Goal: Information Seeking & Learning: Learn about a topic

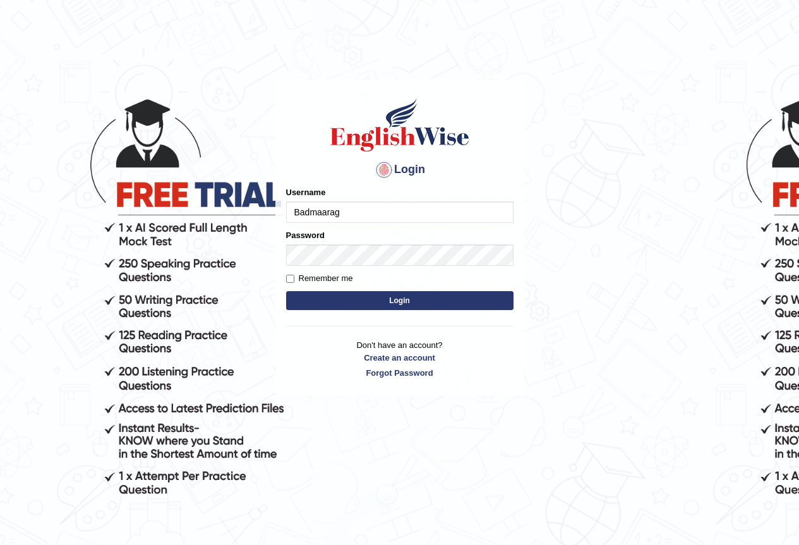
type input "Badmaarag"
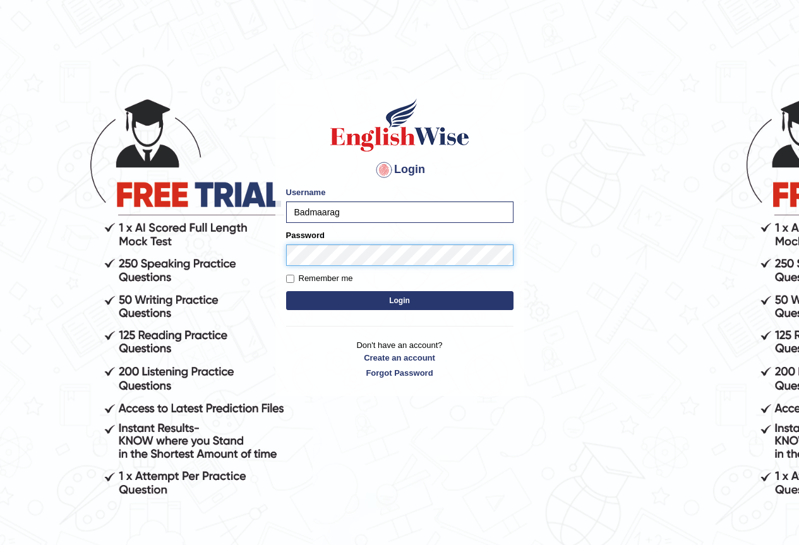
click at [286, 291] on button "Login" at bounding box center [399, 300] width 227 height 19
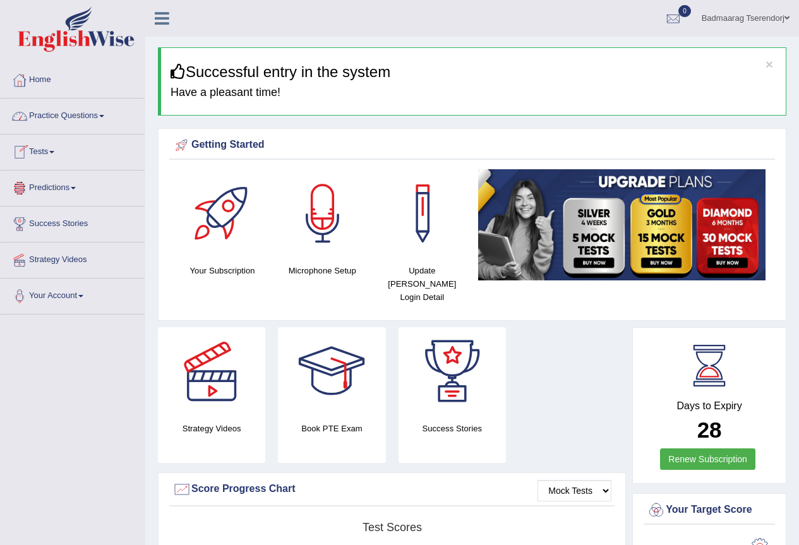
click at [81, 108] on link "Practice Questions" at bounding box center [73, 115] width 144 height 32
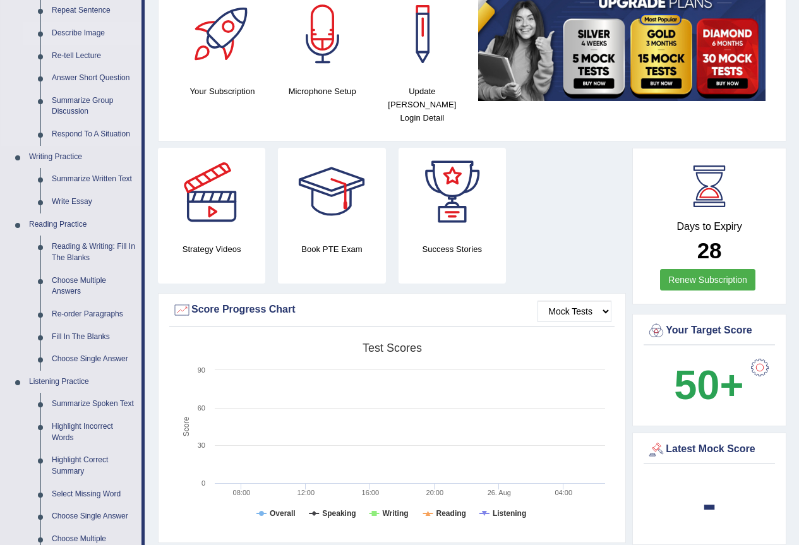
scroll to position [316, 0]
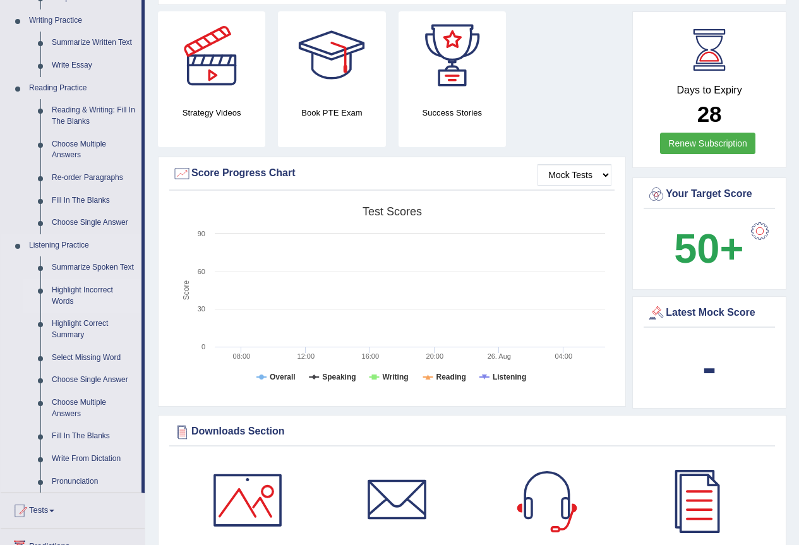
click at [87, 287] on link "Highlight Incorrect Words" at bounding box center [93, 295] width 95 height 33
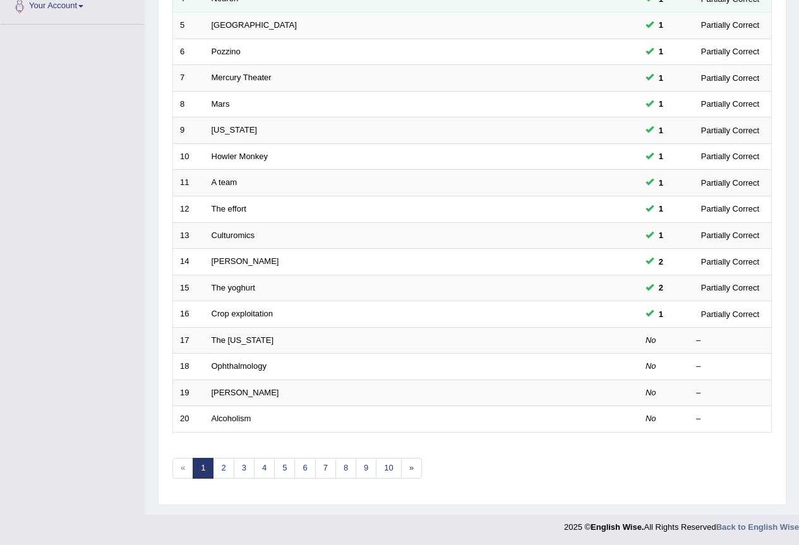
scroll to position [291, 0]
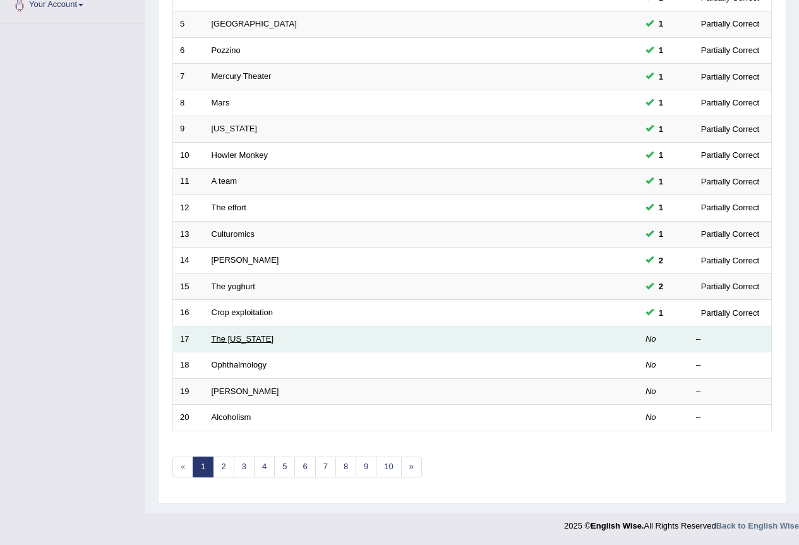
click at [236, 338] on link "The Texas" at bounding box center [243, 338] width 63 height 9
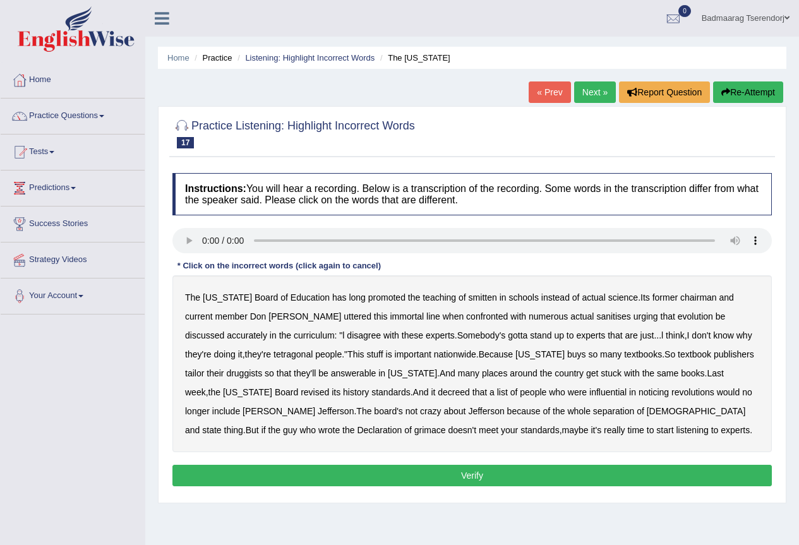
click at [793, 437] on div "Home Practice Listening: Highlight Incorrect Words The Texas « Prev Next » Repo…" at bounding box center [472, 316] width 654 height 632
click at [469, 298] on b "smitten" at bounding box center [483, 298] width 28 height 10
click at [262, 368] on b "druggists" at bounding box center [244, 373] width 36 height 10
click at [339, 473] on button "Verify" at bounding box center [472, 475] width 600 height 21
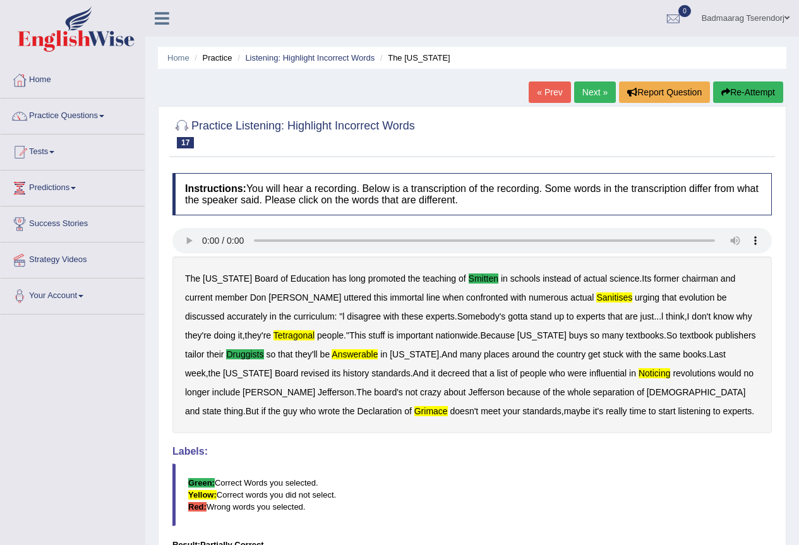
click at [591, 95] on link "Next »" at bounding box center [595, 91] width 42 height 21
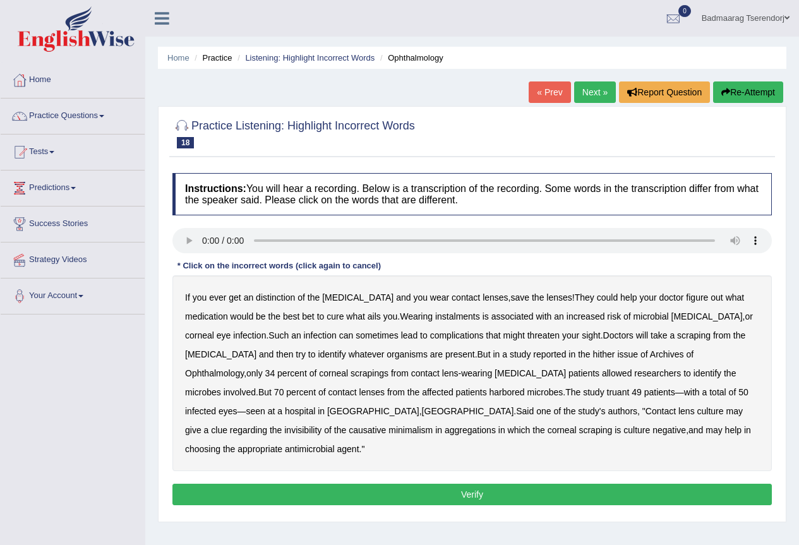
click at [617, 354] on b "issue" at bounding box center [627, 354] width 21 height 10
click at [322, 425] on b "invisibility" at bounding box center [302, 430] width 37 height 10
click at [435, 318] on b "instalments" at bounding box center [457, 316] width 45 height 10
click at [593, 354] on b "hither" at bounding box center [604, 354] width 22 height 10
click at [617, 354] on b "issue" at bounding box center [627, 354] width 21 height 10
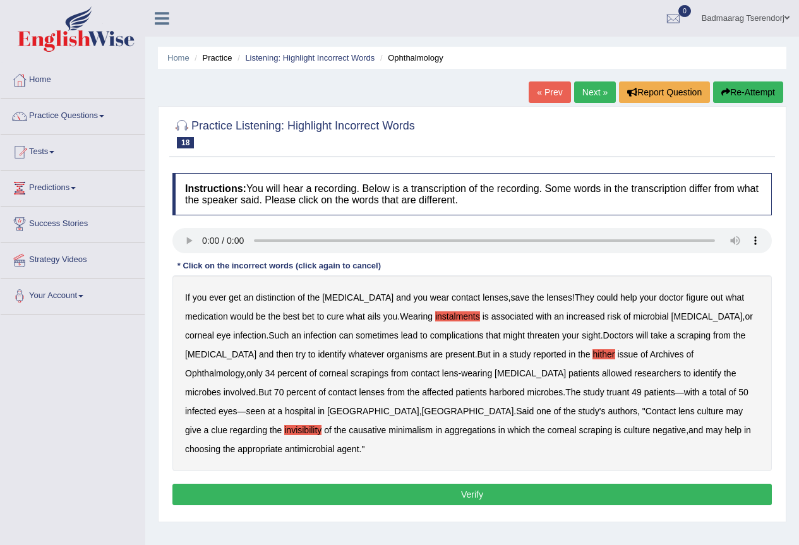
click at [607, 394] on b "truant" at bounding box center [618, 392] width 23 height 10
click at [433, 425] on b "minimalism" at bounding box center [411, 430] width 44 height 10
click at [447, 484] on button "Verify" at bounding box center [472, 494] width 600 height 21
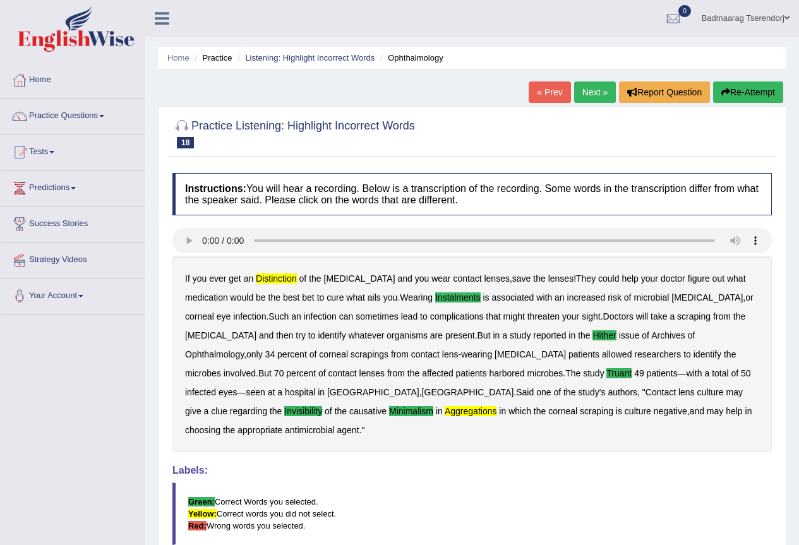
click at [579, 90] on link "Next »" at bounding box center [595, 91] width 42 height 21
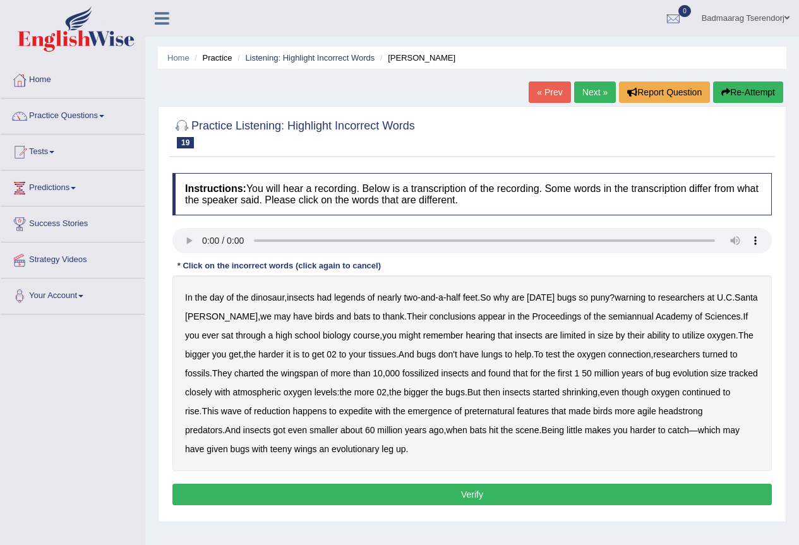
click at [383, 316] on b "thank" at bounding box center [393, 316] width 21 height 10
click at [200, 411] on b "rise" at bounding box center [192, 411] width 15 height 10
click at [200, 413] on b "rise" at bounding box center [192, 411] width 15 height 10
click at [373, 410] on b "expedite" at bounding box center [355, 411] width 33 height 10
click at [390, 412] on b "with" at bounding box center [383, 411] width 16 height 10
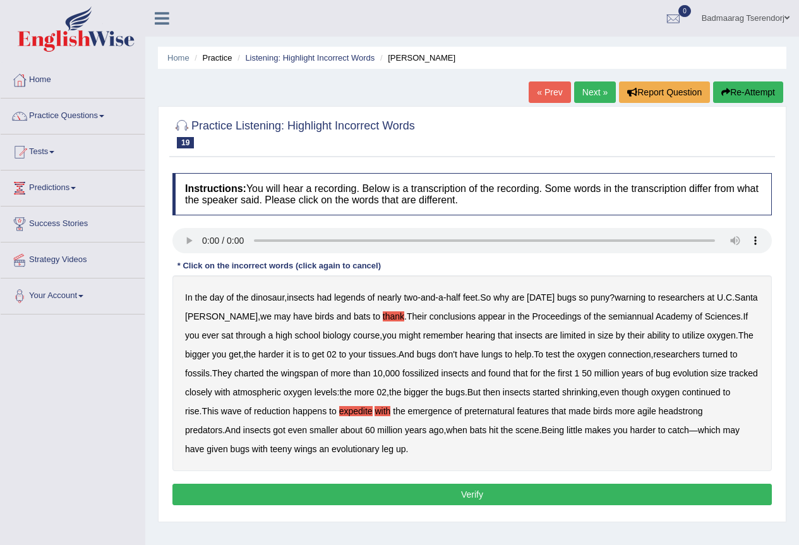
click at [446, 497] on button "Verify" at bounding box center [472, 494] width 600 height 21
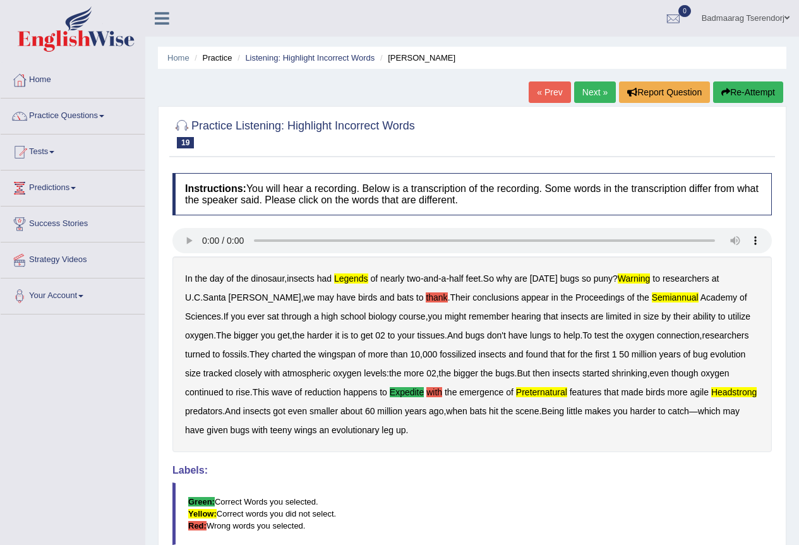
click at [590, 87] on link "Next »" at bounding box center [595, 91] width 42 height 21
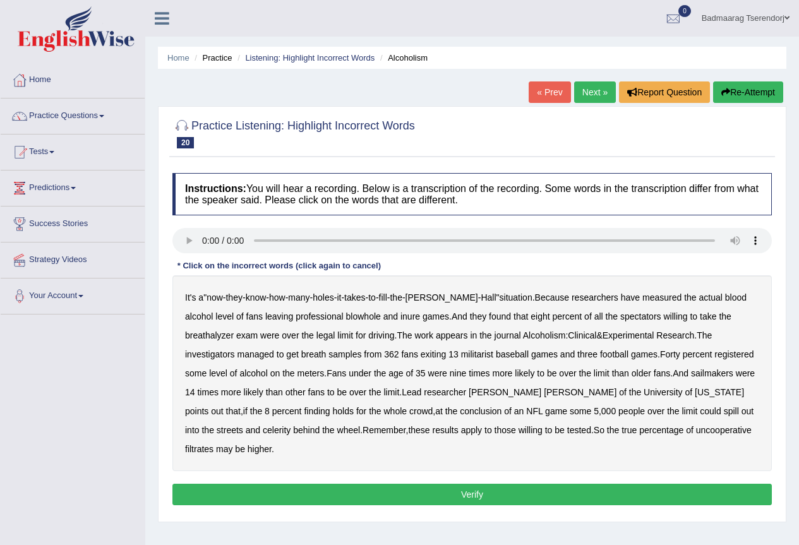
click at [401, 317] on b "inure" at bounding box center [411, 316] width 20 height 10
click at [691, 368] on b "sailmakers" at bounding box center [712, 373] width 42 height 10
click at [495, 484] on button "Verify" at bounding box center [472, 494] width 600 height 21
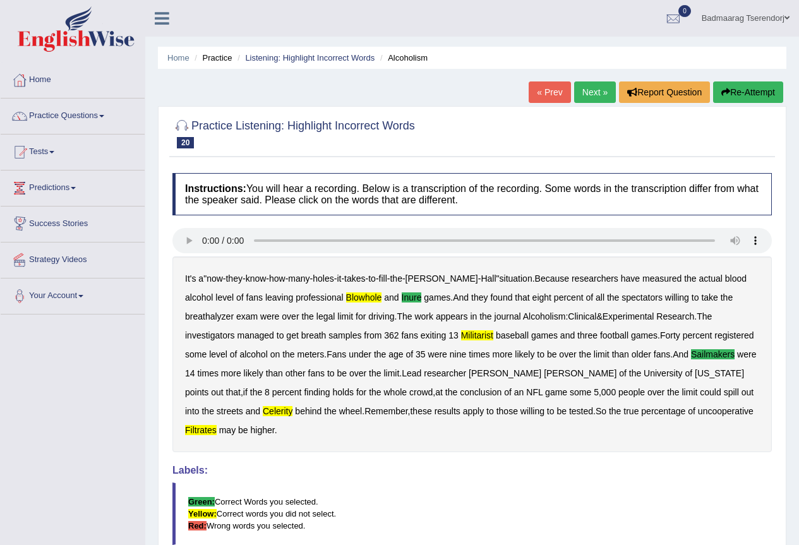
click at [580, 90] on link "Next »" at bounding box center [595, 91] width 42 height 21
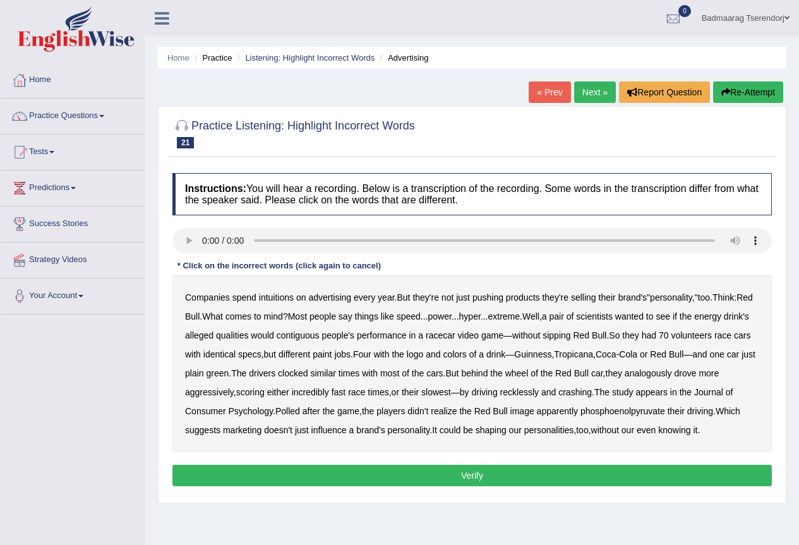
click at [265, 296] on b "intuitions" at bounding box center [276, 298] width 35 height 10
click at [320, 335] on b "contiguous" at bounding box center [298, 335] width 43 height 10
click at [672, 369] on b "analogously" at bounding box center [648, 373] width 47 height 10
click at [566, 471] on button "Verify" at bounding box center [472, 475] width 600 height 21
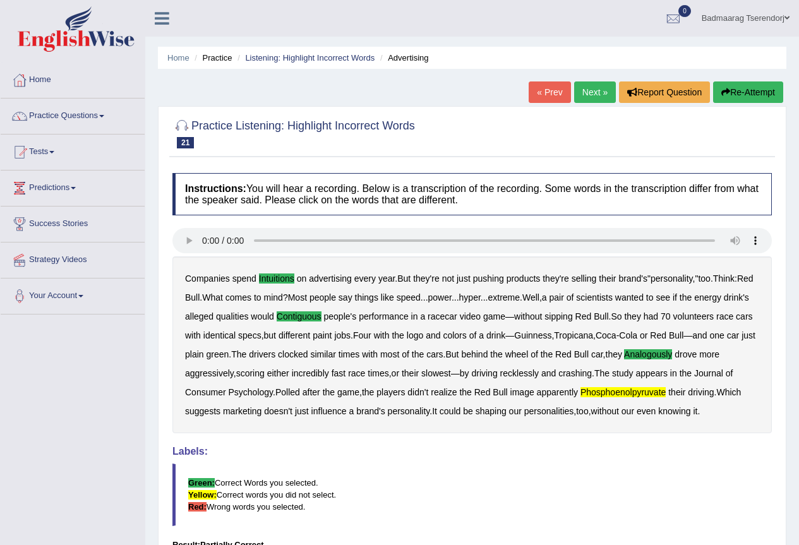
click at [581, 90] on link "Next »" at bounding box center [595, 91] width 42 height 21
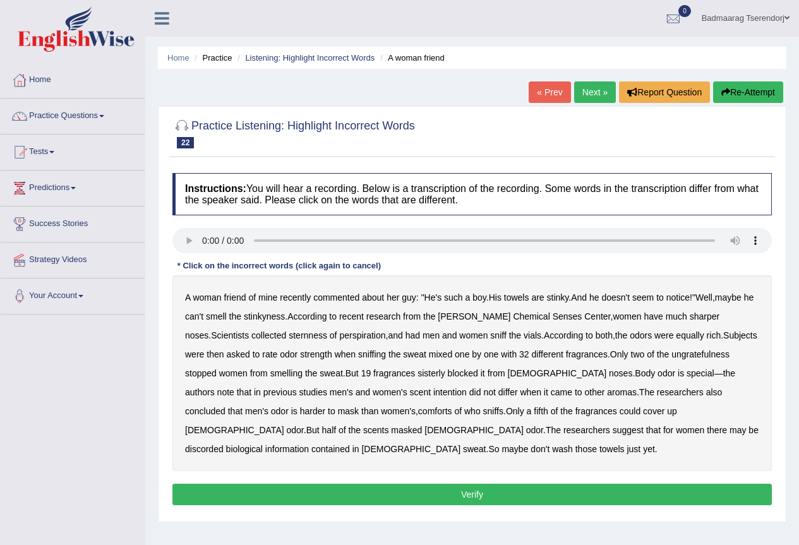
click at [418, 411] on b "comforts" at bounding box center [435, 411] width 34 height 10
click at [224, 444] on b "discorded" at bounding box center [204, 449] width 39 height 10
click at [429, 493] on button "Verify" at bounding box center [472, 494] width 600 height 21
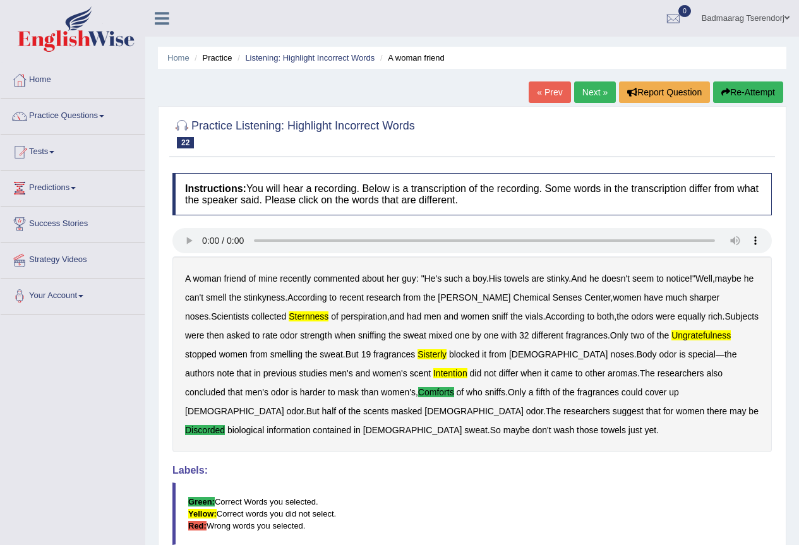
click at [595, 86] on link "Next »" at bounding box center [595, 91] width 42 height 21
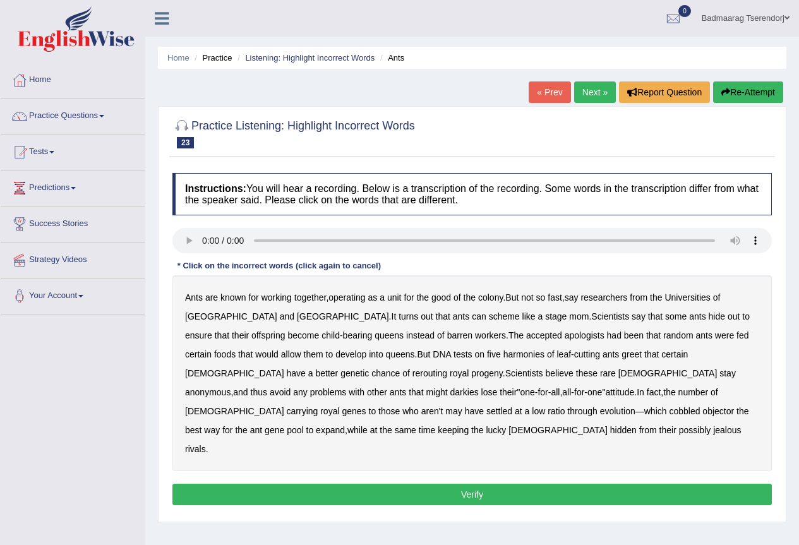
click at [347, 298] on b "operating" at bounding box center [347, 298] width 37 height 10
click at [565, 339] on b "apologists" at bounding box center [585, 335] width 40 height 10
click at [504, 354] on b "harmonies" at bounding box center [524, 354] width 41 height 10
click at [289, 484] on button "Verify" at bounding box center [472, 494] width 600 height 21
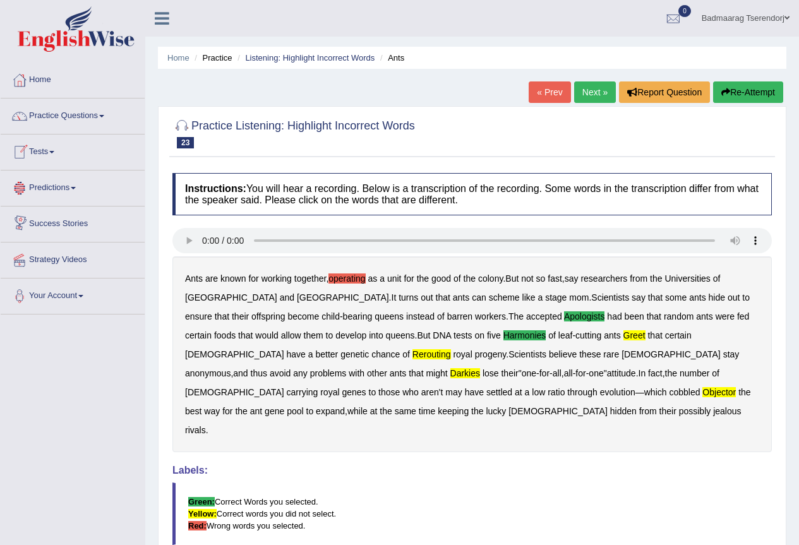
click at [584, 88] on link "Next »" at bounding box center [595, 91] width 42 height 21
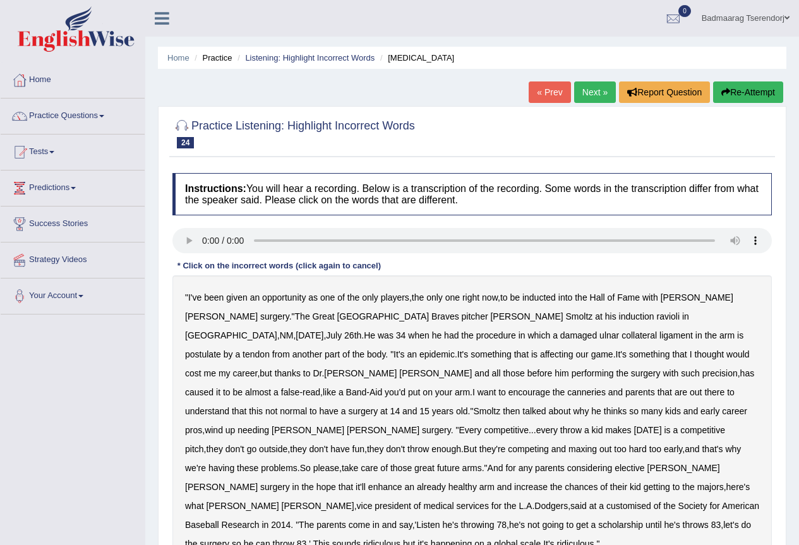
scroll to position [63, 0]
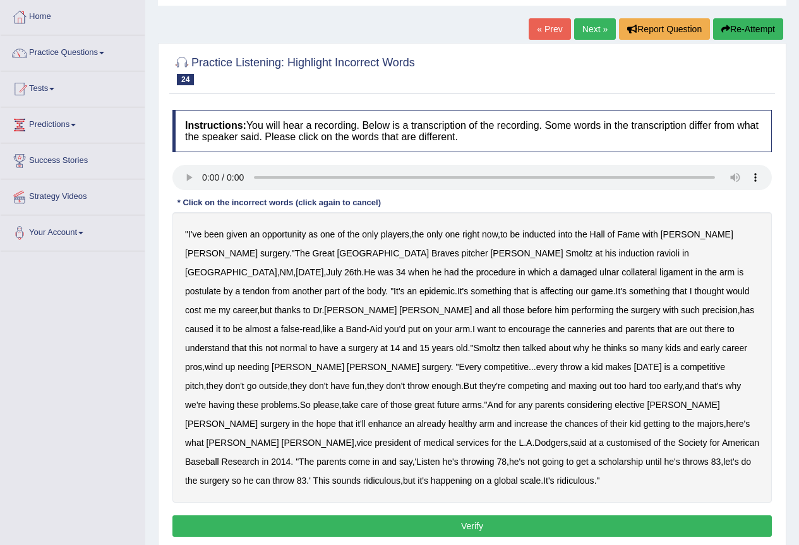
click at [567, 327] on b "canneries" at bounding box center [586, 329] width 39 height 10
click at [606, 438] on b "customised" at bounding box center [628, 443] width 45 height 10
click at [495, 419] on b "arm" at bounding box center [487, 424] width 15 height 10
click at [493, 419] on b "arm" at bounding box center [487, 424] width 15 height 10
click at [423, 516] on button "Verify" at bounding box center [472, 526] width 600 height 21
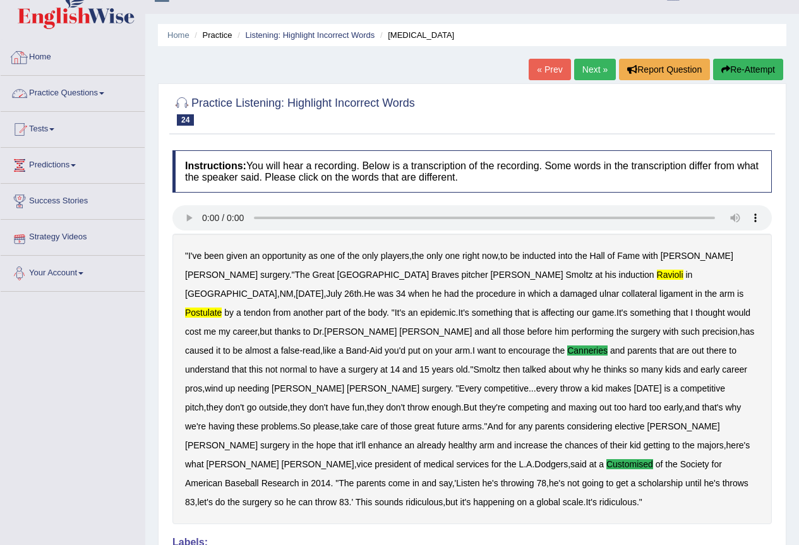
scroll to position [0, 0]
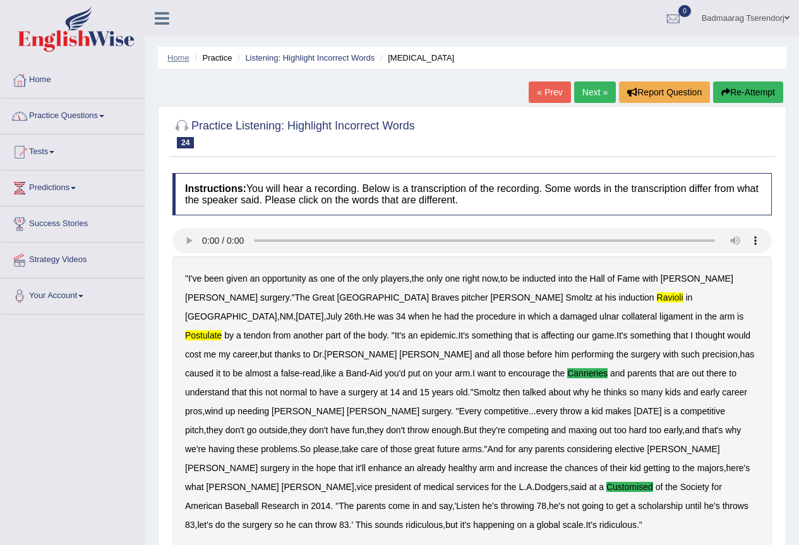
click at [179, 60] on link "Home" at bounding box center [178, 57] width 22 height 9
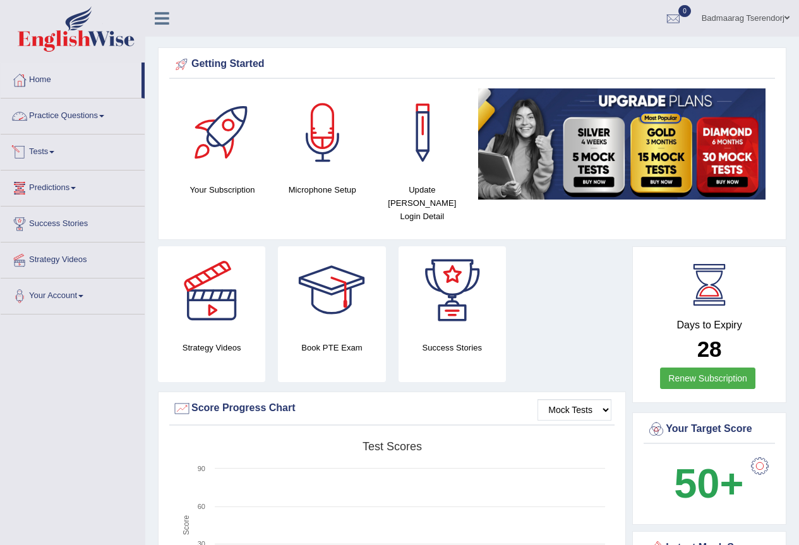
click at [104, 114] on link "Practice Questions" at bounding box center [73, 115] width 144 height 32
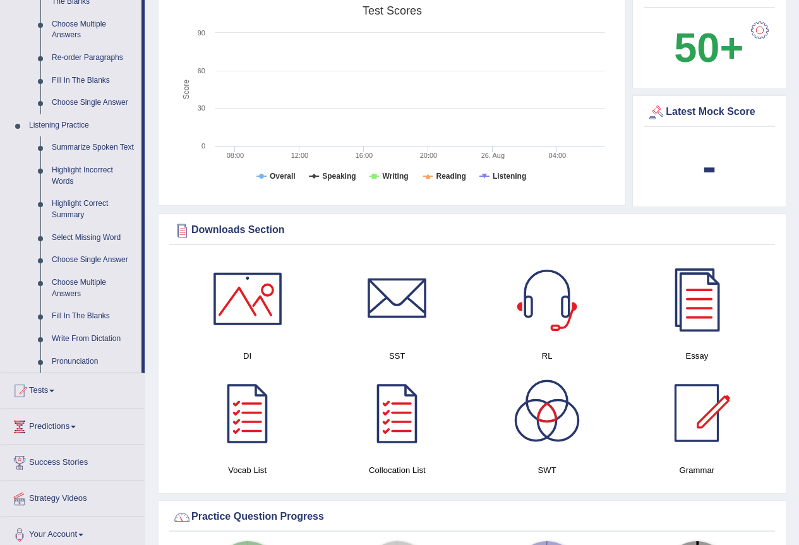
scroll to position [442, 0]
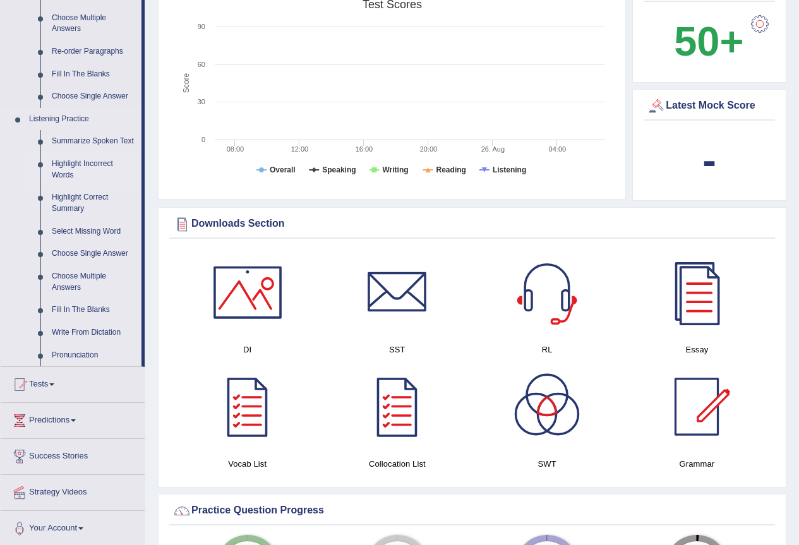
click at [101, 159] on link "Highlight Incorrect Words" at bounding box center [93, 169] width 95 height 33
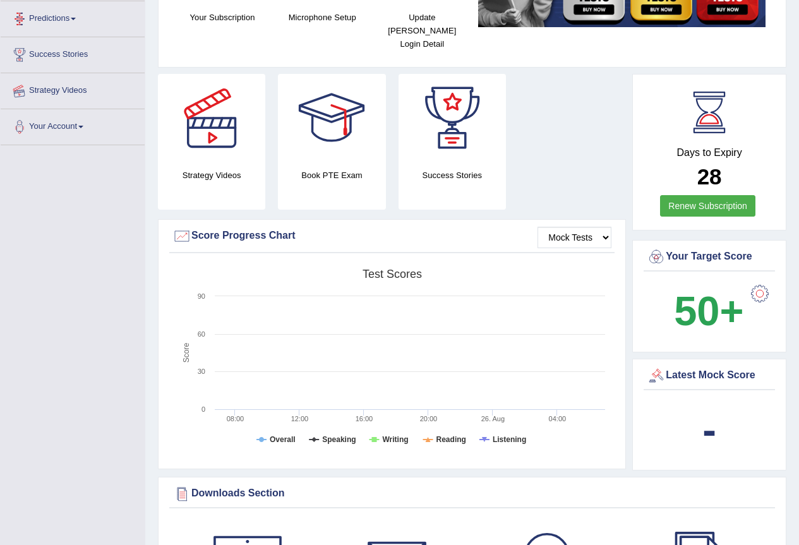
scroll to position [215, 0]
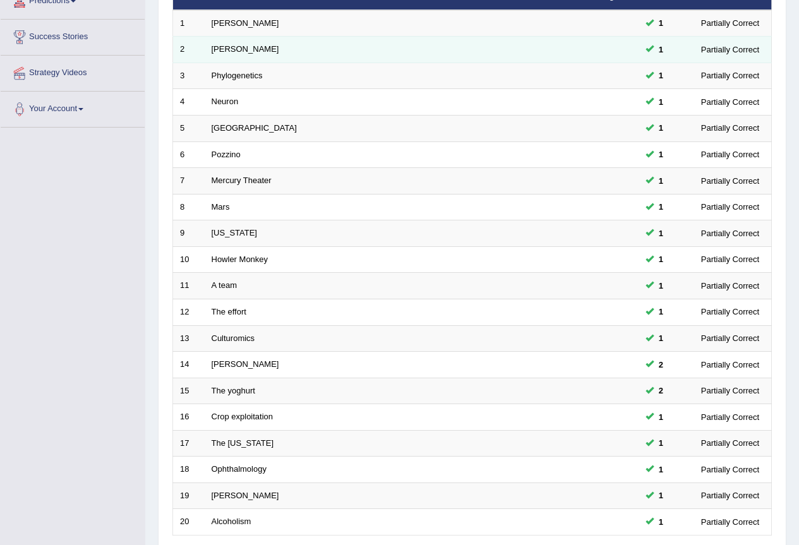
scroll to position [291, 0]
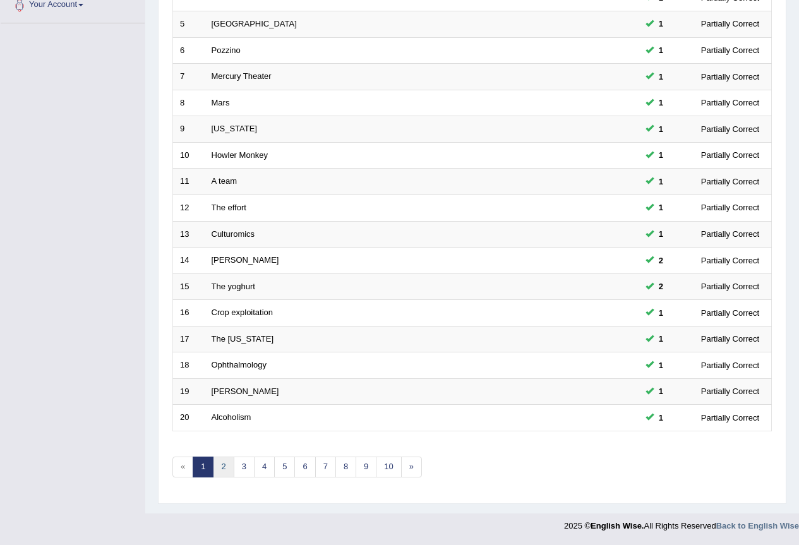
click at [228, 467] on link "2" at bounding box center [223, 467] width 21 height 21
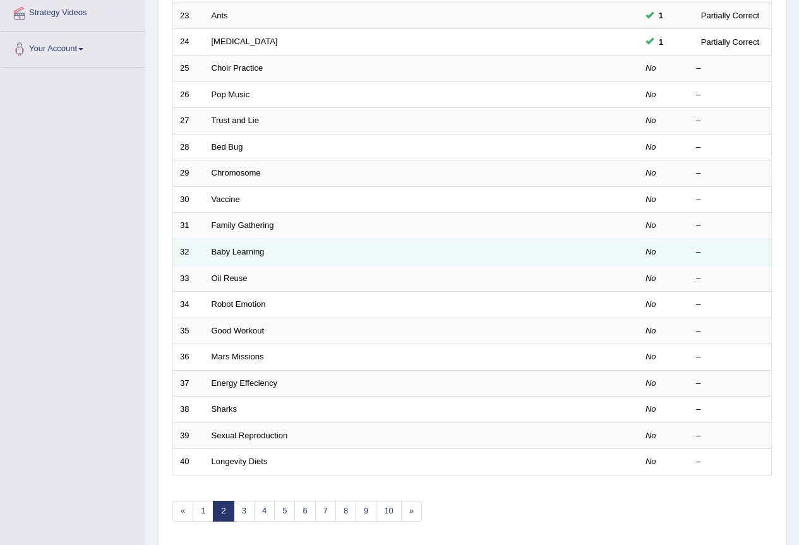
scroll to position [253, 0]
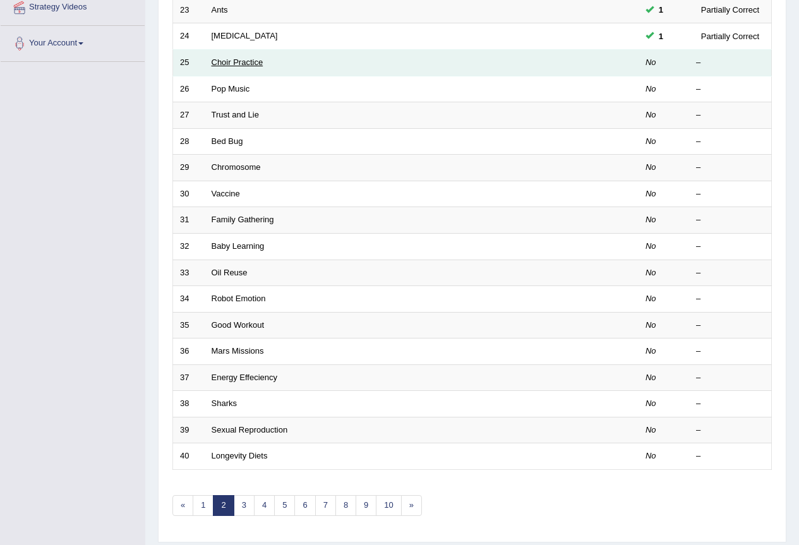
click at [229, 59] on link "Choir Practice" at bounding box center [238, 61] width 52 height 9
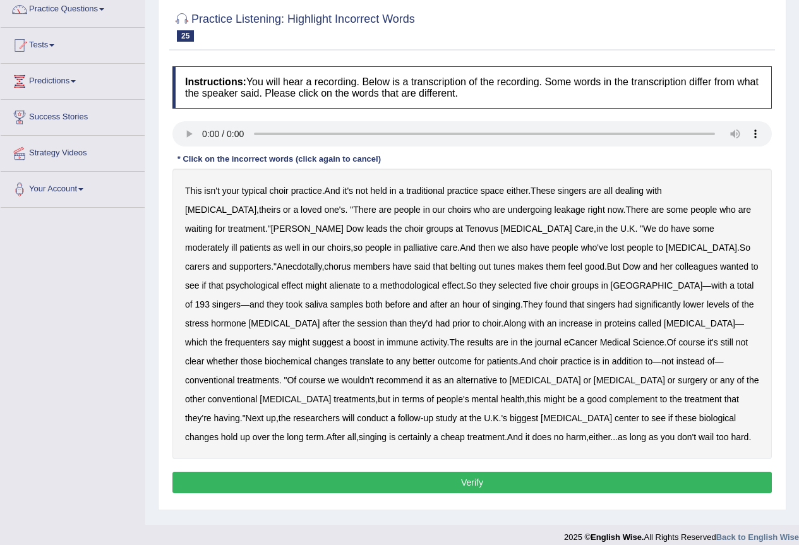
scroll to position [118, 0]
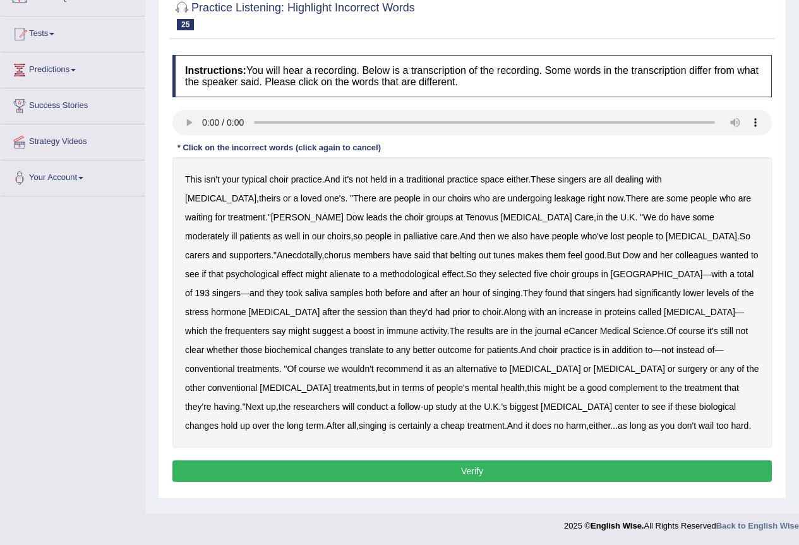
click at [282, 179] on b "choir" at bounding box center [278, 179] width 19 height 10
click at [483, 309] on b "choir" at bounding box center [492, 312] width 19 height 10
click at [235, 364] on b "conventional" at bounding box center [210, 369] width 50 height 10
click at [555, 197] on b "leakage" at bounding box center [570, 198] width 31 height 10
click at [361, 269] on b "alienate" at bounding box center [345, 274] width 31 height 10
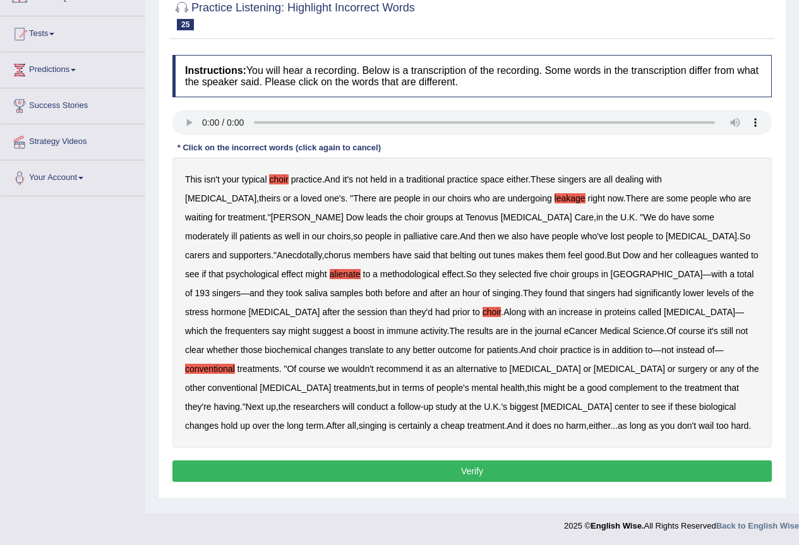
click at [235, 364] on b "conventional" at bounding box center [210, 369] width 50 height 10
click at [376, 475] on button "Verify" at bounding box center [472, 471] width 600 height 21
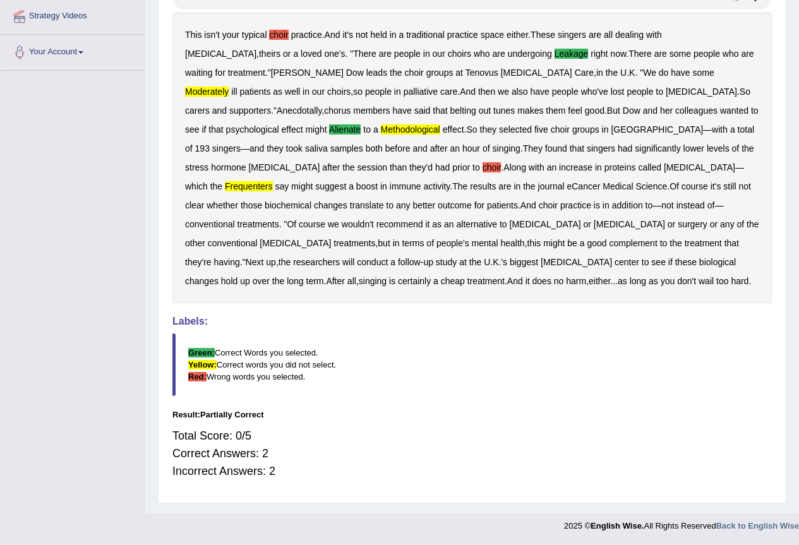
scroll to position [0, 0]
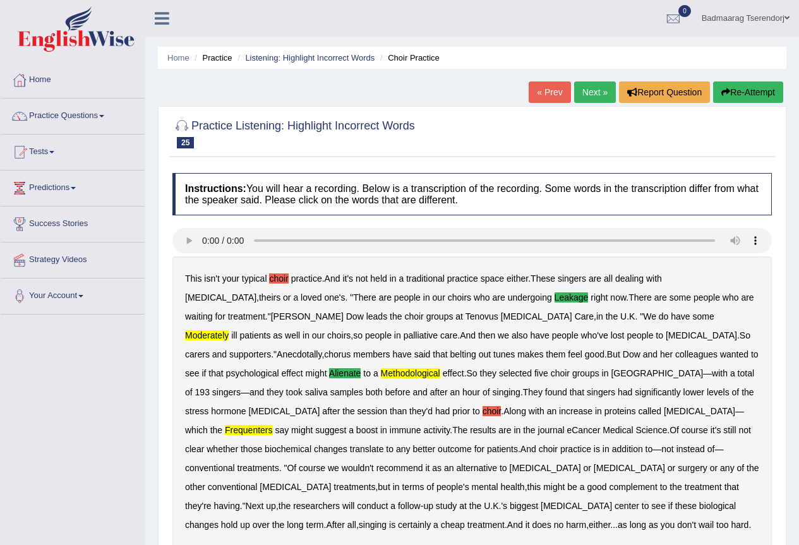
click at [592, 93] on link "Next »" at bounding box center [595, 91] width 42 height 21
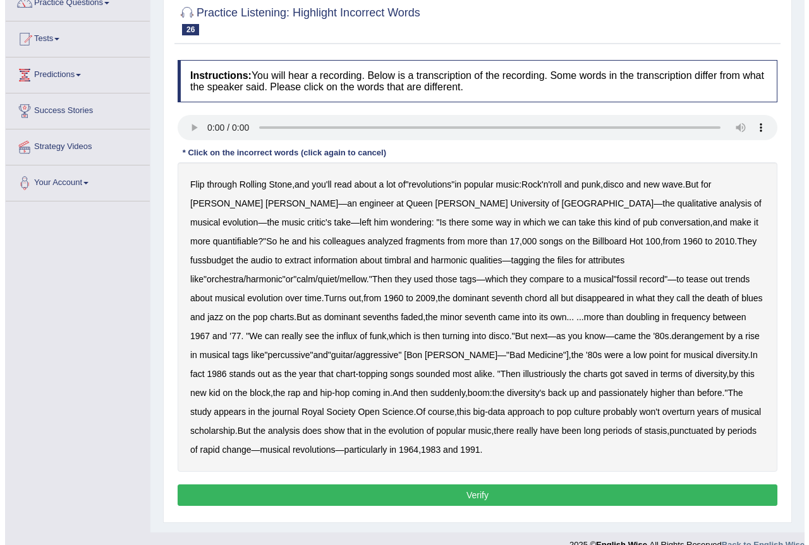
scroll to position [126, 0]
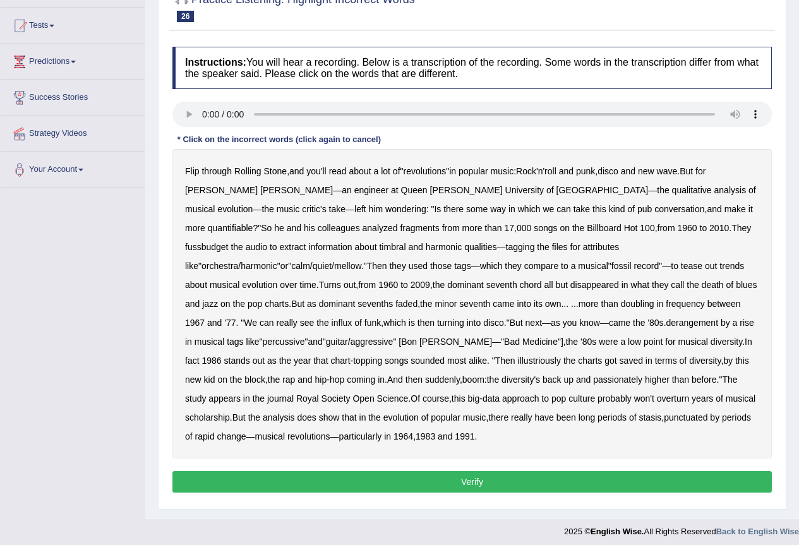
click at [229, 242] on b "fussbudget" at bounding box center [207, 247] width 44 height 10
click at [518, 358] on b "illustriously" at bounding box center [539, 361] width 43 height 10
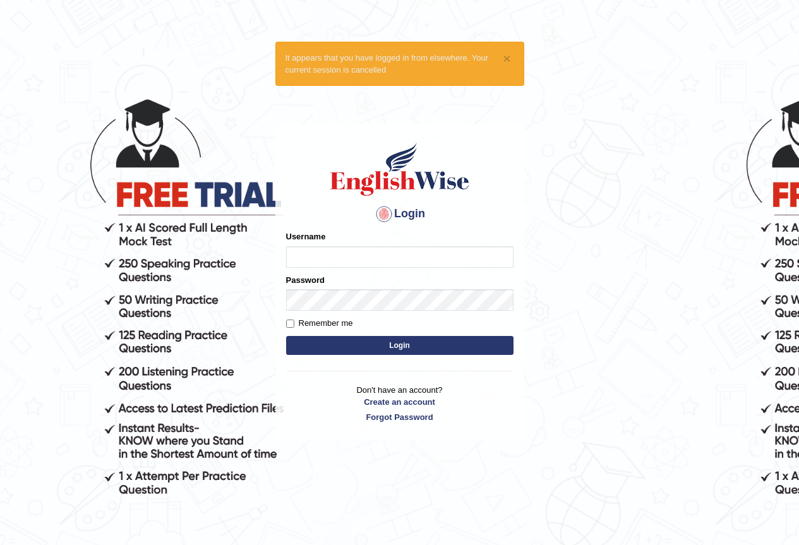
click at [326, 256] on input "Username" at bounding box center [399, 256] width 227 height 21
type input "Badmaarag"
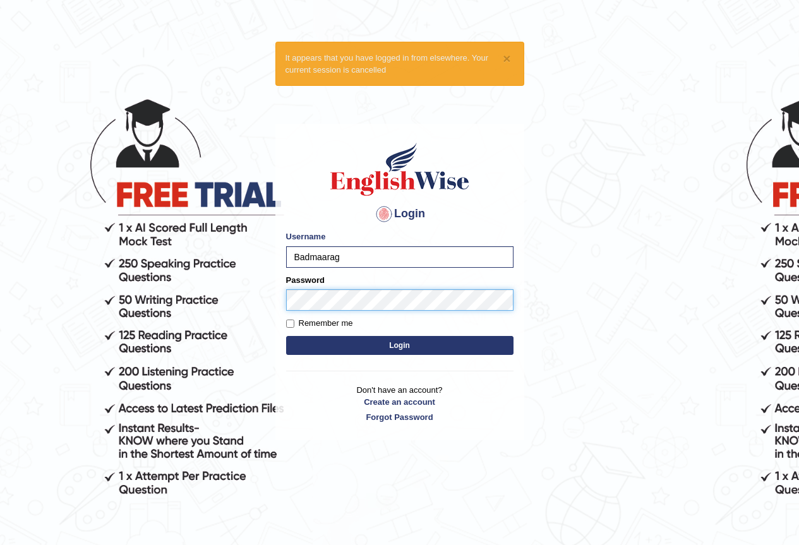
click at [286, 336] on button "Login" at bounding box center [399, 345] width 227 height 19
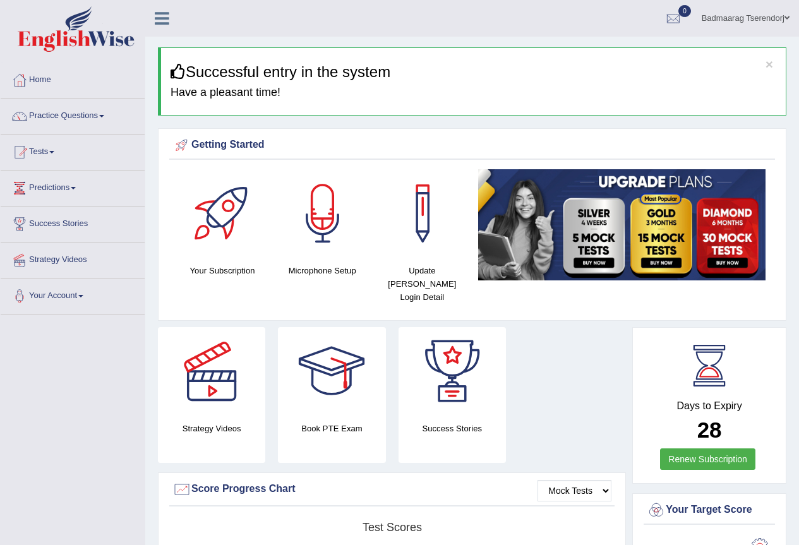
click at [104, 116] on span at bounding box center [101, 116] width 5 height 3
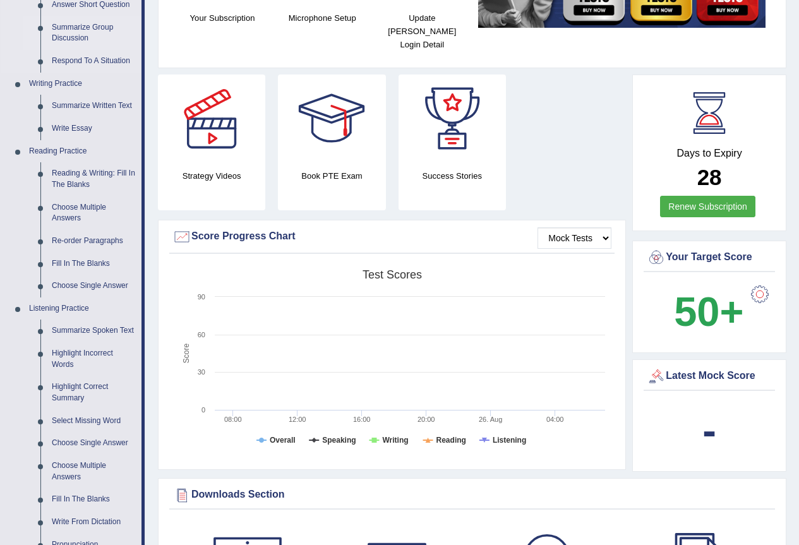
scroll to position [442, 0]
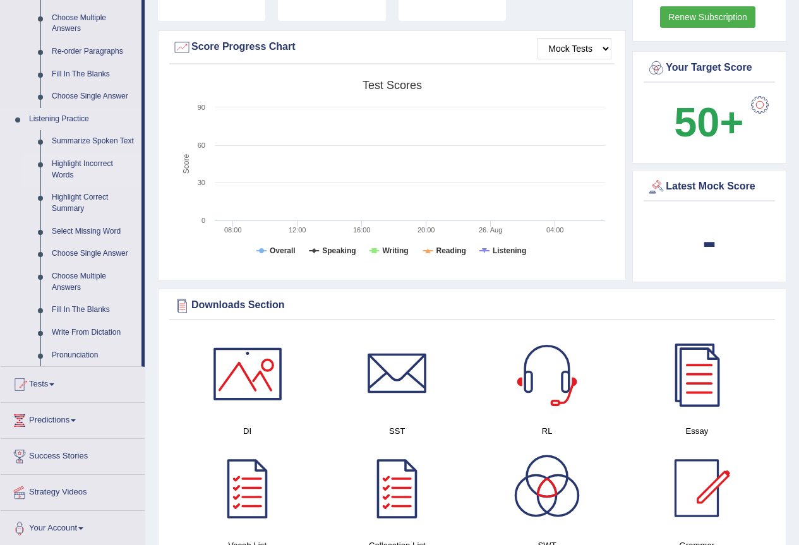
click at [73, 162] on link "Highlight Incorrect Words" at bounding box center [93, 169] width 95 height 33
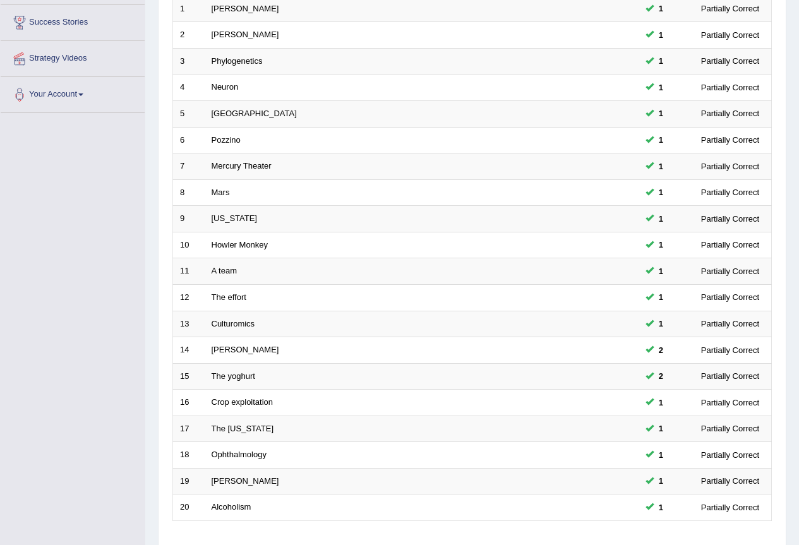
scroll to position [253, 0]
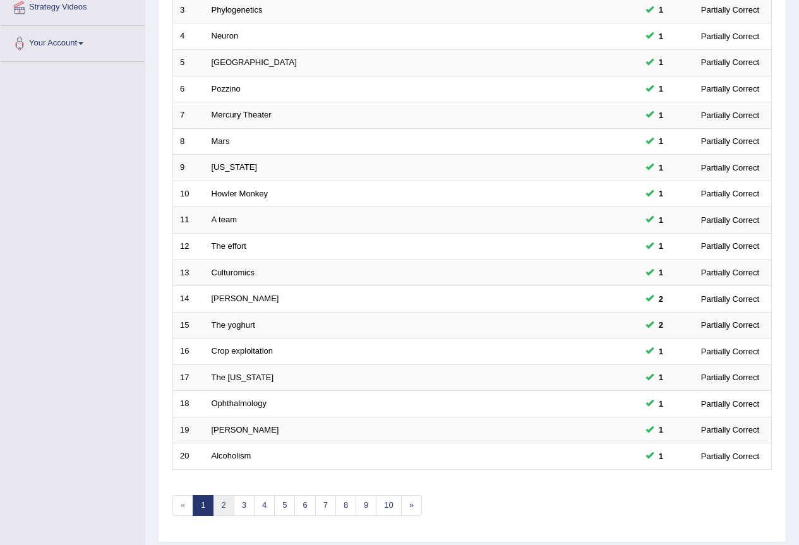
click at [221, 510] on link "2" at bounding box center [223, 505] width 21 height 21
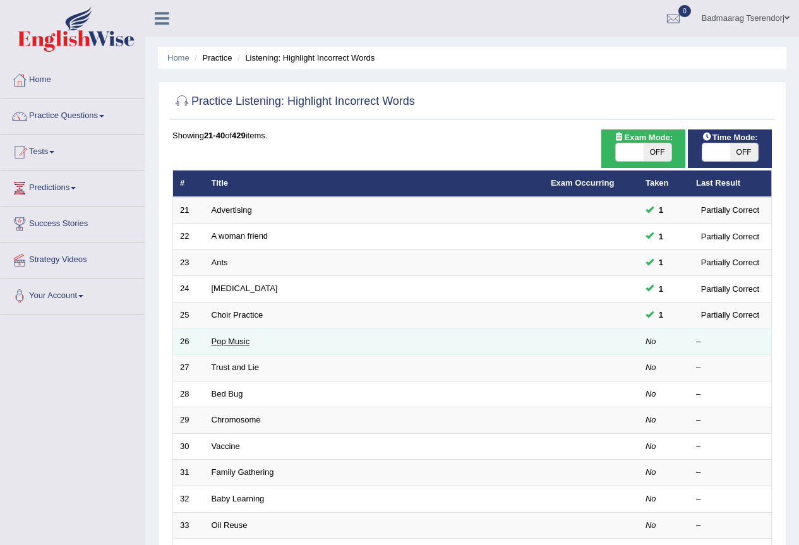
click at [235, 343] on link "Pop Music" at bounding box center [231, 341] width 39 height 9
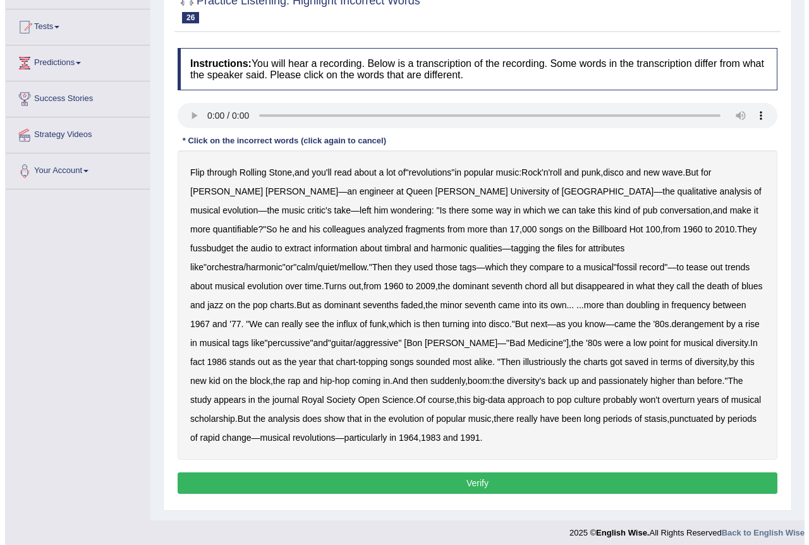
scroll to position [126, 0]
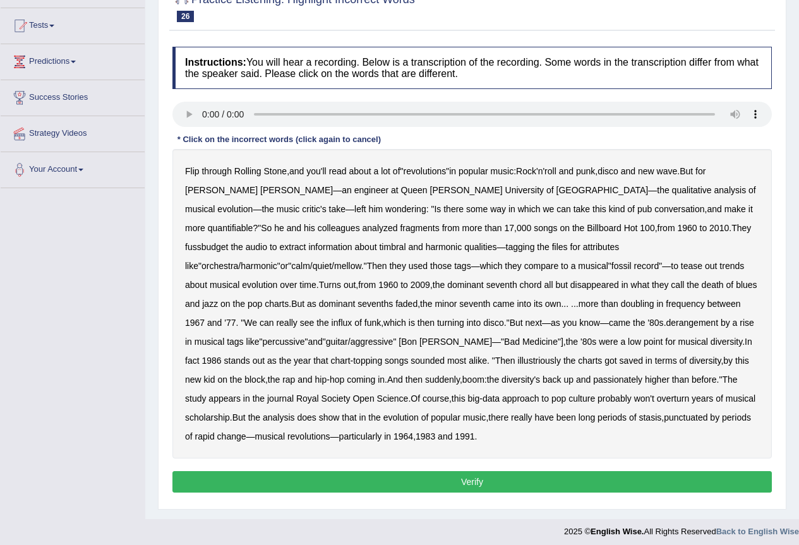
click at [229, 242] on b "fussbudget" at bounding box center [207, 247] width 44 height 10
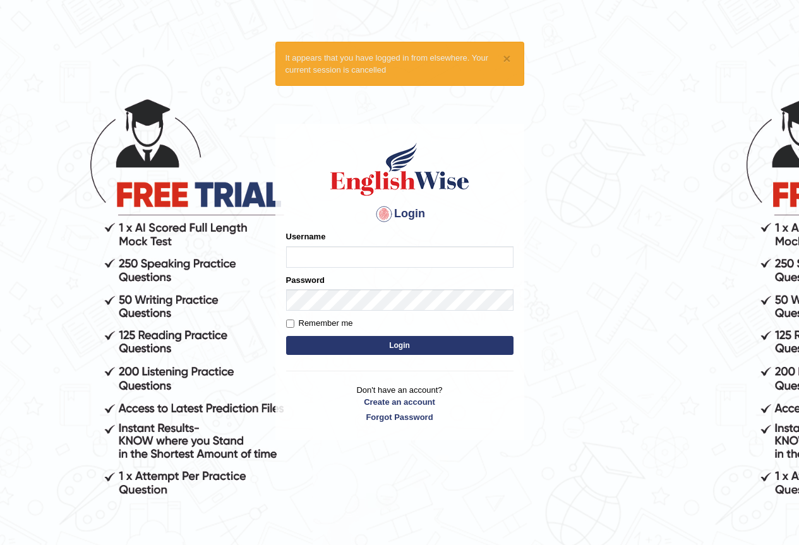
click at [430, 259] on input "Username" at bounding box center [399, 256] width 227 height 21
type input "Badmaarag"
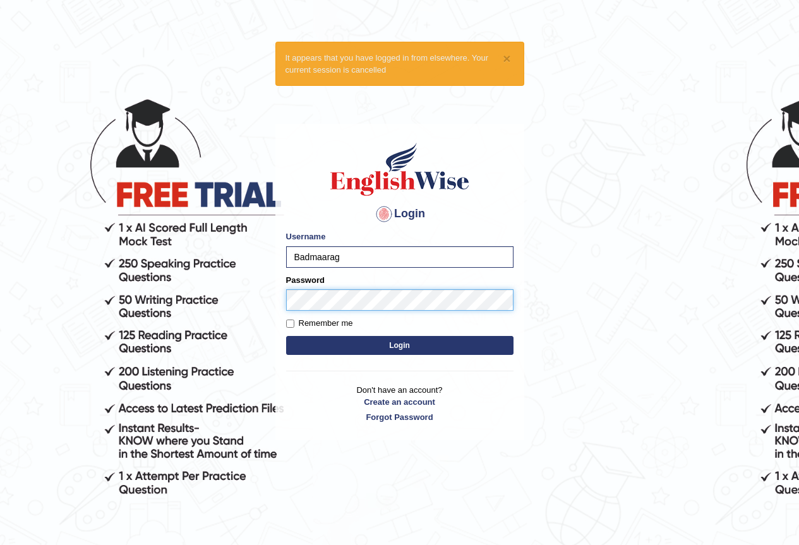
click at [286, 336] on button "Login" at bounding box center [399, 345] width 227 height 19
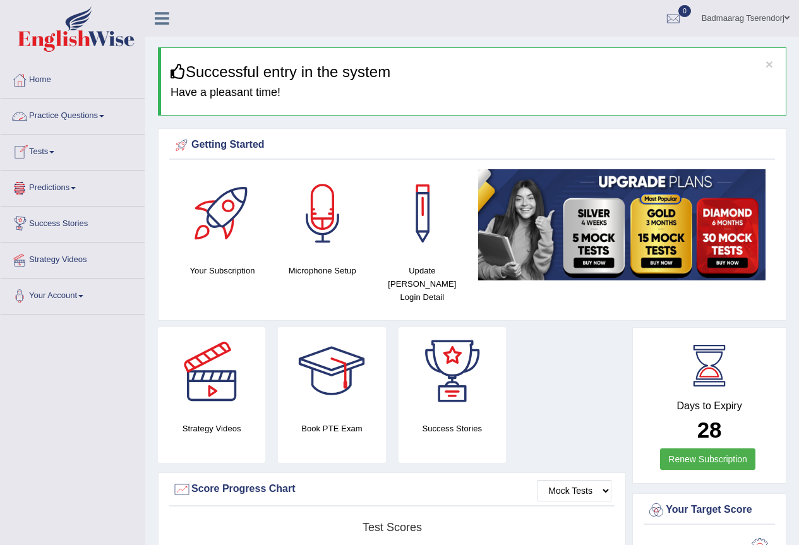
click at [97, 119] on link "Practice Questions" at bounding box center [73, 115] width 144 height 32
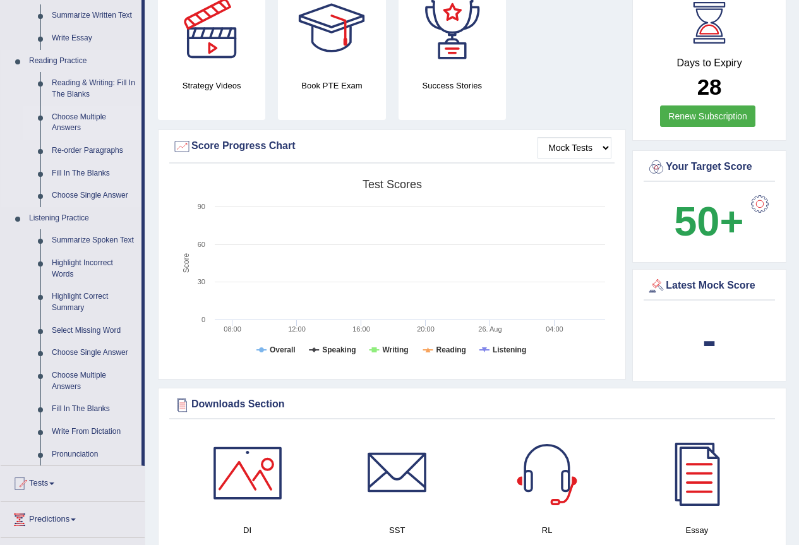
scroll to position [442, 0]
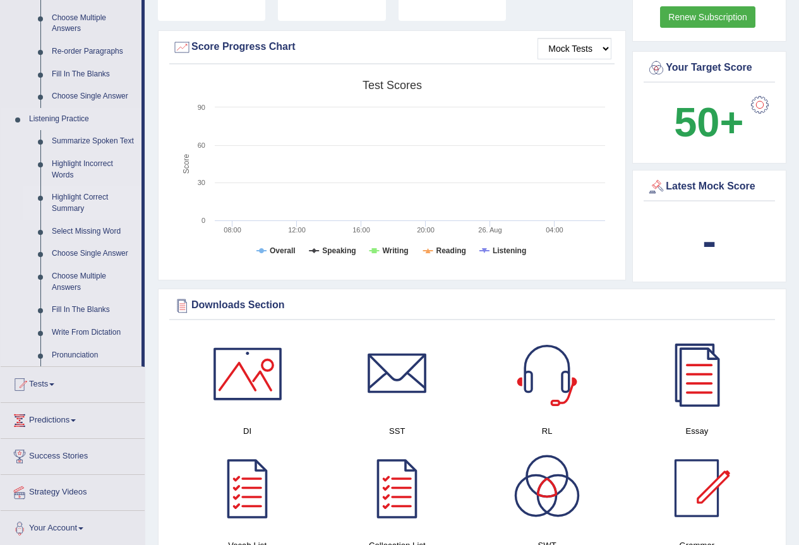
click at [71, 195] on link "Highlight Correct Summary" at bounding box center [93, 202] width 95 height 33
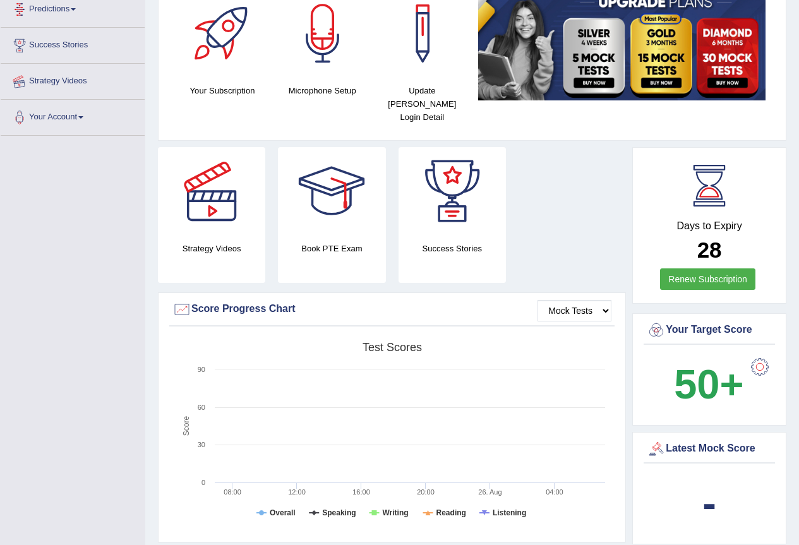
scroll to position [187, 0]
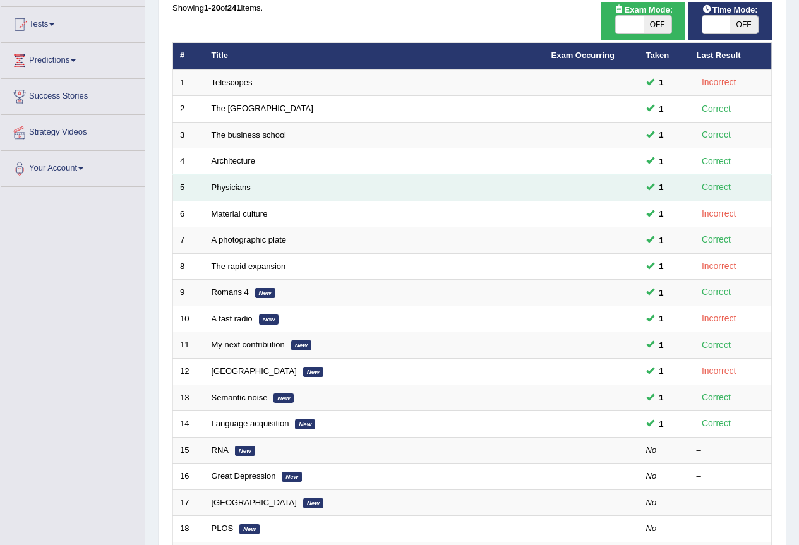
scroll to position [126, 0]
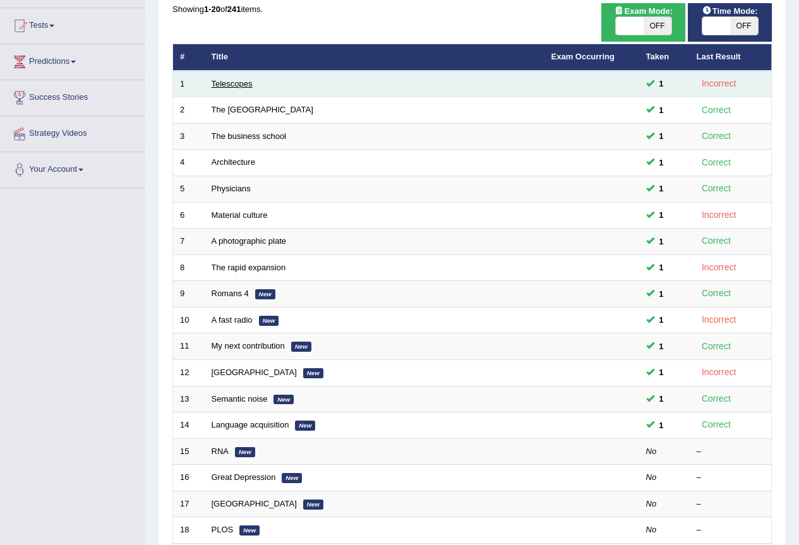
click at [229, 85] on link "Telescopes" at bounding box center [232, 83] width 41 height 9
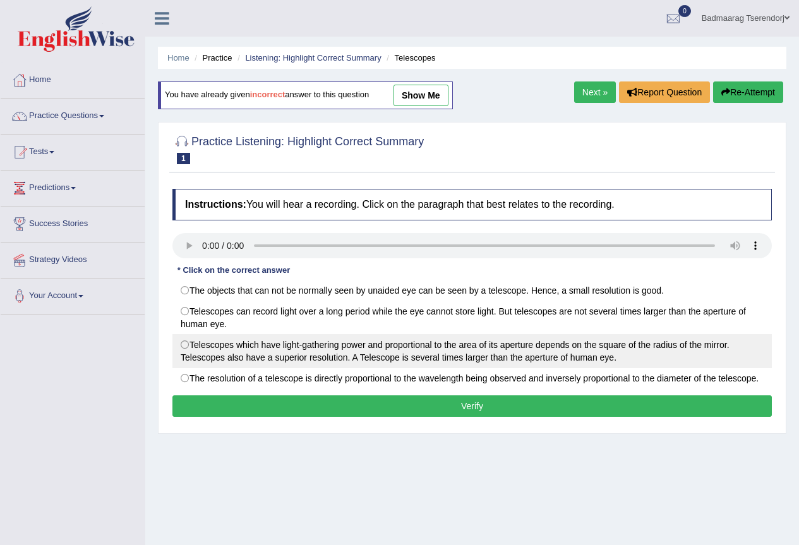
click at [186, 344] on label "Telescopes which have light-gathering power and proportional to the area of its…" at bounding box center [472, 351] width 600 height 34
radio input "true"
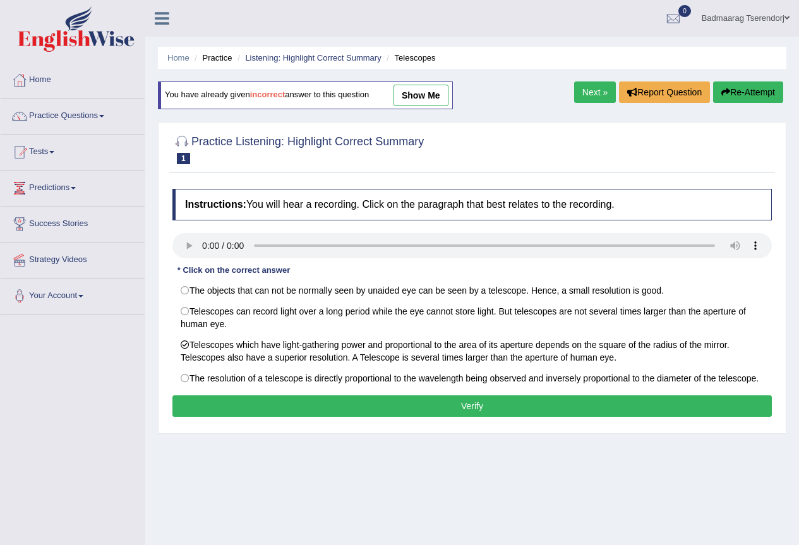
click at [272, 406] on button "Verify" at bounding box center [472, 405] width 600 height 21
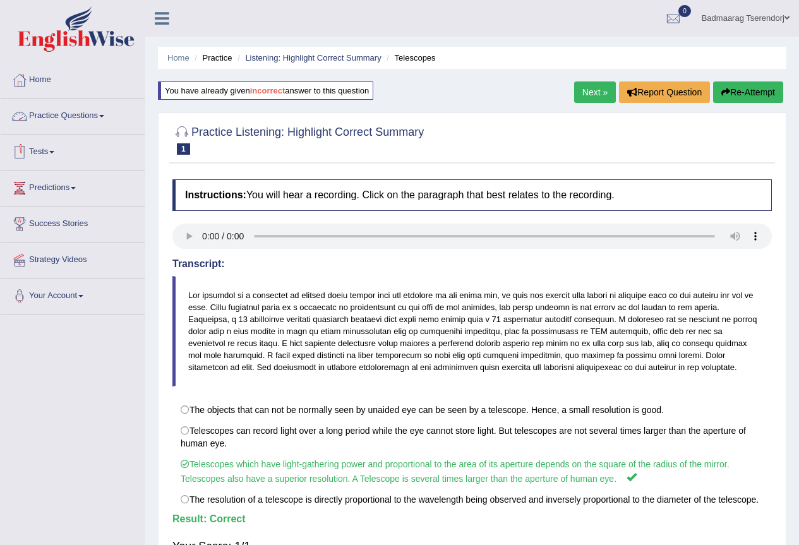
click at [103, 112] on link "Practice Questions" at bounding box center [73, 115] width 144 height 32
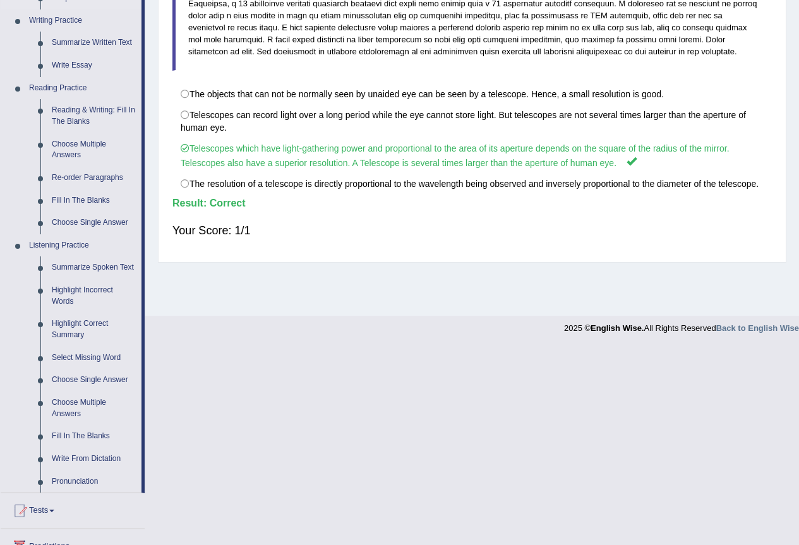
scroll to position [379, 0]
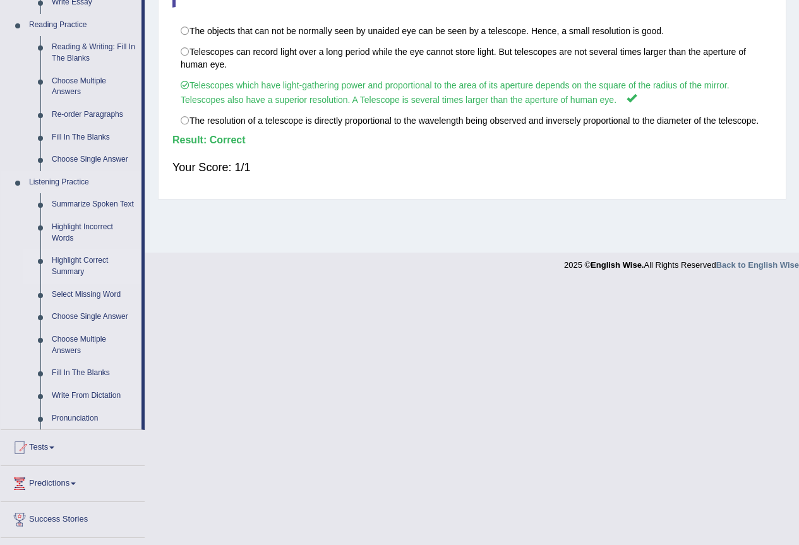
click at [61, 259] on link "Highlight Correct Summary" at bounding box center [93, 266] width 95 height 33
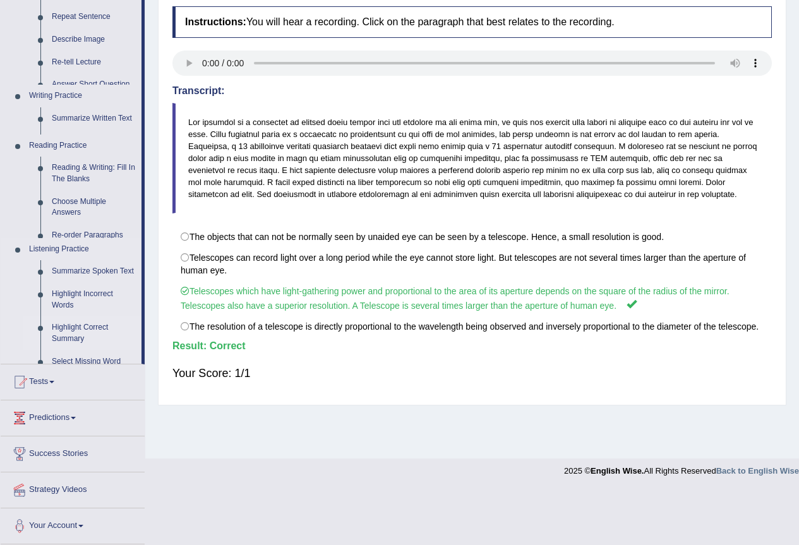
scroll to position [118, 0]
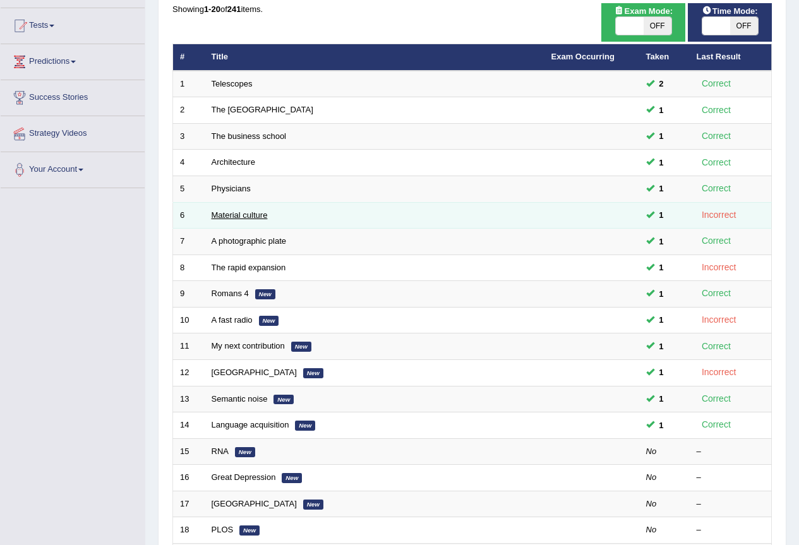
click at [246, 216] on link "Material culture" at bounding box center [240, 214] width 56 height 9
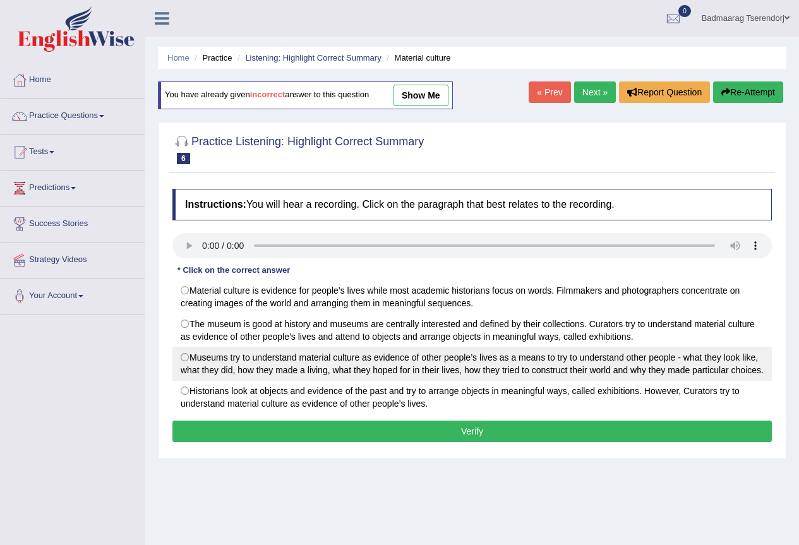
click at [182, 358] on label "Museums try to understand material culture as evidence of other people’s lives …" at bounding box center [472, 364] width 600 height 34
radio input "true"
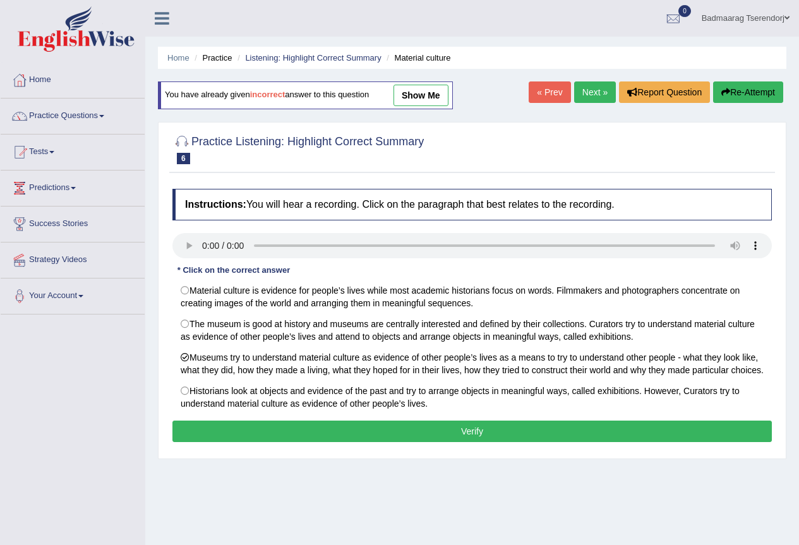
click at [230, 431] on button "Verify" at bounding box center [472, 431] width 600 height 21
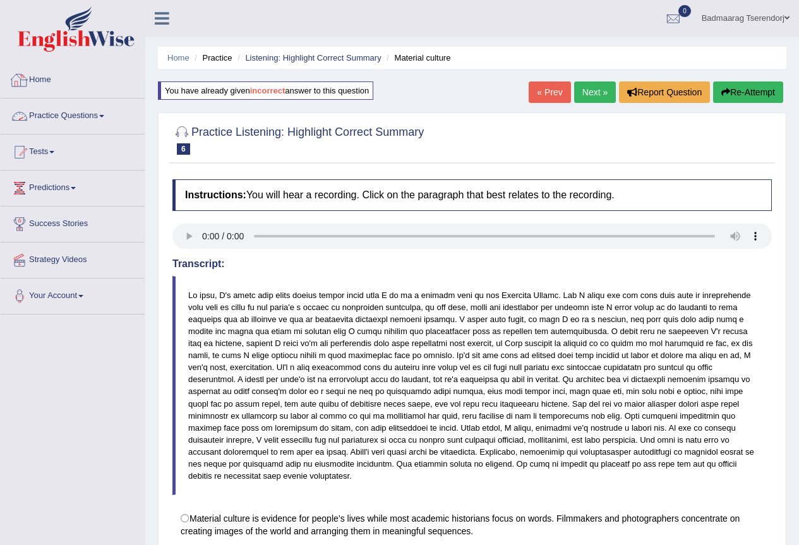
click at [104, 116] on span at bounding box center [101, 116] width 5 height 3
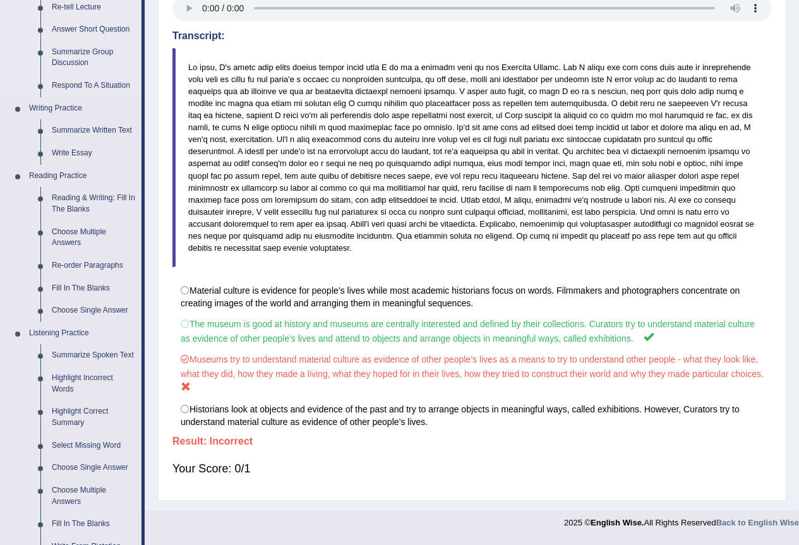
scroll to position [316, 0]
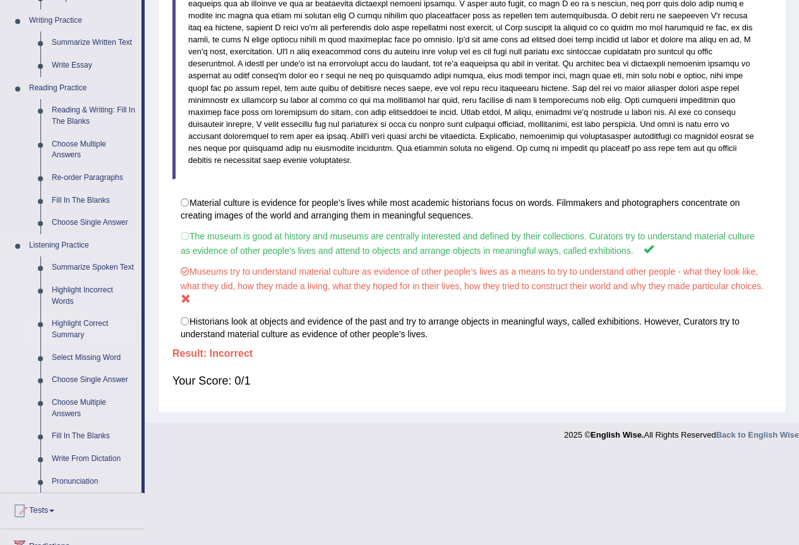
click at [81, 320] on link "Highlight Correct Summary" at bounding box center [93, 329] width 95 height 33
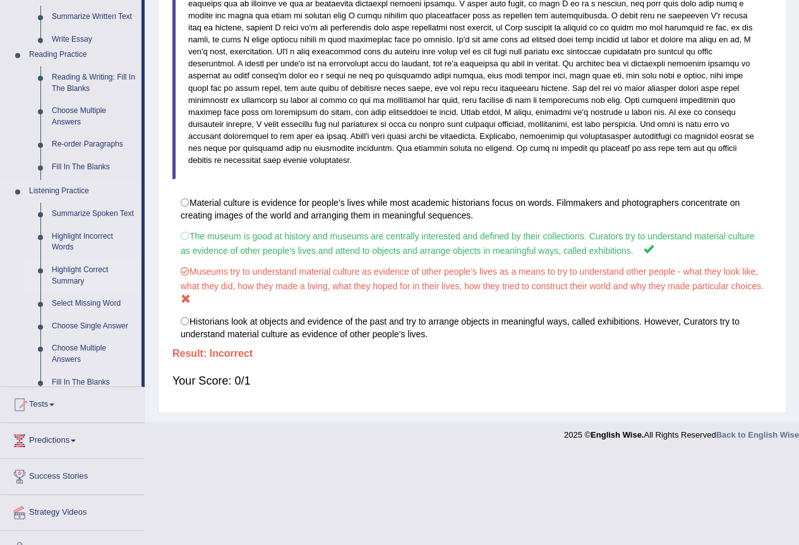
scroll to position [213, 0]
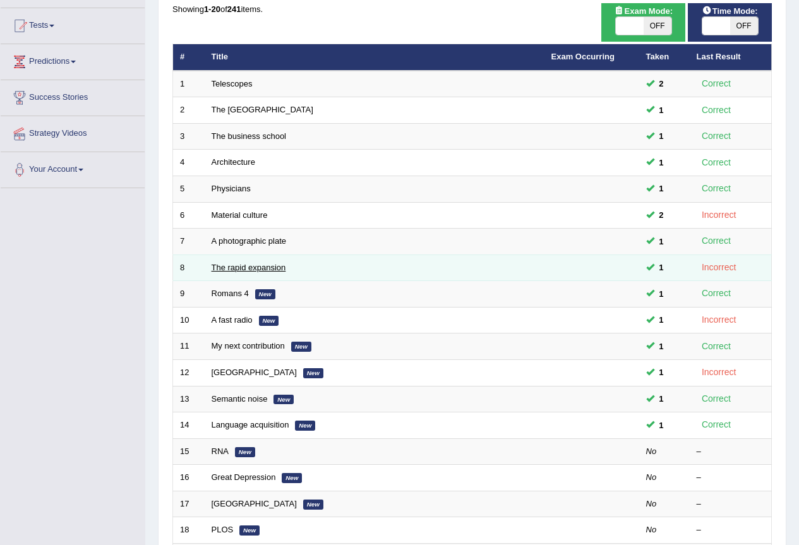
click at [266, 267] on link "The rapid expansion" at bounding box center [249, 267] width 75 height 9
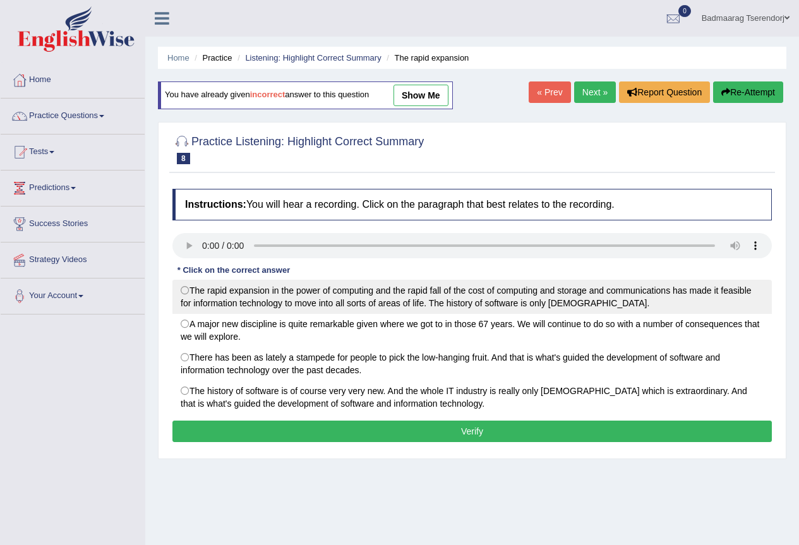
click at [184, 292] on label "The rapid expansion in the power of computing and the rapid fall of the cost of…" at bounding box center [472, 297] width 600 height 34
radio input "true"
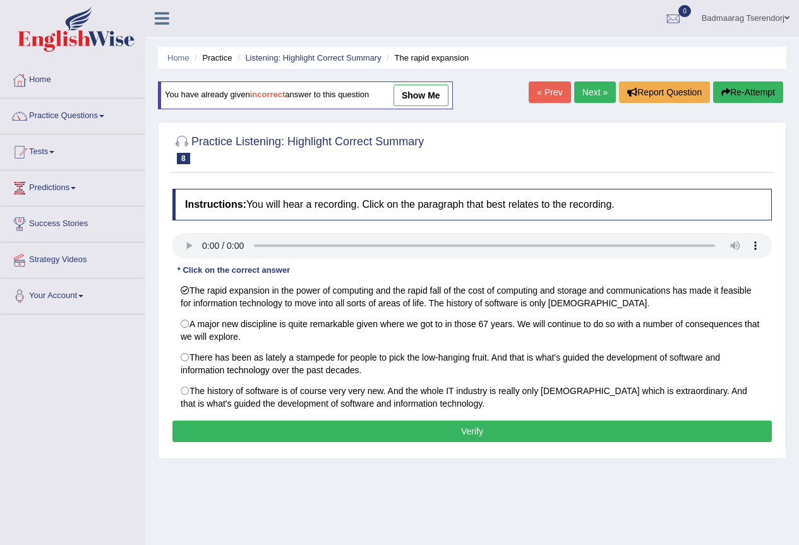
click at [267, 435] on button "Verify" at bounding box center [472, 431] width 600 height 21
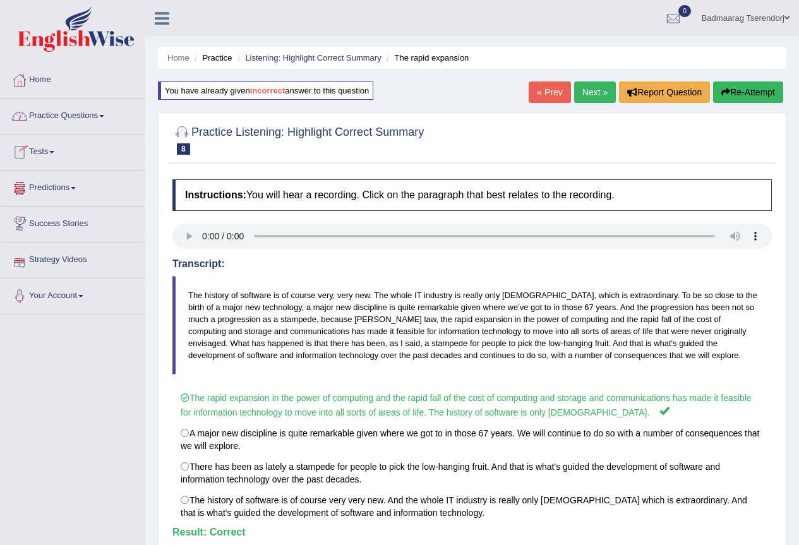
click at [78, 115] on link "Practice Questions" at bounding box center [73, 115] width 144 height 32
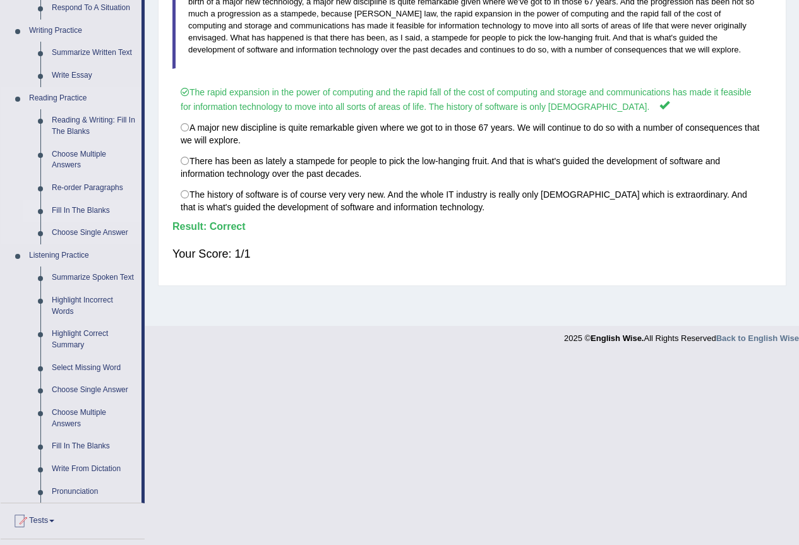
scroll to position [316, 0]
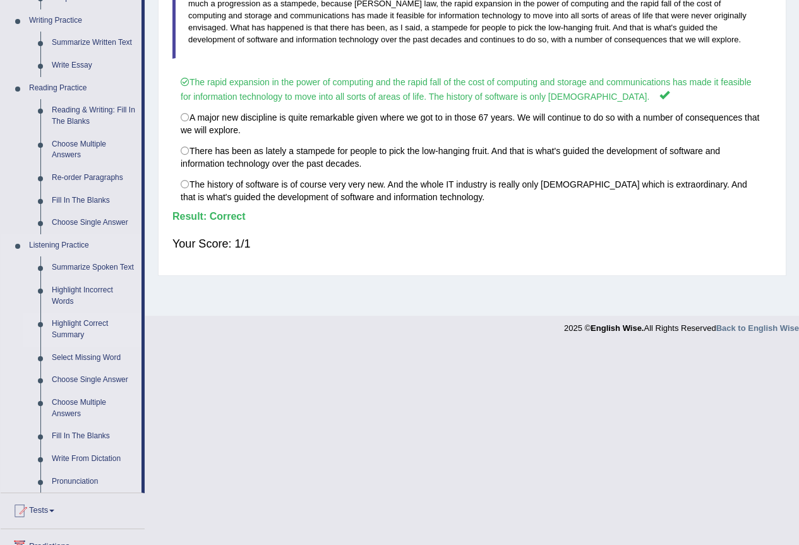
click at [68, 325] on link "Highlight Correct Summary" at bounding box center [93, 329] width 95 height 33
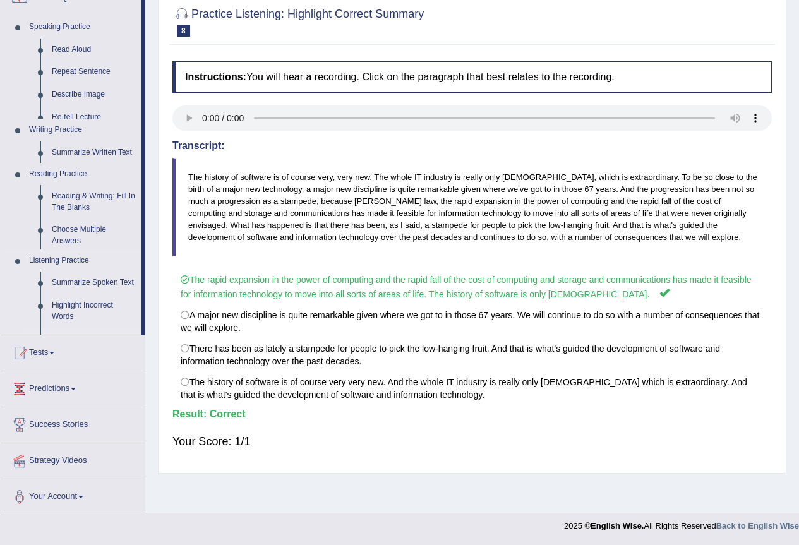
scroll to position [118, 0]
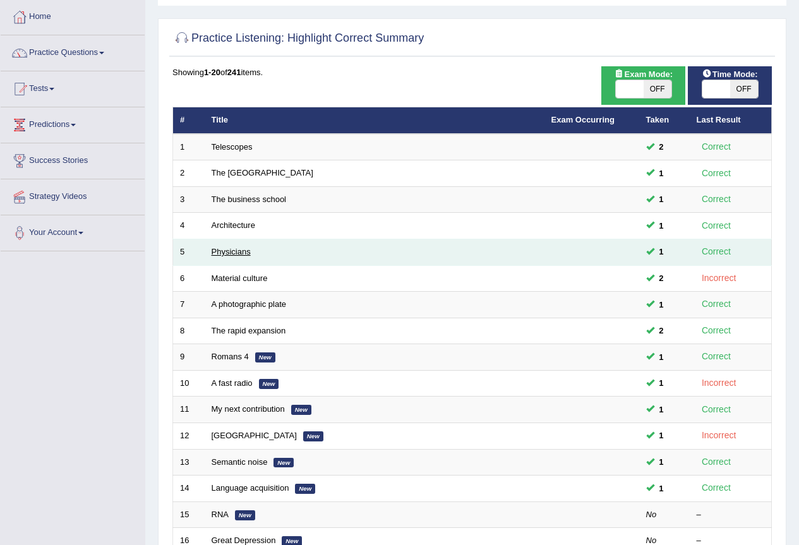
scroll to position [126, 0]
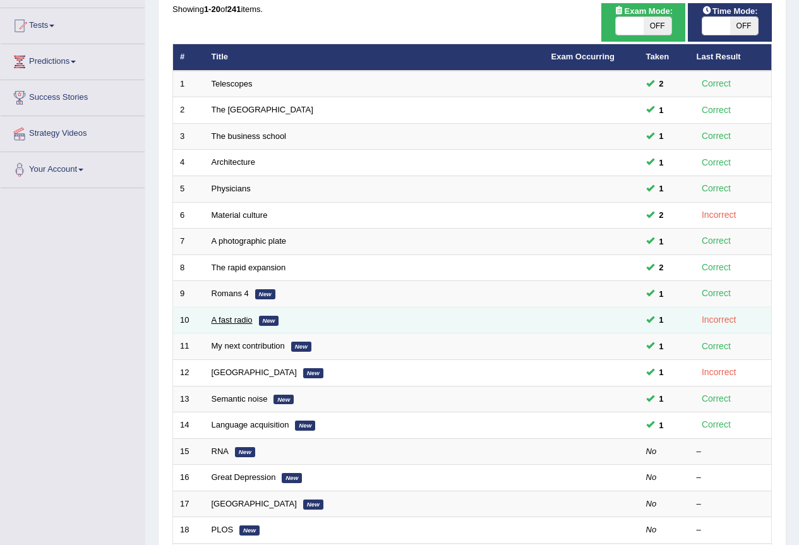
click at [226, 319] on link "A fast radio" at bounding box center [232, 319] width 41 height 9
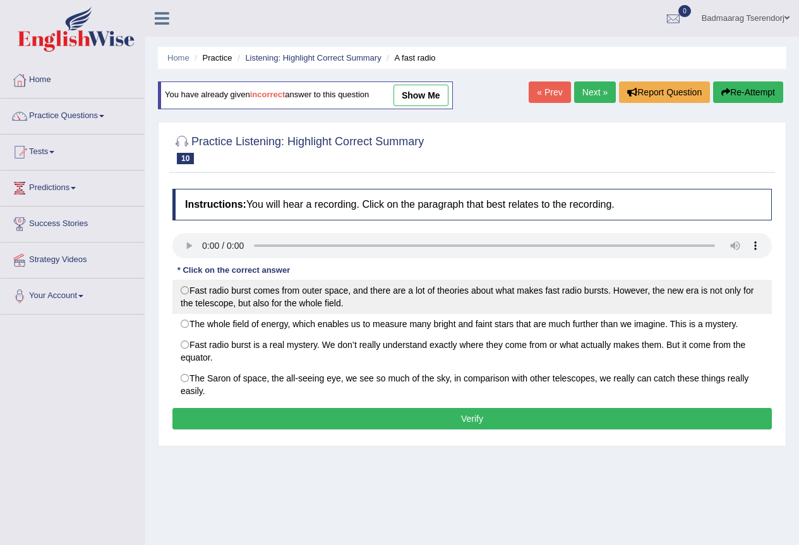
click at [187, 291] on label "Fast radio burst comes from outer space, and there are a lot of theories about …" at bounding box center [472, 297] width 600 height 34
radio input "true"
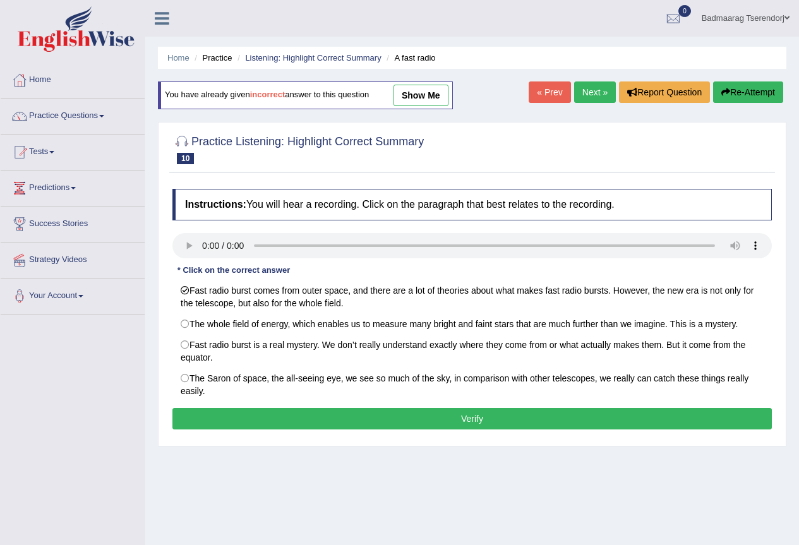
click at [289, 411] on button "Verify" at bounding box center [472, 418] width 600 height 21
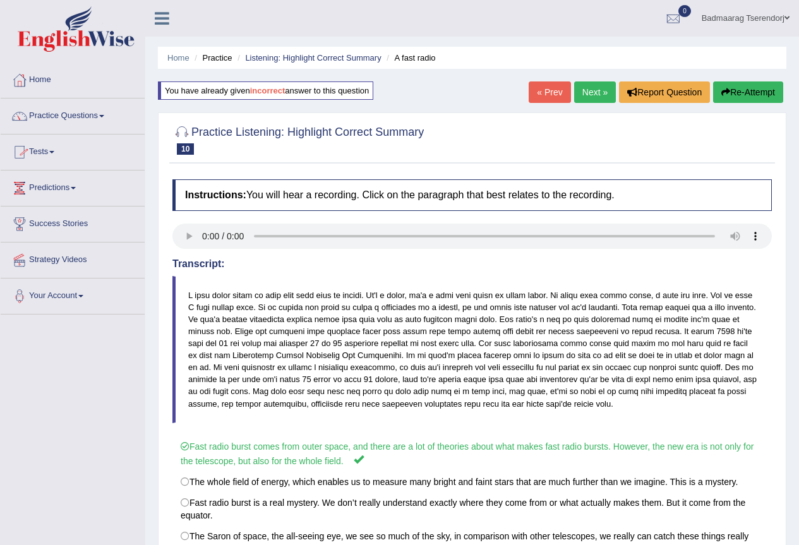
click at [105, 118] on link "Practice Questions" at bounding box center [73, 115] width 144 height 32
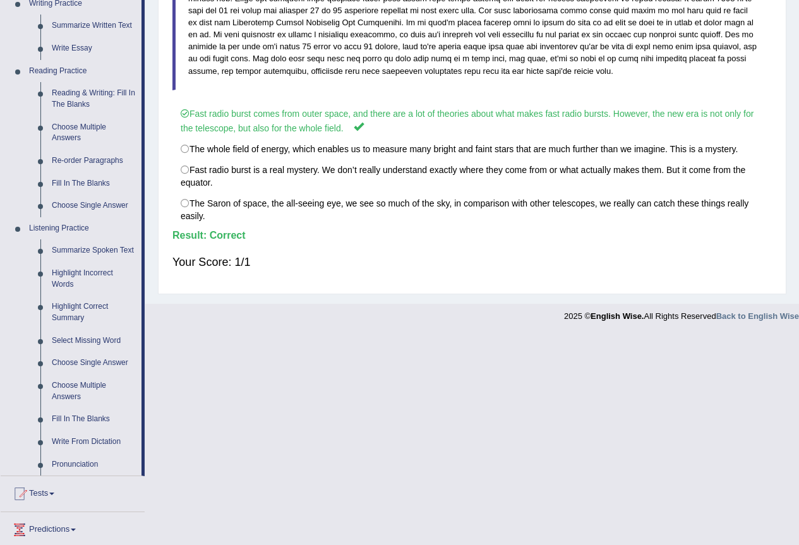
scroll to position [379, 0]
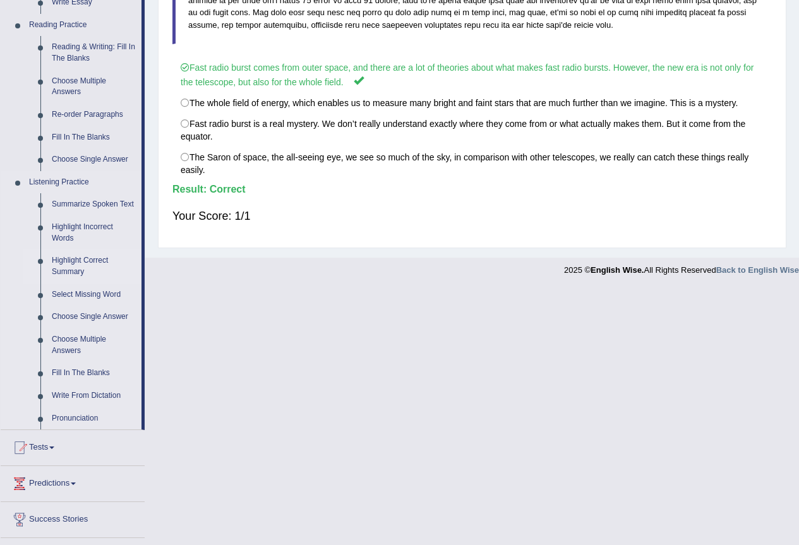
click at [77, 258] on link "Highlight Correct Summary" at bounding box center [93, 266] width 95 height 33
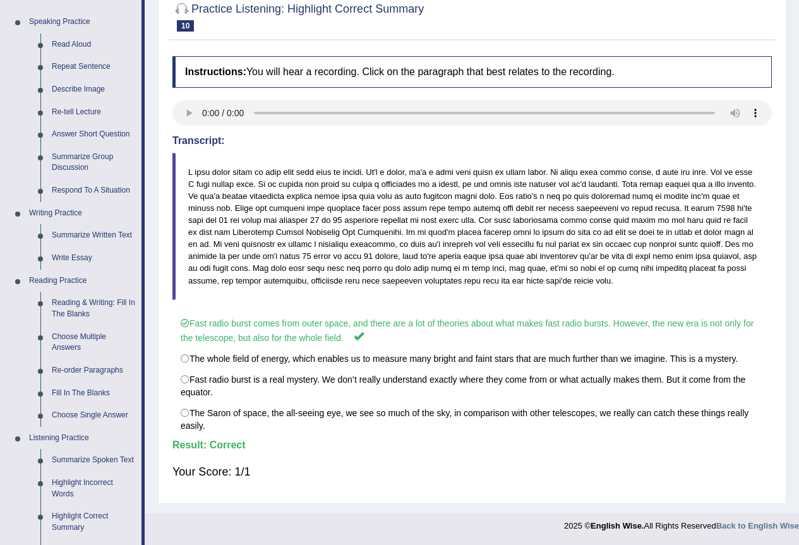
scroll to position [129, 0]
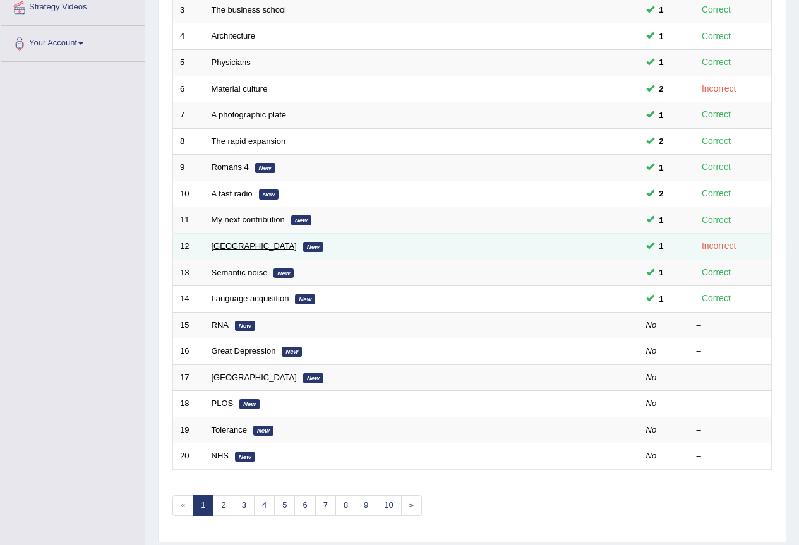
click at [230, 247] on link "[GEOGRAPHIC_DATA]" at bounding box center [254, 245] width 85 height 9
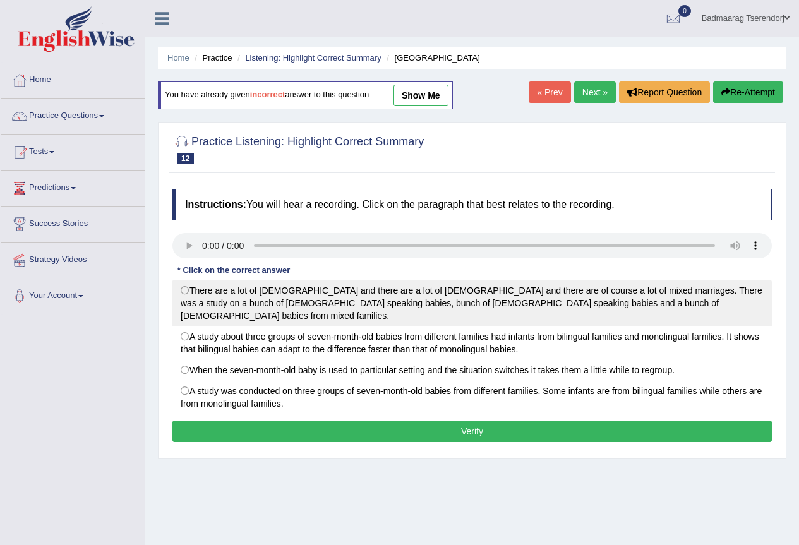
click at [183, 292] on label "There are a lot of Italians and there are a lot of Slovenians and there are of …" at bounding box center [472, 303] width 600 height 47
radio input "true"
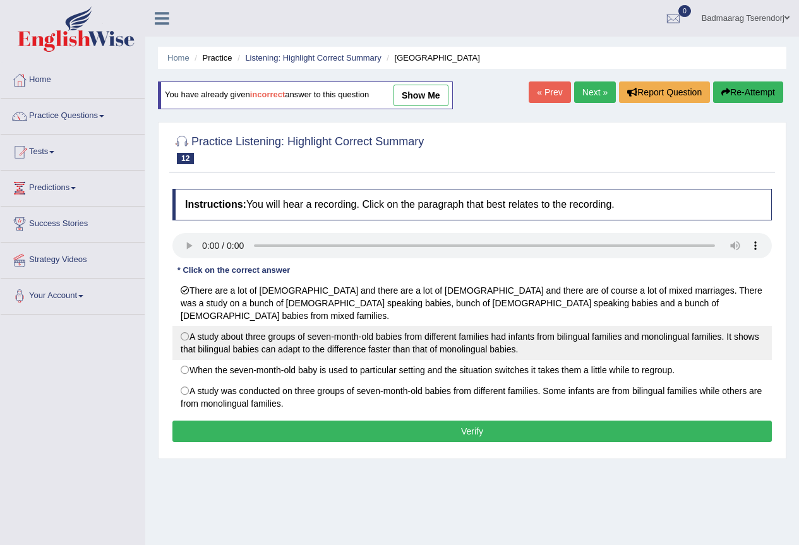
click at [190, 326] on label "A study about three groups of seven-month-old babies from different families ha…" at bounding box center [472, 343] width 600 height 34
radio input "true"
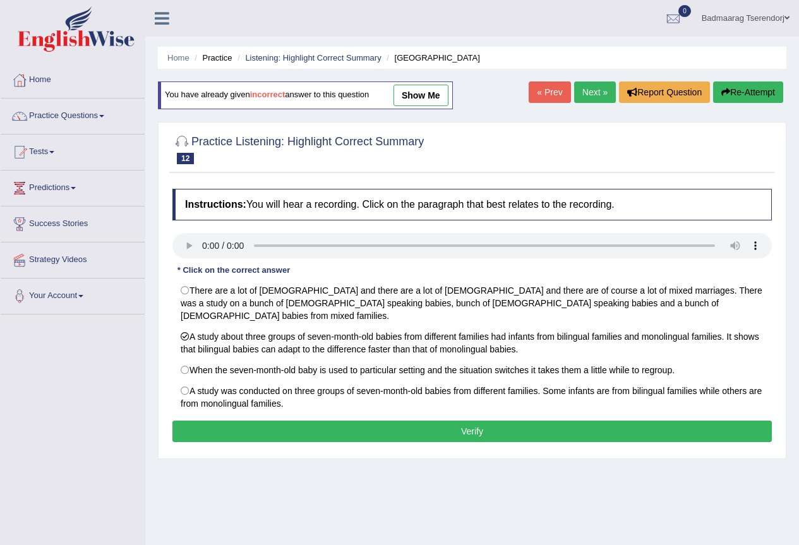
click at [220, 421] on button "Verify" at bounding box center [472, 431] width 600 height 21
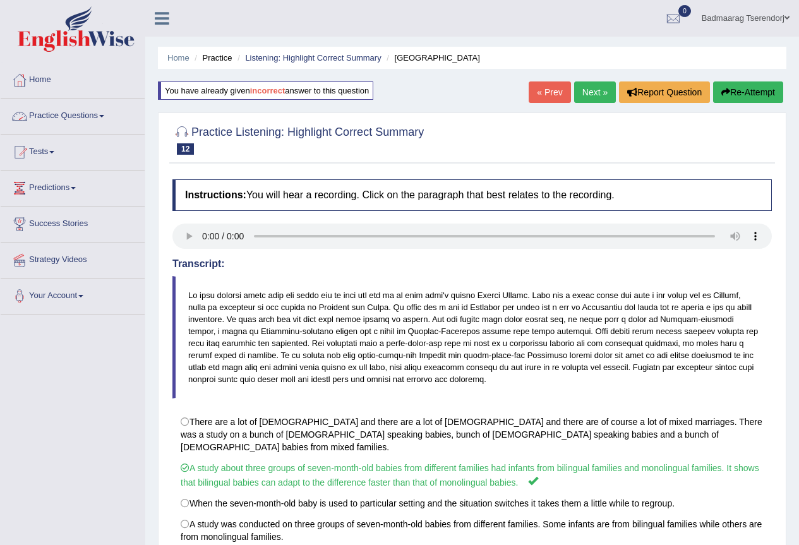
click at [100, 114] on link "Practice Questions" at bounding box center [73, 115] width 144 height 32
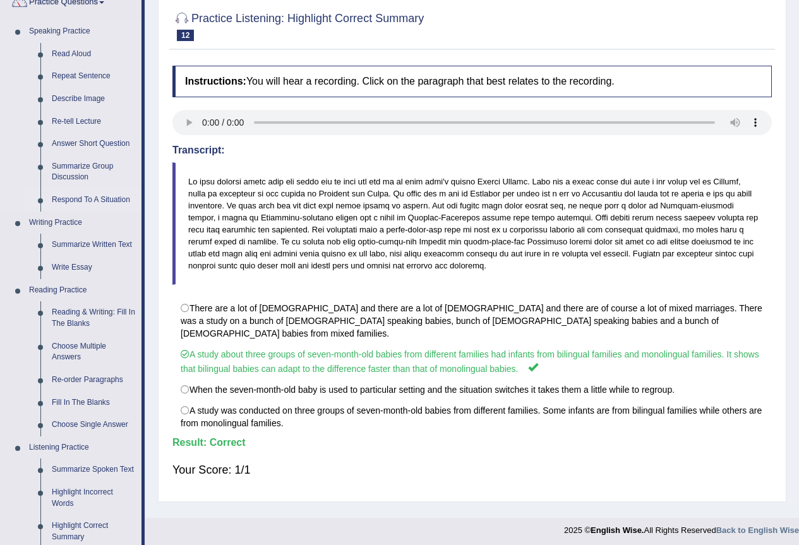
scroll to position [379, 0]
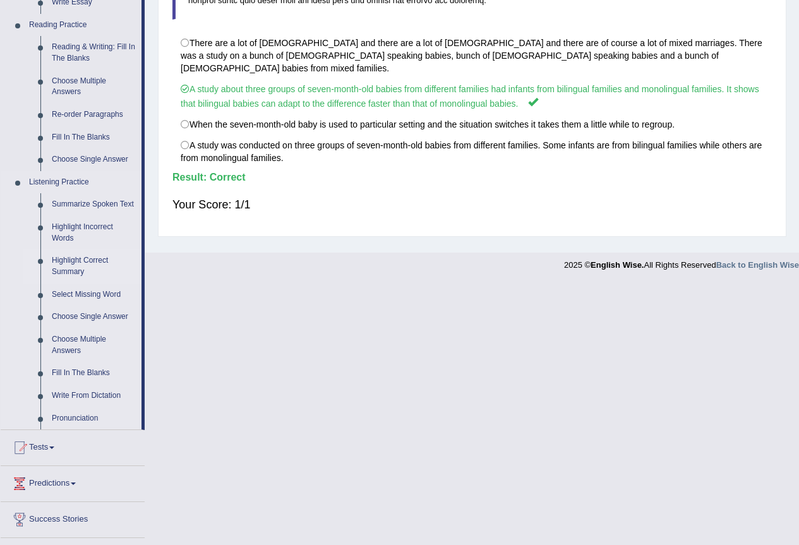
click at [83, 256] on link "Highlight Correct Summary" at bounding box center [93, 266] width 95 height 33
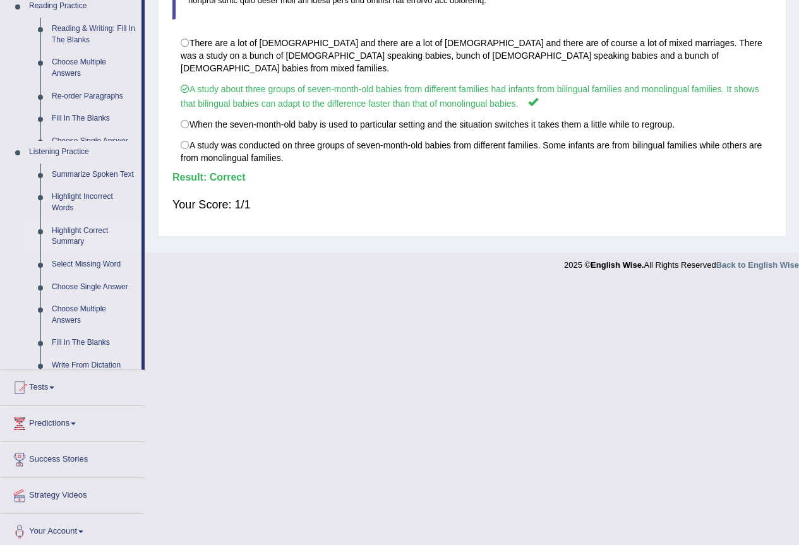
scroll to position [118, 0]
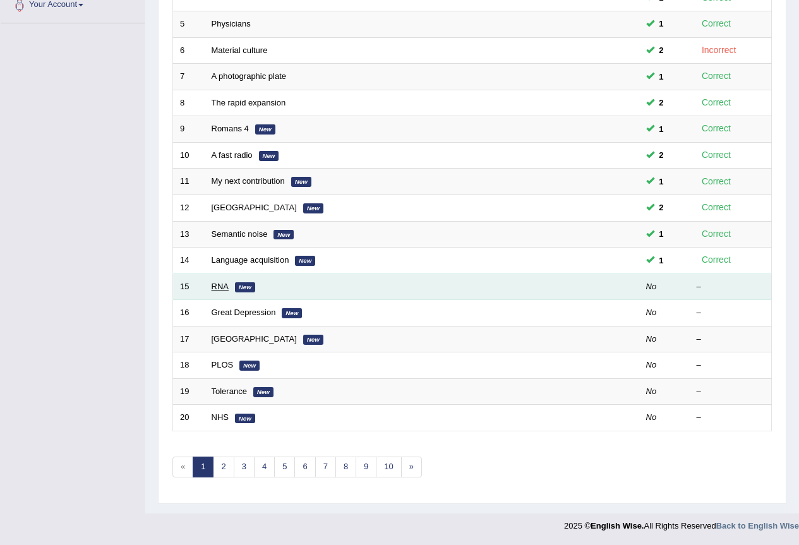
click at [219, 287] on link "RNA" at bounding box center [220, 286] width 17 height 9
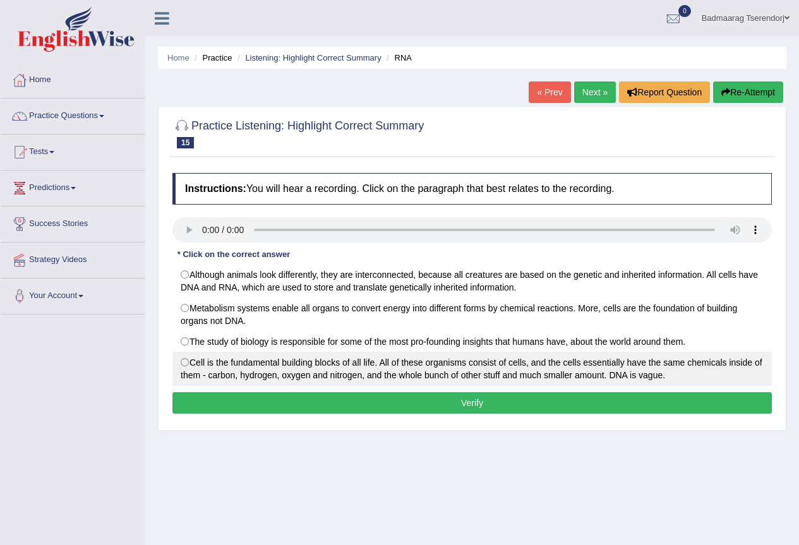
click at [184, 363] on label "Cell is the fundamental building blocks of all life. All of these organisms con…" at bounding box center [472, 369] width 600 height 34
radio input "true"
click at [183, 361] on label "Cell is the fundamental building blocks of all life. All of these organisms con…" at bounding box center [472, 369] width 600 height 34
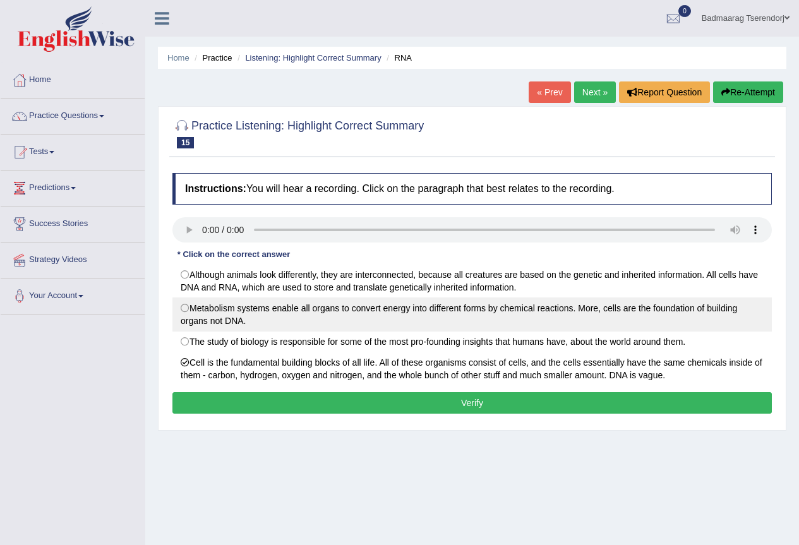
click at [184, 306] on label "Metabolism systems enable all organs to convert energy into different forms by …" at bounding box center [472, 315] width 600 height 34
radio input "true"
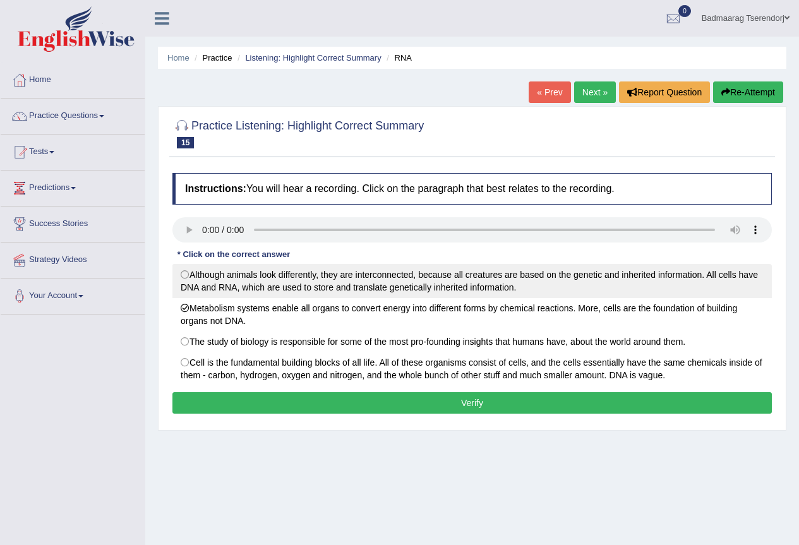
click at [185, 273] on label "Although animals look differently, they are interconnected, because all creatur…" at bounding box center [472, 281] width 600 height 34
radio input "true"
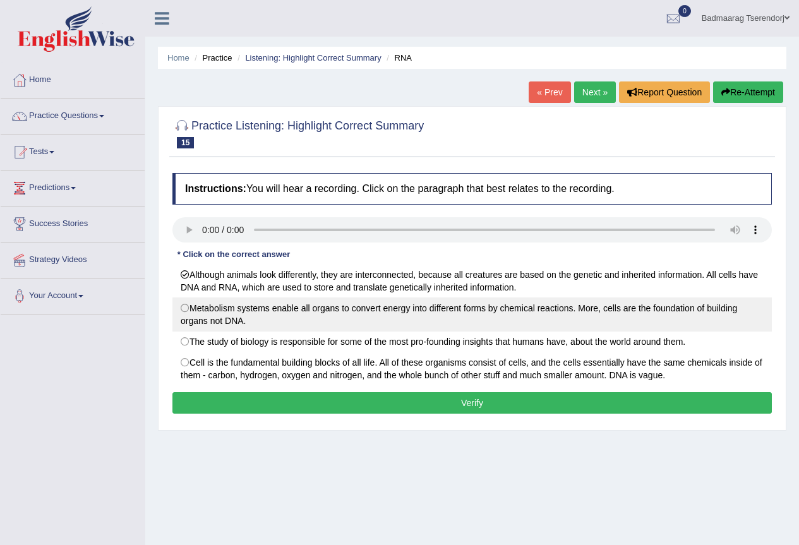
click at [183, 305] on label "Metabolism systems enable all organs to convert energy into different forms by …" at bounding box center [472, 315] width 600 height 34
radio input "true"
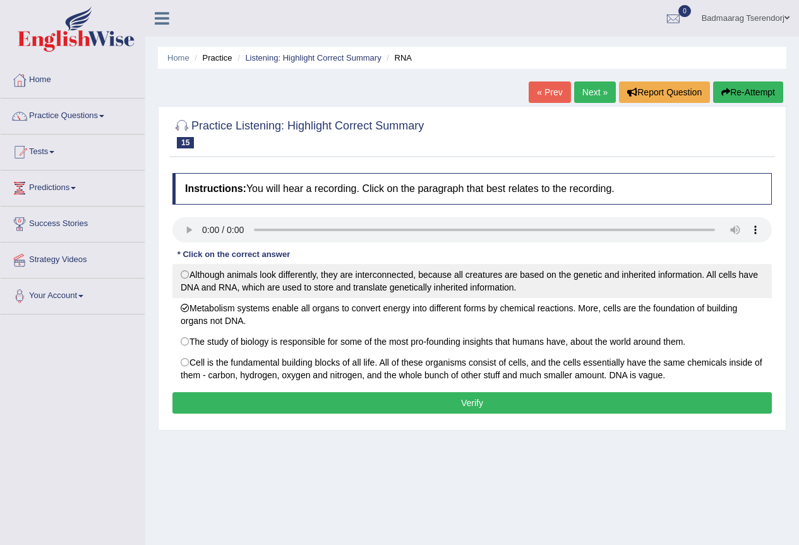
click at [186, 272] on label "Although animals look differently, they are interconnected, because all creatur…" at bounding box center [472, 281] width 600 height 34
radio input "true"
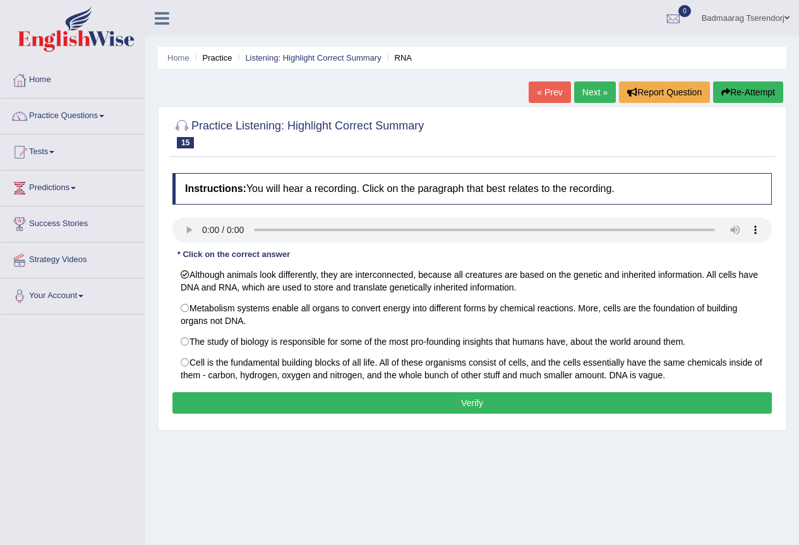
click at [241, 398] on button "Verify" at bounding box center [472, 402] width 600 height 21
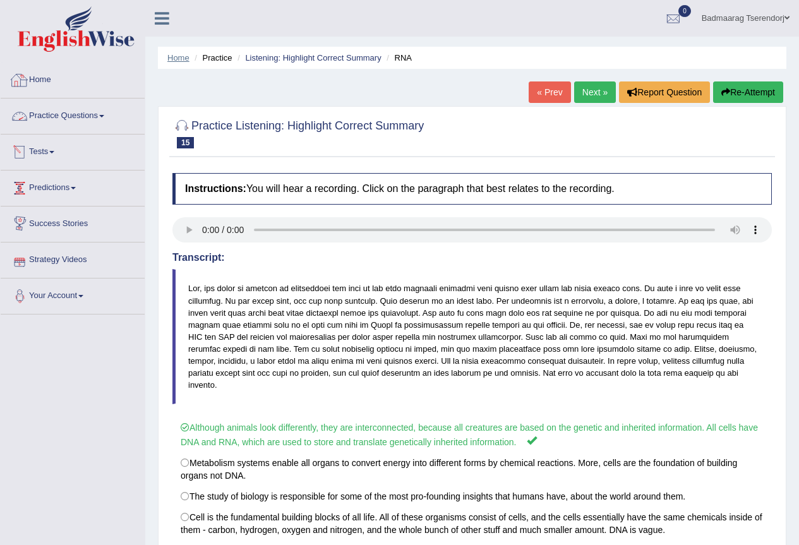
click at [181, 58] on link "Home" at bounding box center [178, 57] width 22 height 9
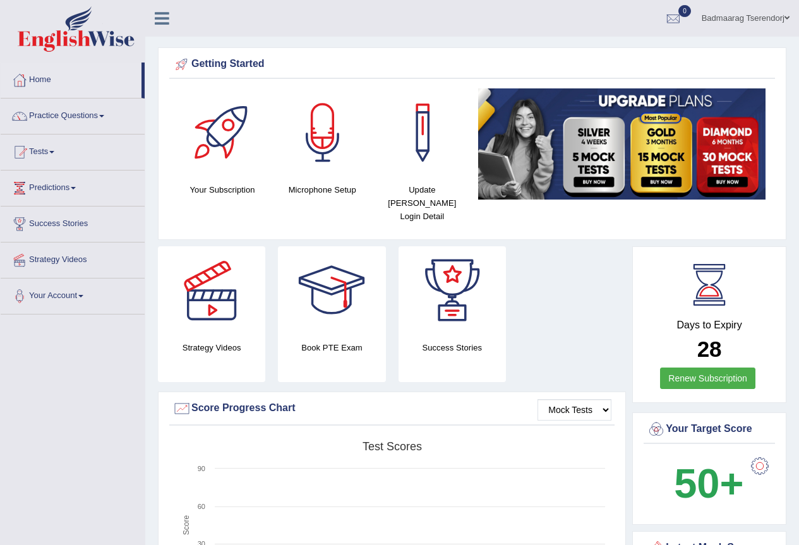
click at [99, 111] on link "Practice Questions" at bounding box center [73, 115] width 144 height 32
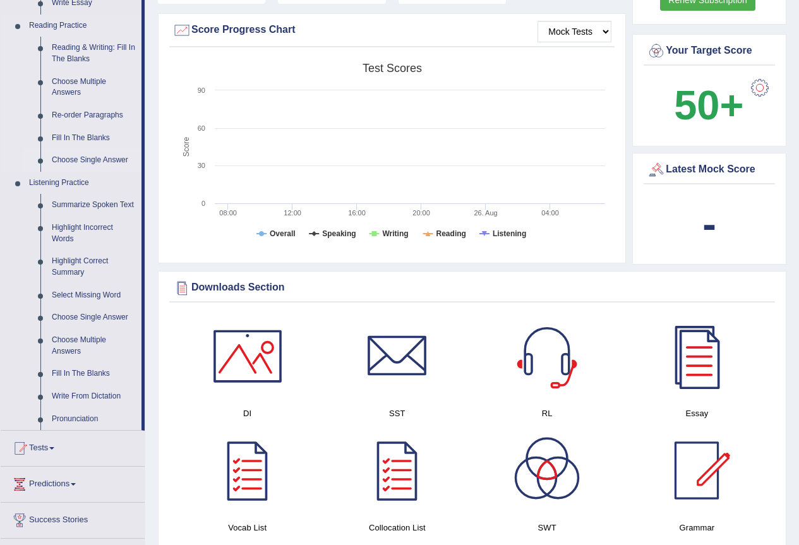
scroll to position [379, 0]
click at [83, 318] on link "Choose Single Answer" at bounding box center [93, 317] width 95 height 23
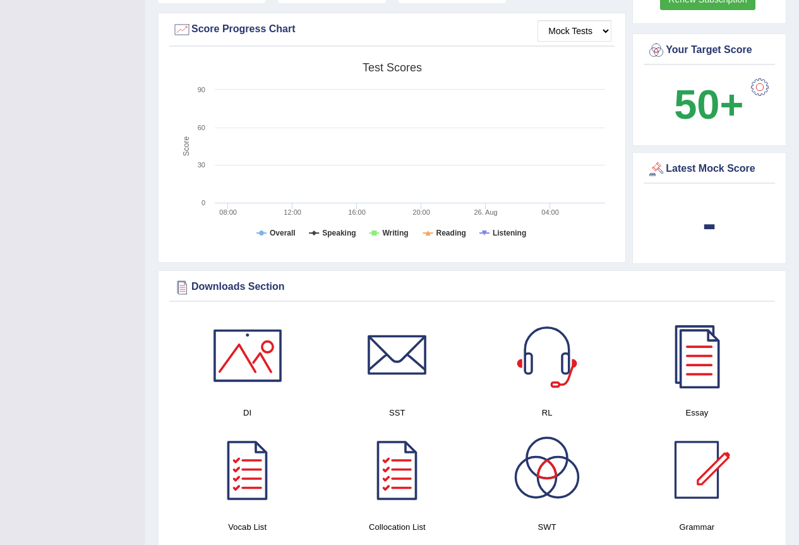
scroll to position [205, 0]
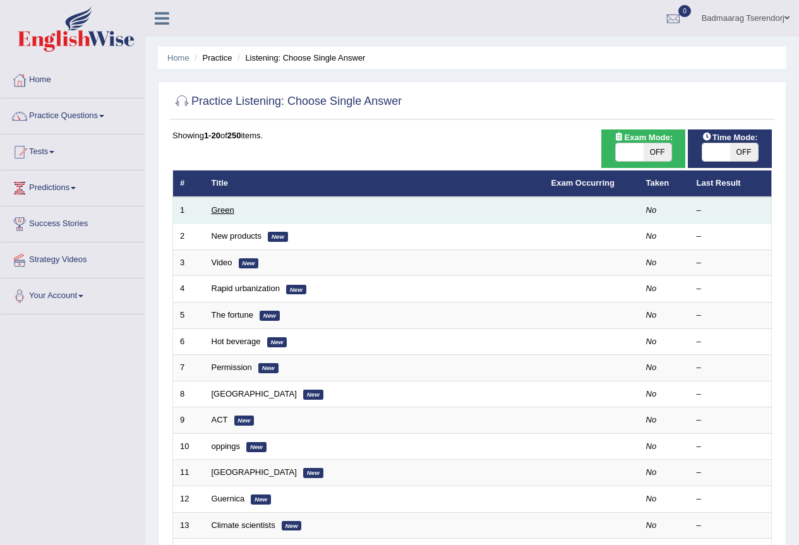
click at [226, 208] on link "Green" at bounding box center [223, 209] width 23 height 9
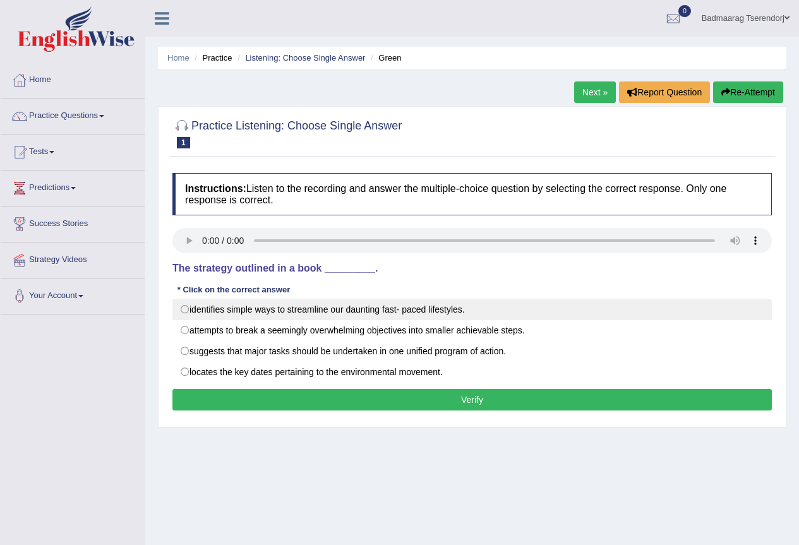
click at [188, 308] on label "identifies simple ways to streamline our daunting fast- paced lifestyles." at bounding box center [472, 309] width 600 height 21
radio input "true"
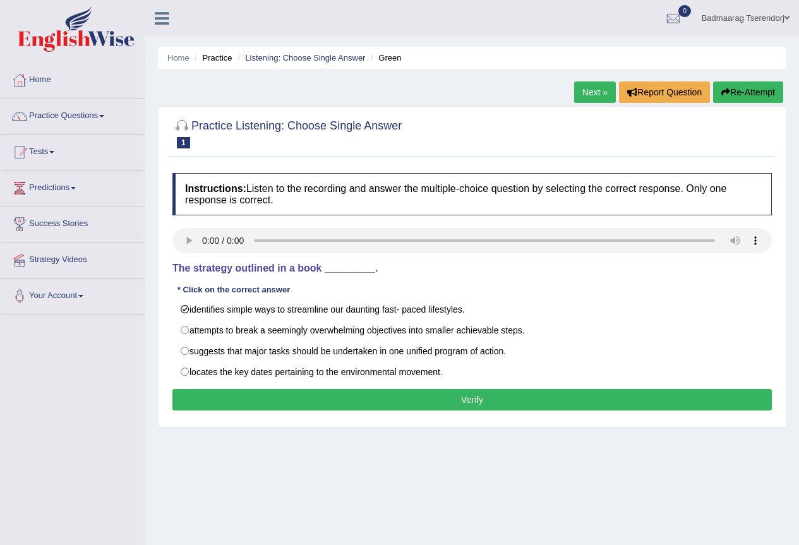
click at [272, 398] on button "Verify" at bounding box center [472, 399] width 600 height 21
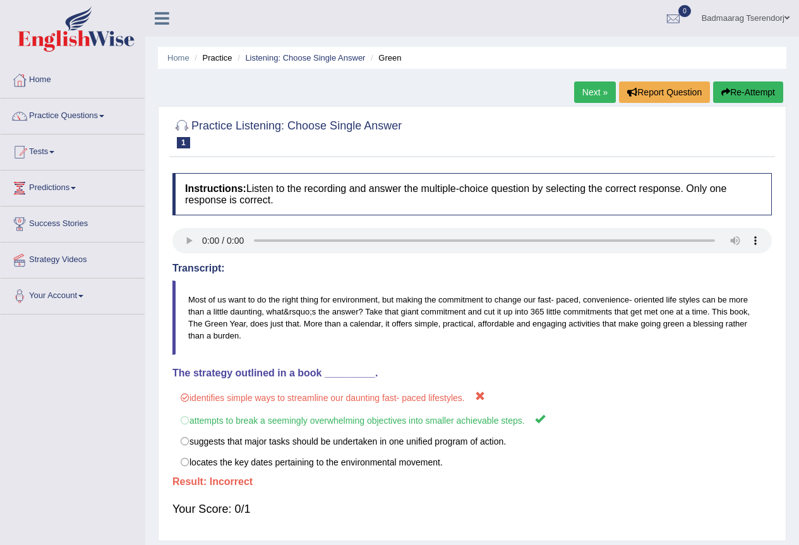
click at [589, 94] on link "Next »" at bounding box center [595, 91] width 42 height 21
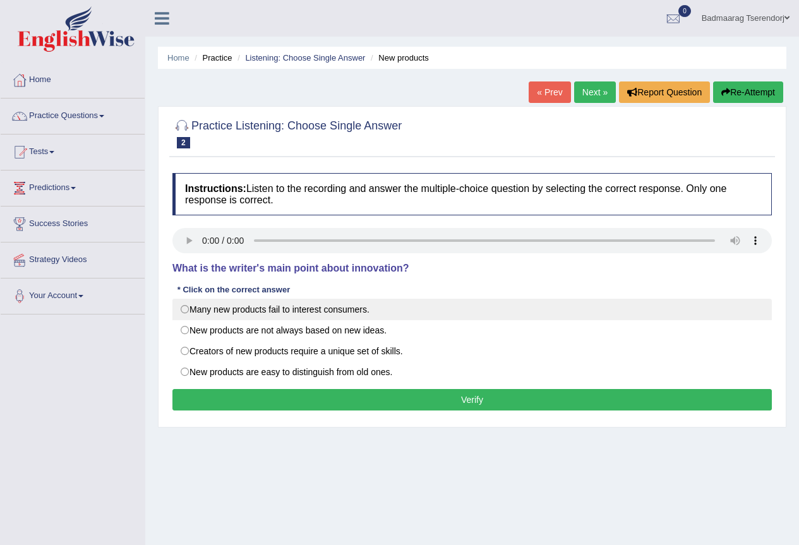
click at [183, 308] on label "Many new products fail to interest consumers." at bounding box center [472, 309] width 600 height 21
radio input "true"
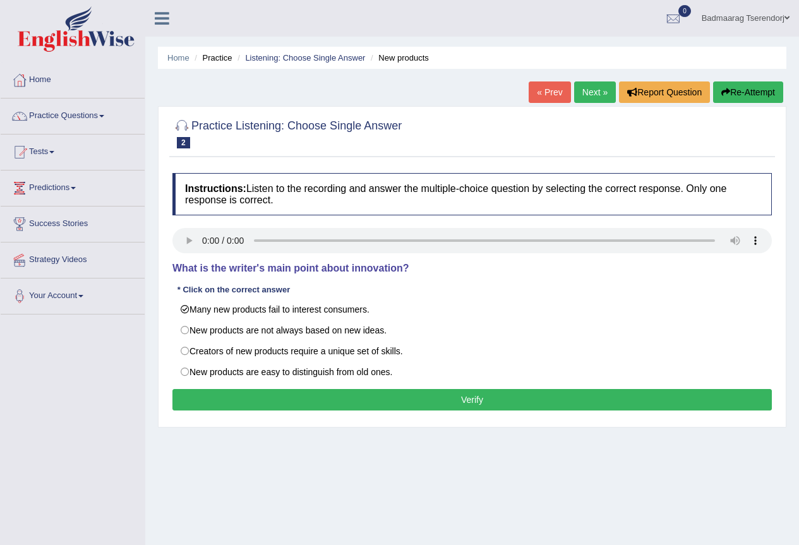
click at [256, 395] on button "Verify" at bounding box center [472, 399] width 600 height 21
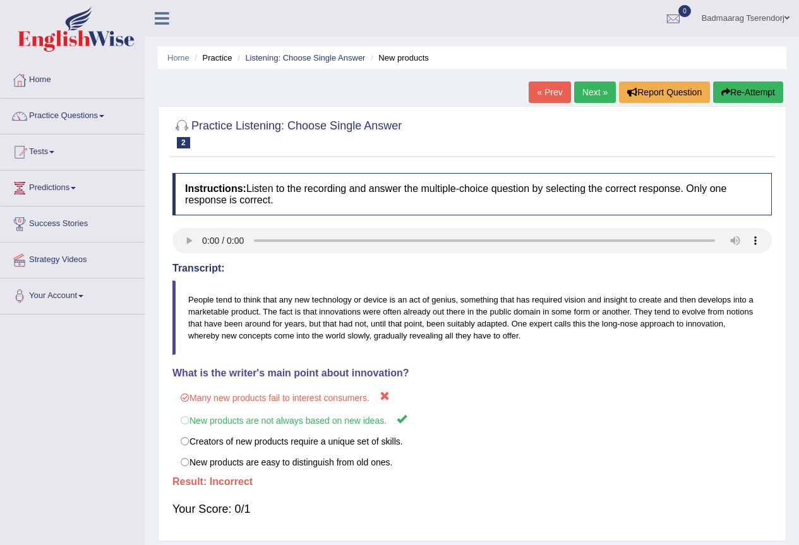
click at [601, 93] on link "Next »" at bounding box center [595, 91] width 42 height 21
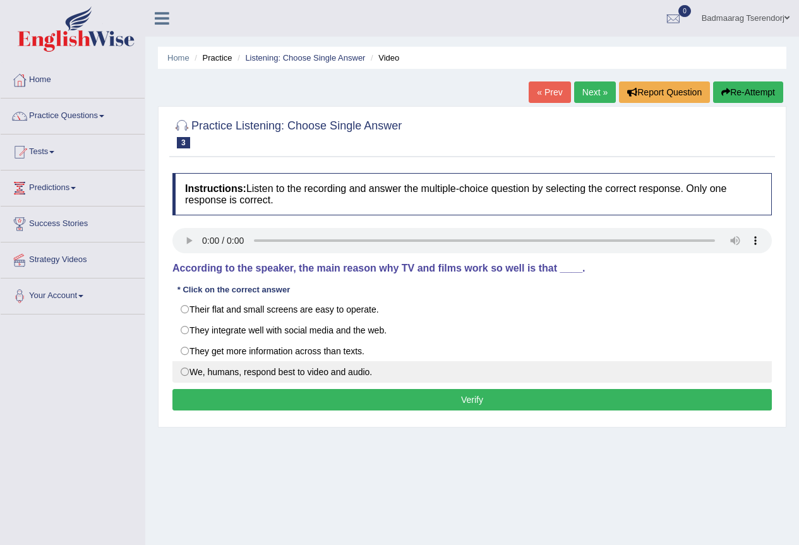
click at [182, 372] on label "We, humans, respond best to video and audio." at bounding box center [472, 371] width 600 height 21
radio input "true"
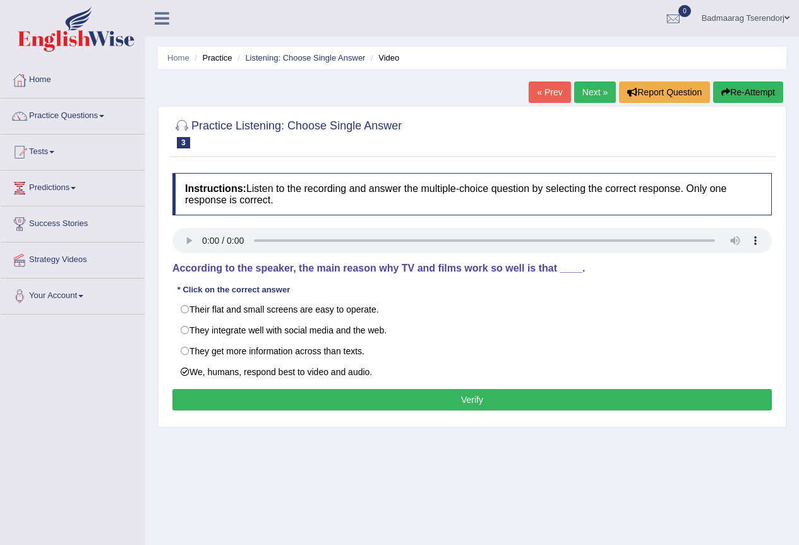
click at [226, 400] on button "Verify" at bounding box center [472, 399] width 600 height 21
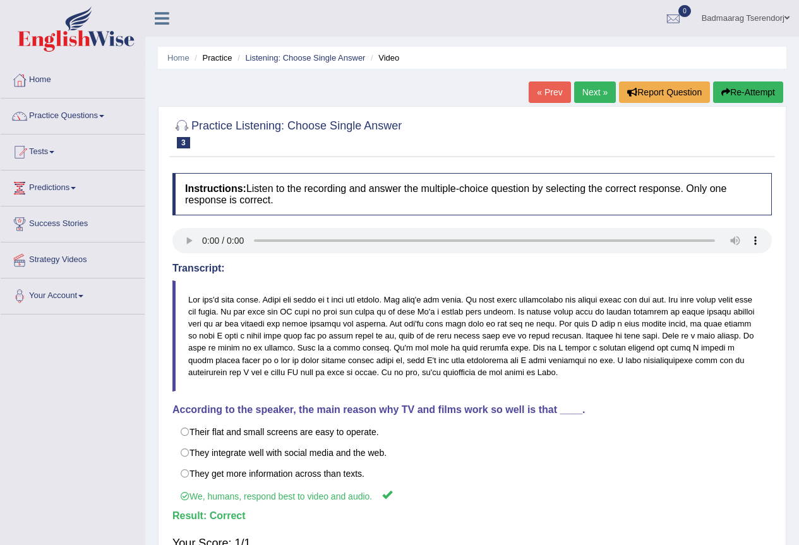
click at [600, 92] on link "Next »" at bounding box center [595, 91] width 42 height 21
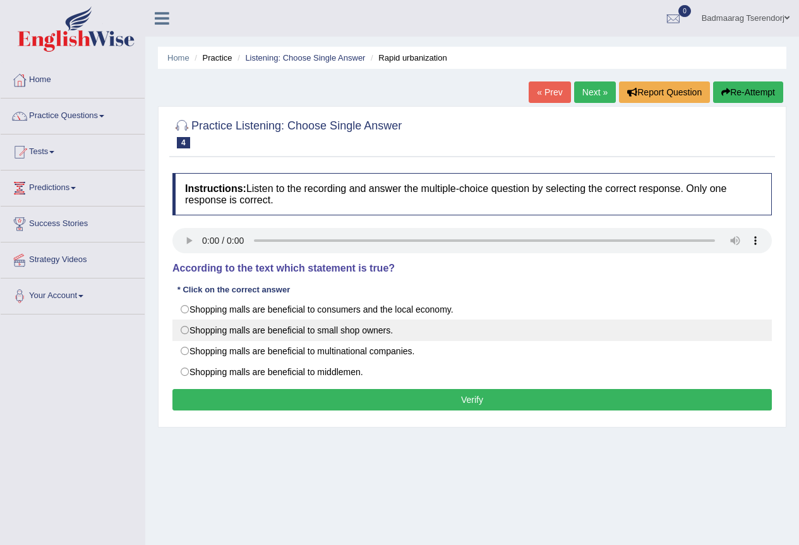
click at [183, 329] on label "Shopping malls are beneficial to small shop owners." at bounding box center [472, 330] width 600 height 21
radio input "true"
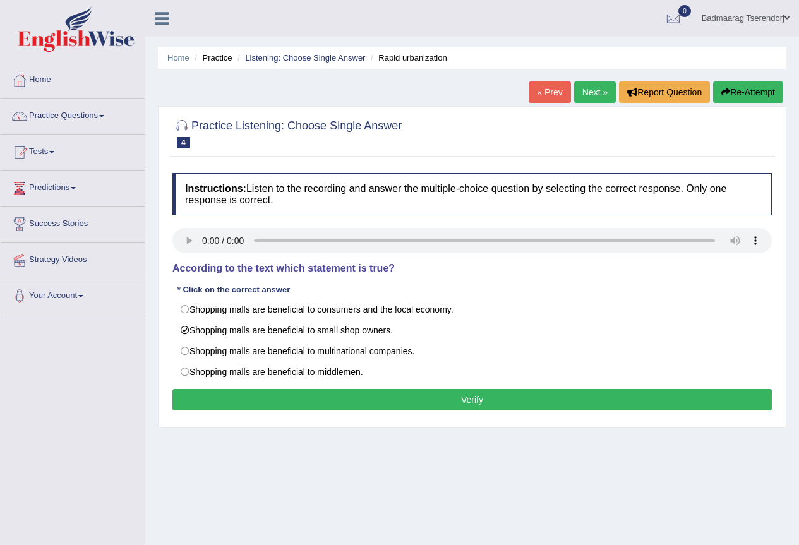
click at [265, 393] on button "Verify" at bounding box center [472, 399] width 600 height 21
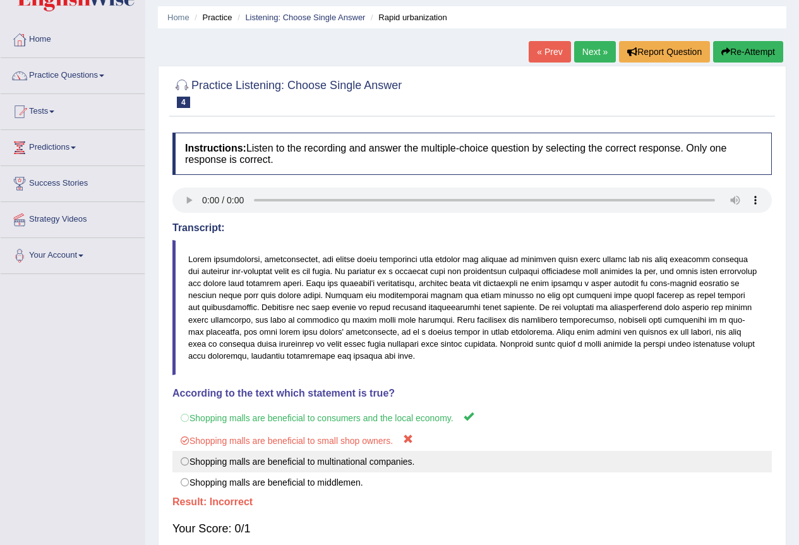
scroll to position [63, 0]
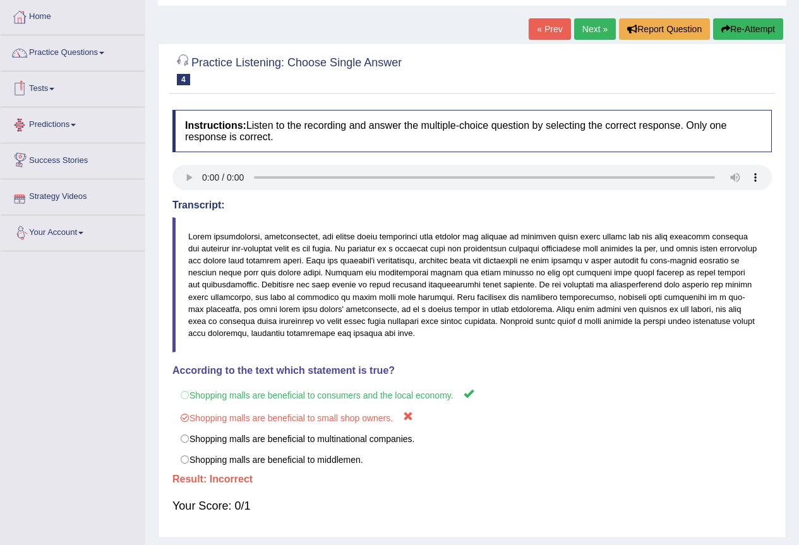
click at [588, 27] on link "Next »" at bounding box center [595, 28] width 42 height 21
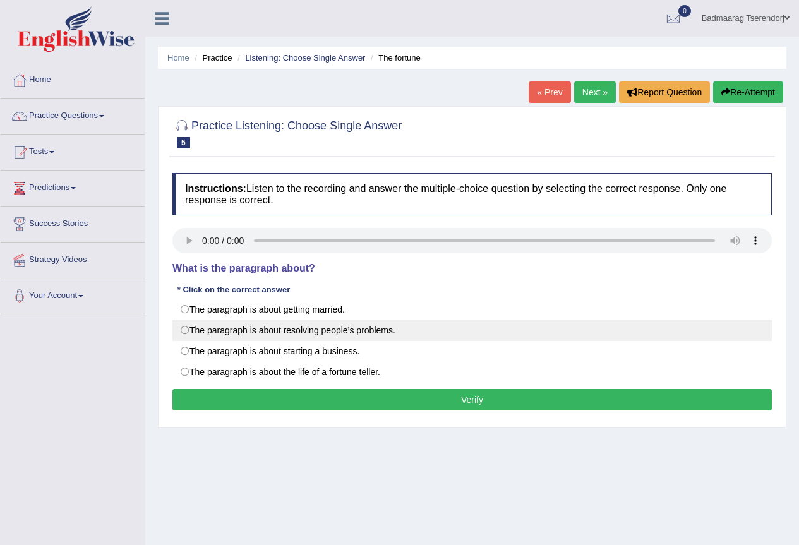
click at [186, 329] on label "The paragraph is about resolving people’s problems." at bounding box center [472, 330] width 600 height 21
radio input "true"
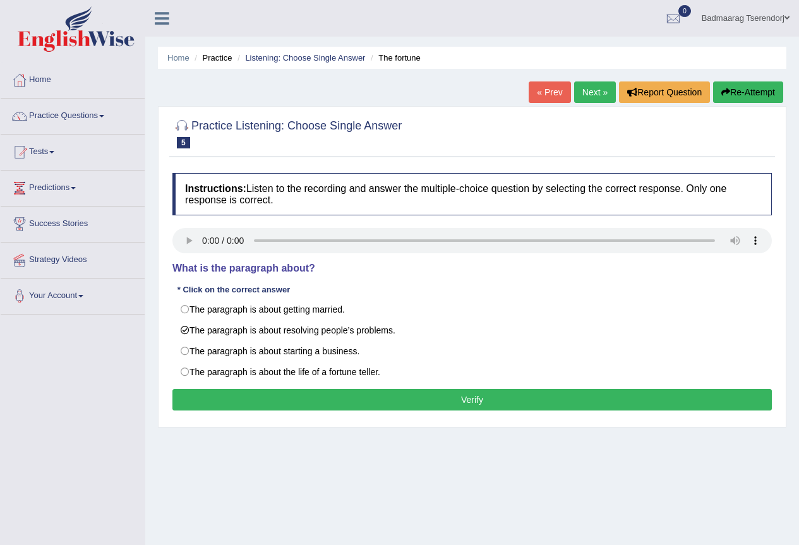
click at [280, 401] on button "Verify" at bounding box center [472, 399] width 600 height 21
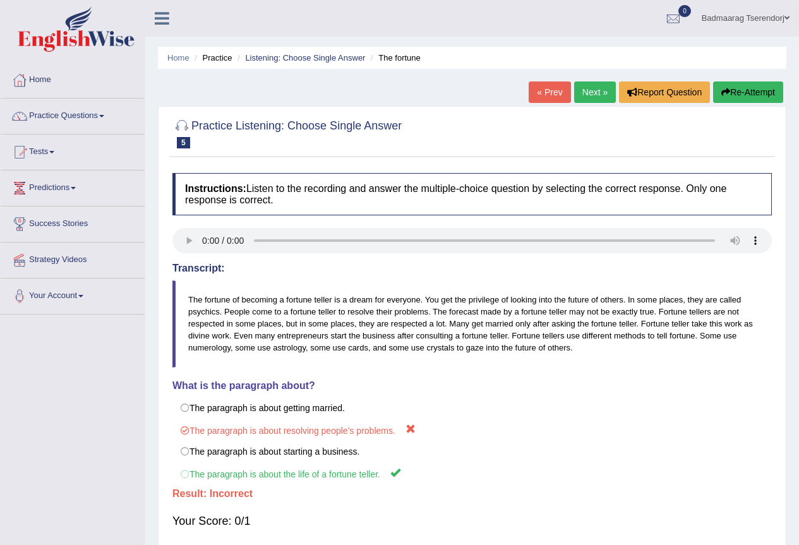
click at [600, 87] on link "Next »" at bounding box center [595, 91] width 42 height 21
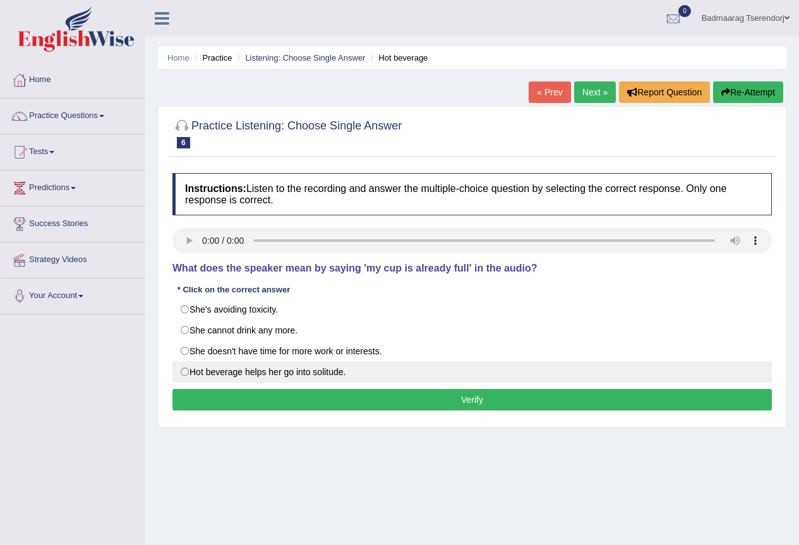
click at [183, 370] on label "Hot beverage helps her go into solitude." at bounding box center [472, 371] width 600 height 21
radio input "true"
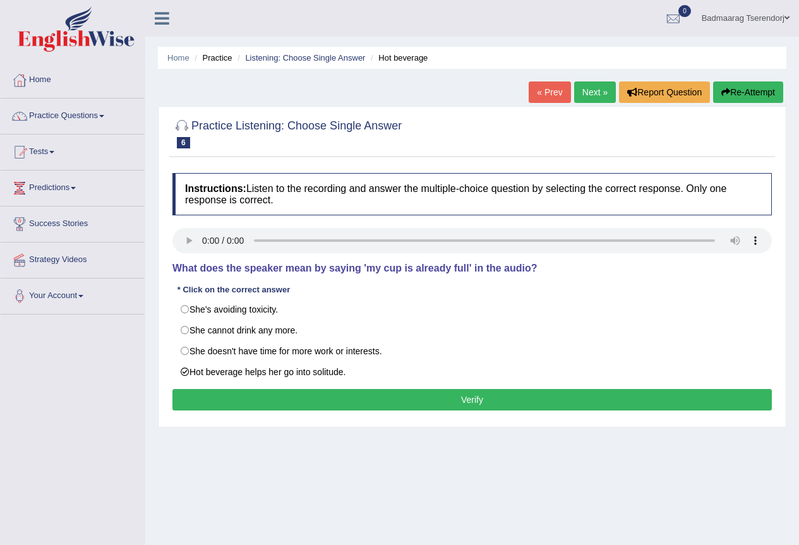
click at [230, 399] on button "Verify" at bounding box center [472, 399] width 600 height 21
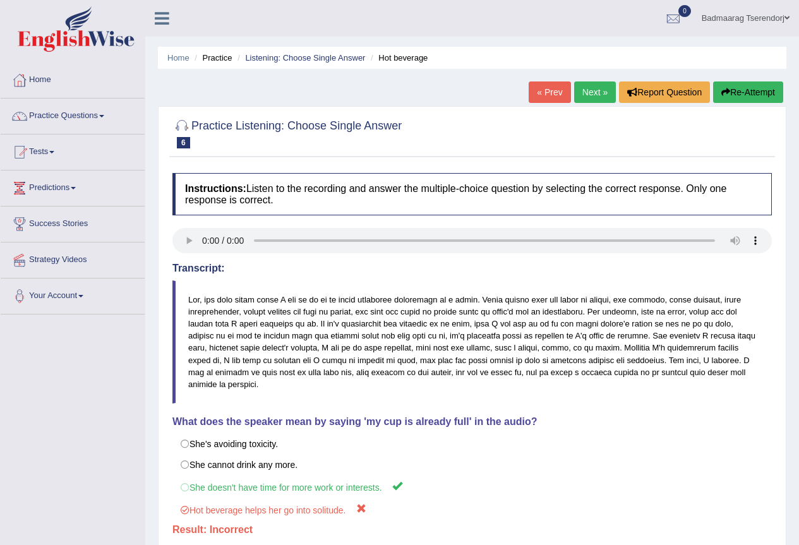
click at [590, 95] on link "Next »" at bounding box center [595, 91] width 42 height 21
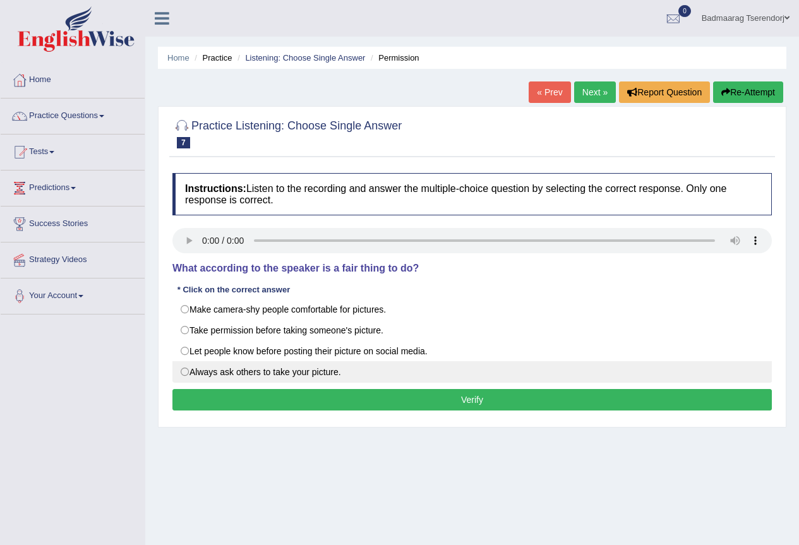
click at [183, 370] on label "Always ask others to take your picture." at bounding box center [472, 371] width 600 height 21
radio input "true"
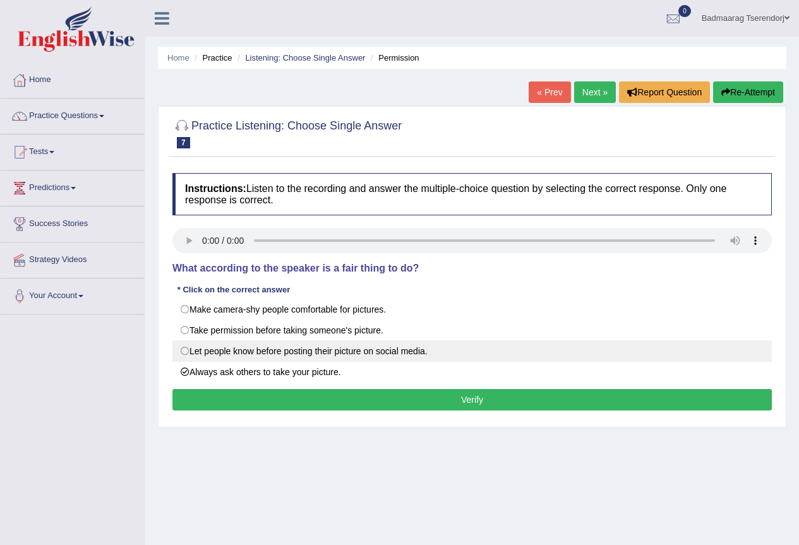
click at [184, 351] on label "Let people know before posting their picture on social media." at bounding box center [472, 351] width 600 height 21
radio input "true"
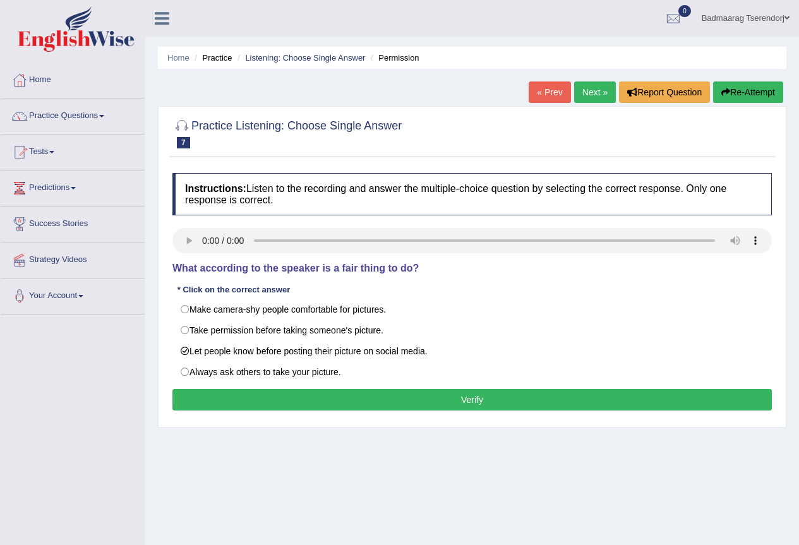
click at [278, 406] on button "Verify" at bounding box center [472, 399] width 600 height 21
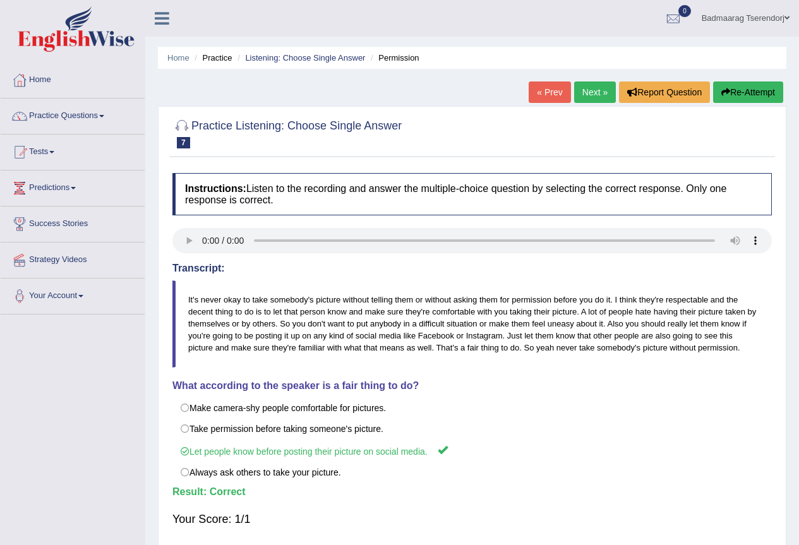
click at [579, 89] on link "Next »" at bounding box center [595, 91] width 42 height 21
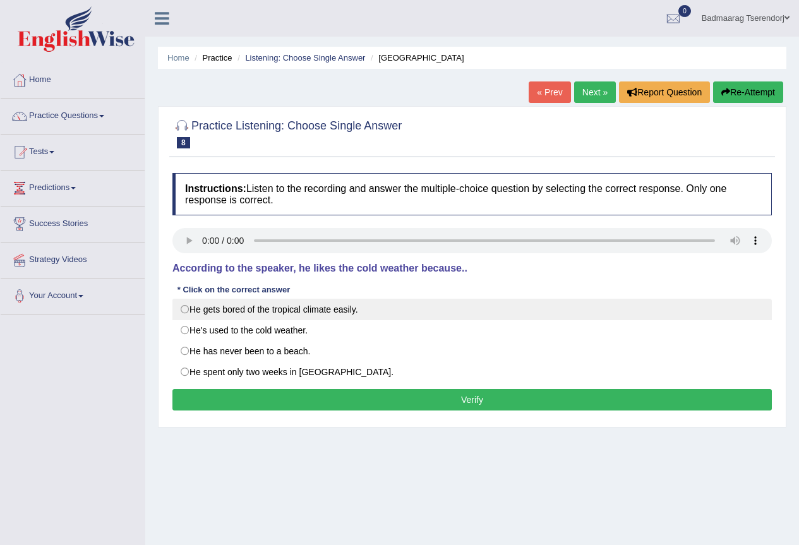
click at [189, 309] on label "He gets bored of the tropical climate easily." at bounding box center [472, 309] width 600 height 21
radio input "true"
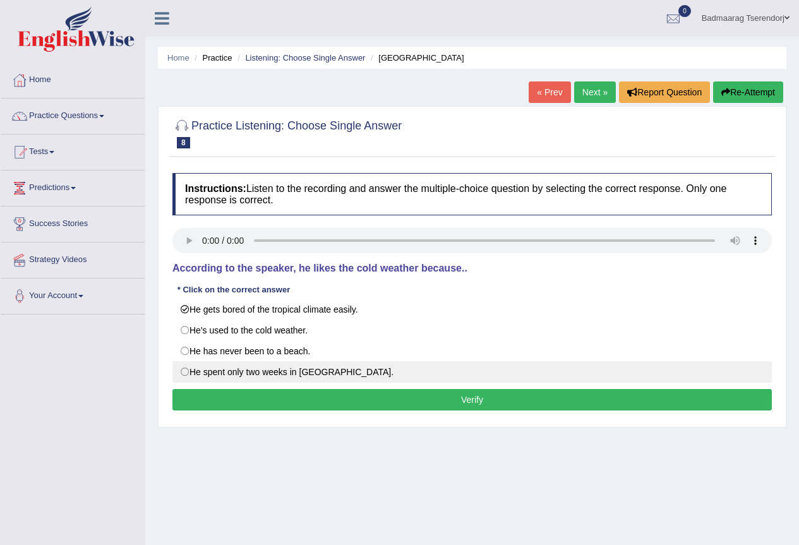
click at [187, 370] on label "He spent only two weeks in Mauritius." at bounding box center [472, 371] width 600 height 21
radio input "true"
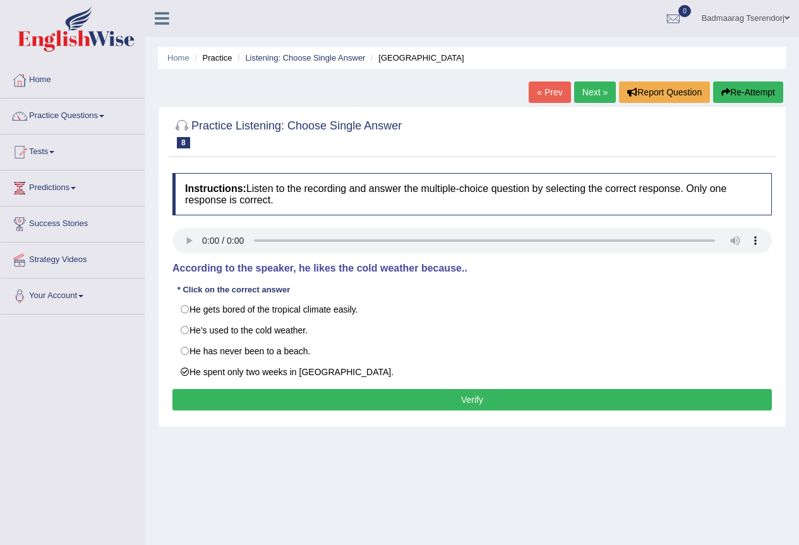
click at [255, 401] on button "Verify" at bounding box center [472, 399] width 600 height 21
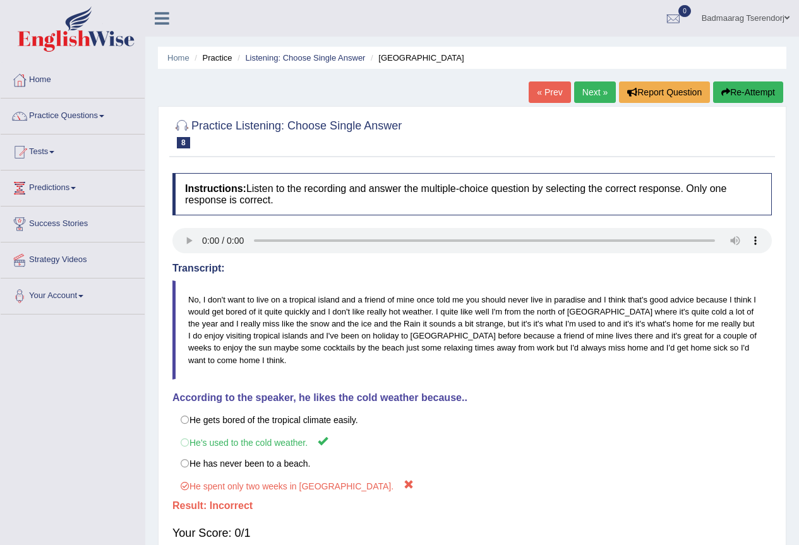
click at [596, 90] on link "Next »" at bounding box center [595, 91] width 42 height 21
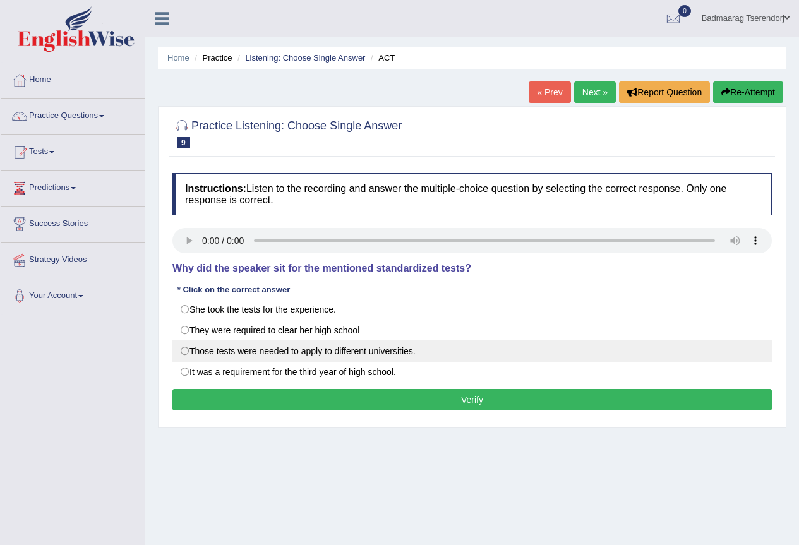
click at [183, 352] on label "Those tests were needed to apply to different universities." at bounding box center [472, 351] width 600 height 21
radio input "true"
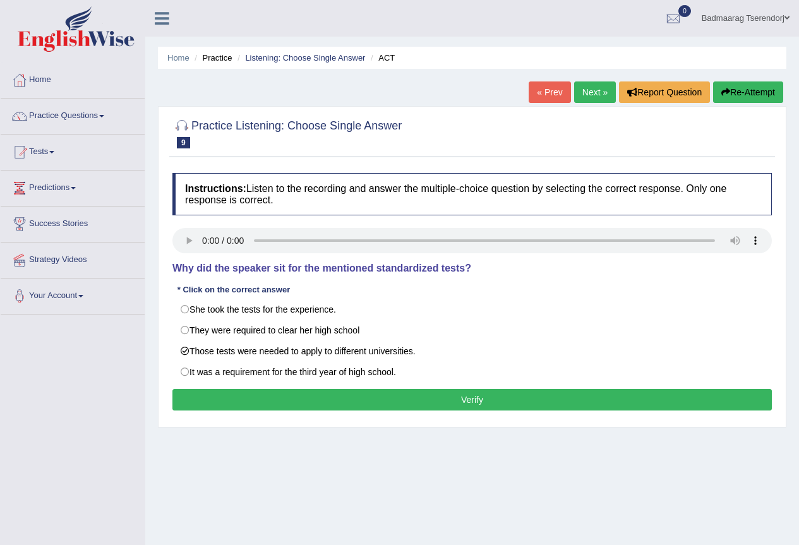
click at [337, 404] on button "Verify" at bounding box center [472, 399] width 600 height 21
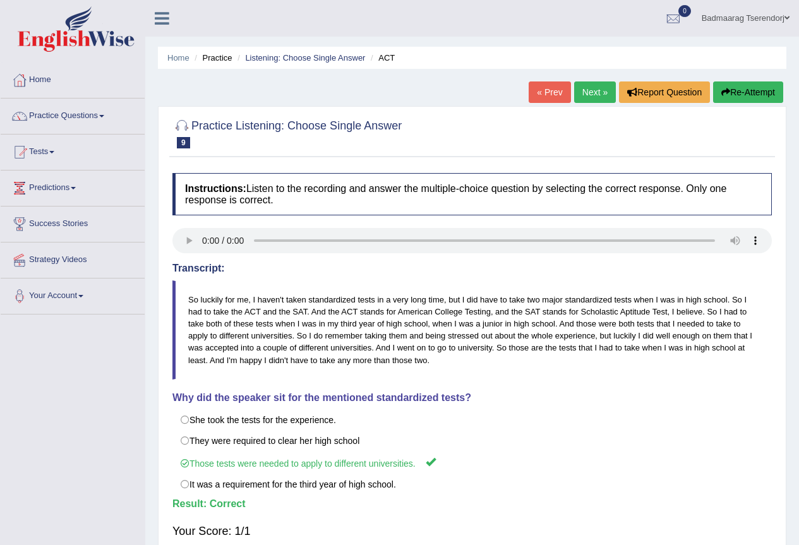
click at [592, 95] on link "Next »" at bounding box center [595, 91] width 42 height 21
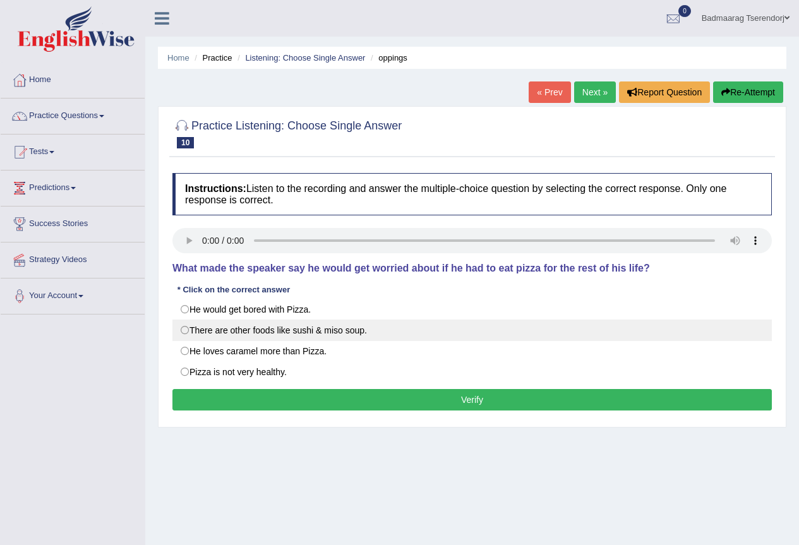
click at [184, 331] on label "There are other foods like sushi & miso soup." at bounding box center [472, 330] width 600 height 21
radio input "true"
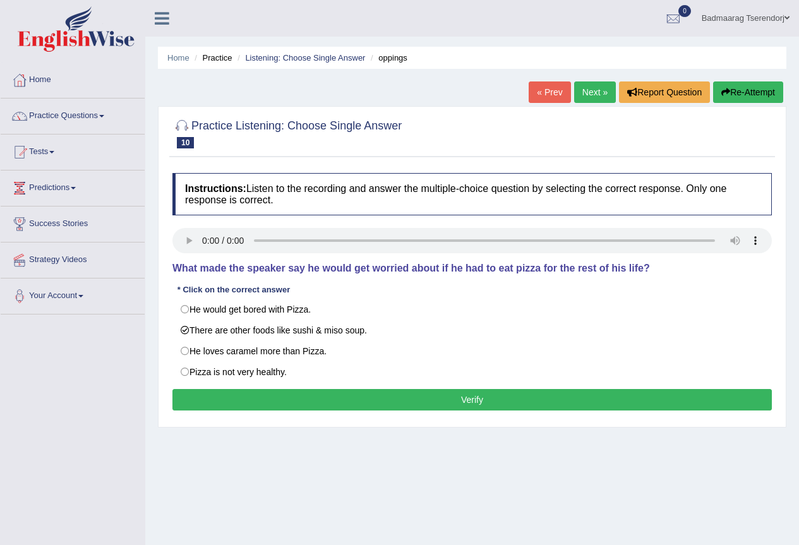
click at [203, 408] on button "Verify" at bounding box center [472, 399] width 600 height 21
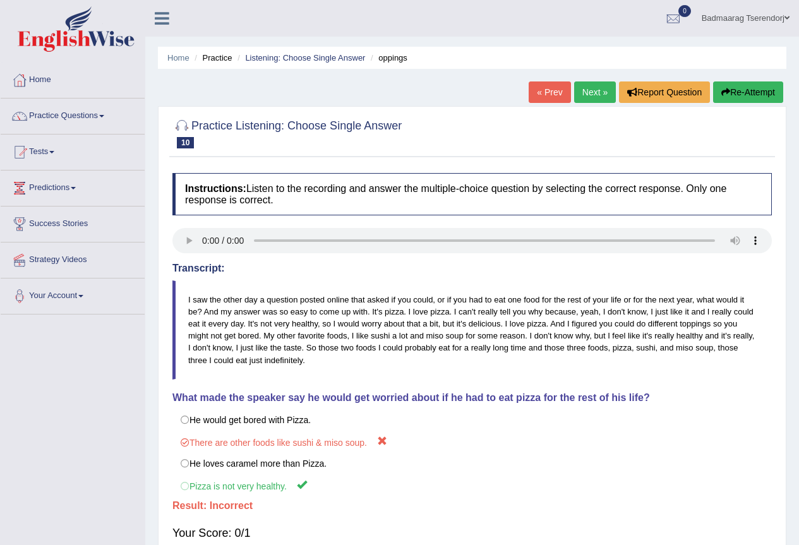
click at [589, 83] on link "Next »" at bounding box center [595, 91] width 42 height 21
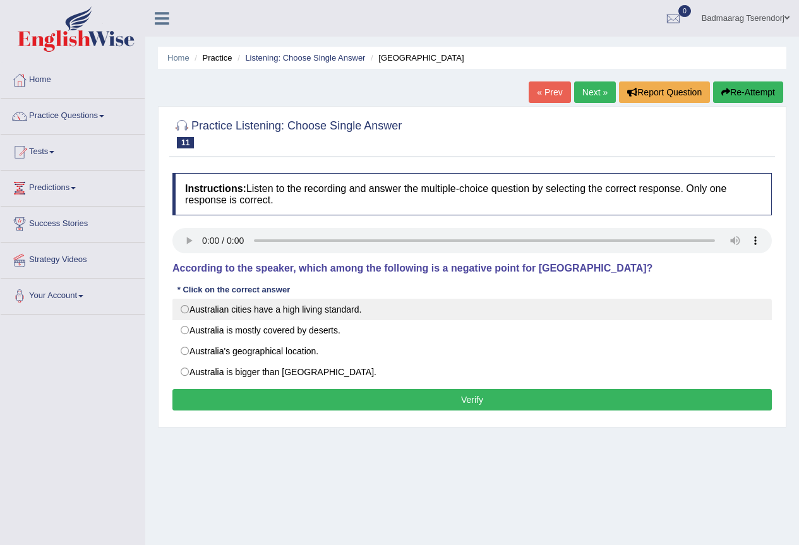
click at [185, 308] on label "Australian cities have a high living standard." at bounding box center [472, 309] width 600 height 21
radio input "true"
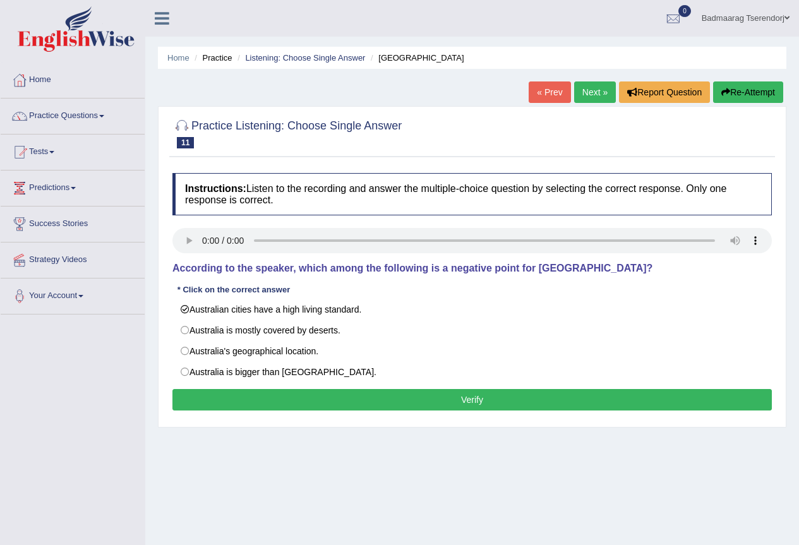
click at [329, 403] on button "Verify" at bounding box center [472, 399] width 600 height 21
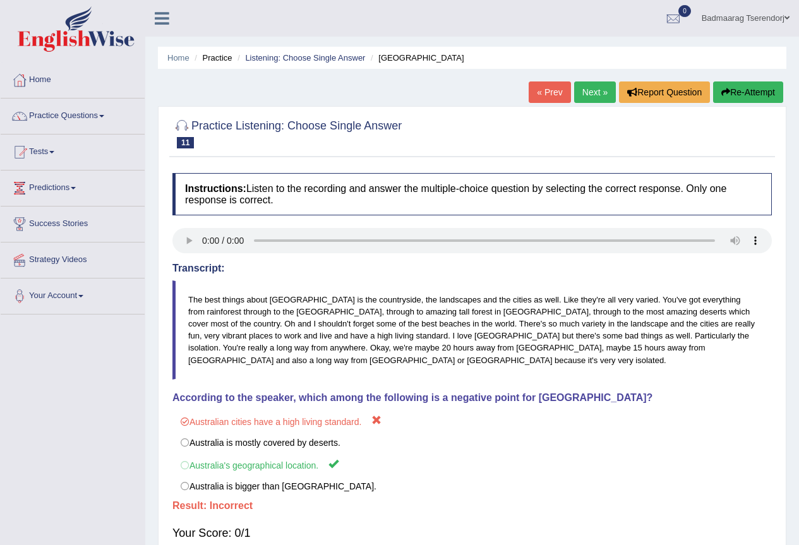
click at [594, 95] on link "Next »" at bounding box center [595, 91] width 42 height 21
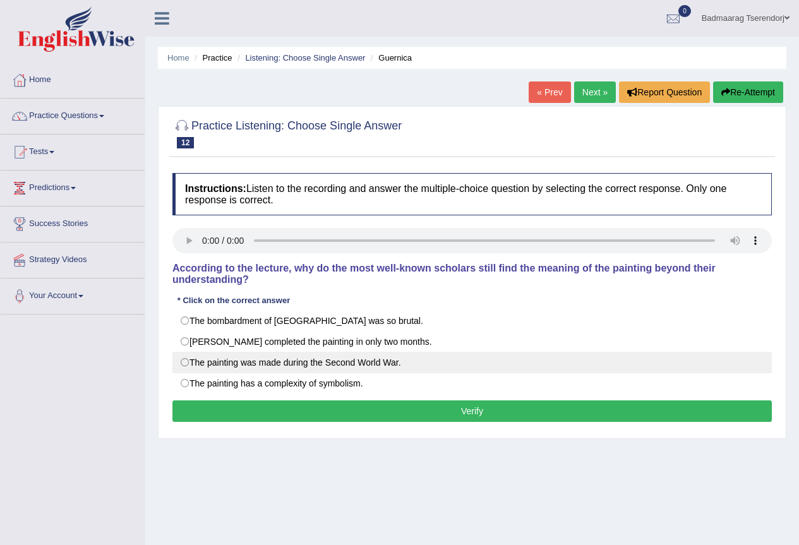
click at [184, 363] on label "The painting was made during the Second World War." at bounding box center [472, 362] width 600 height 21
radio input "true"
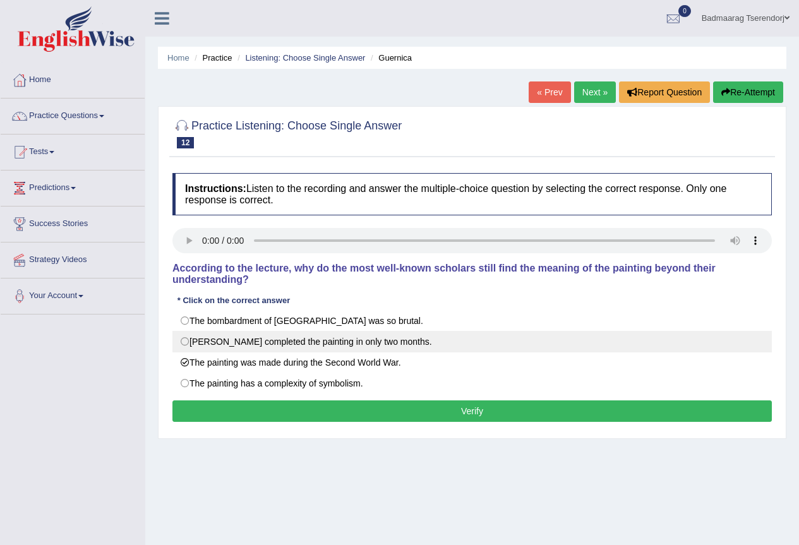
click at [185, 342] on label "Picasso completed the painting in only two months." at bounding box center [472, 341] width 600 height 21
radio input "true"
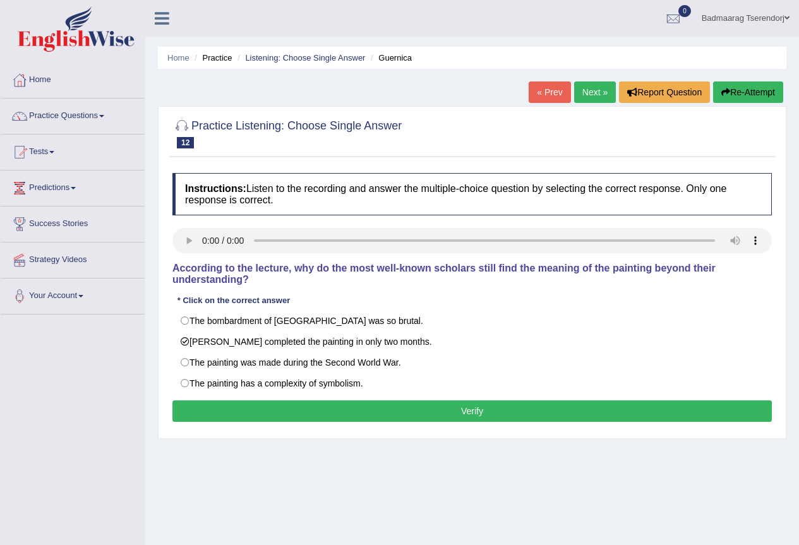
click at [269, 407] on button "Verify" at bounding box center [472, 411] width 600 height 21
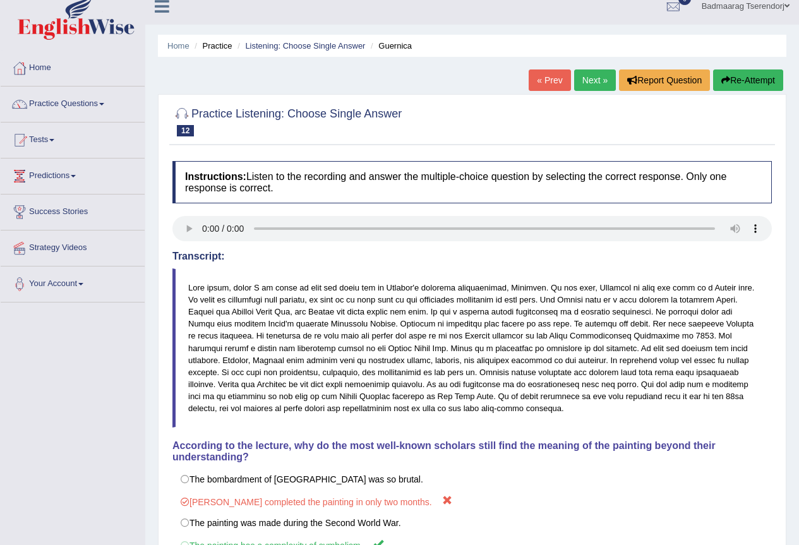
scroll to position [6, 0]
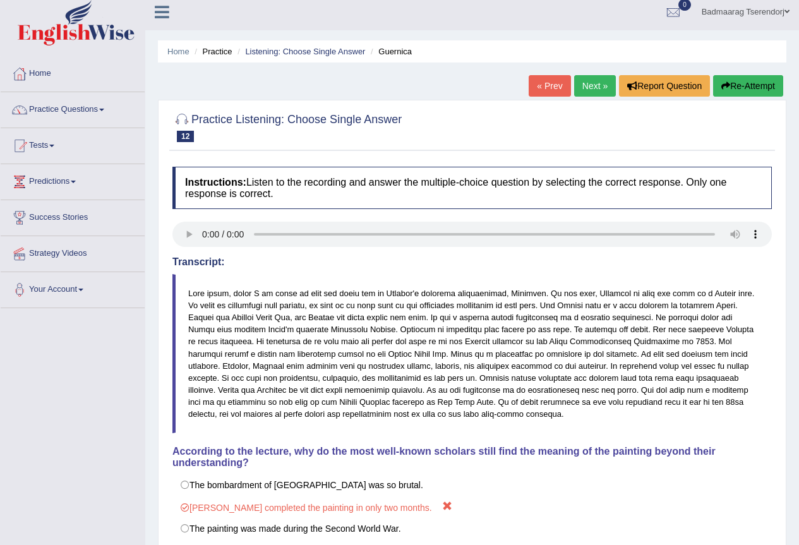
click at [591, 82] on link "Next »" at bounding box center [595, 85] width 42 height 21
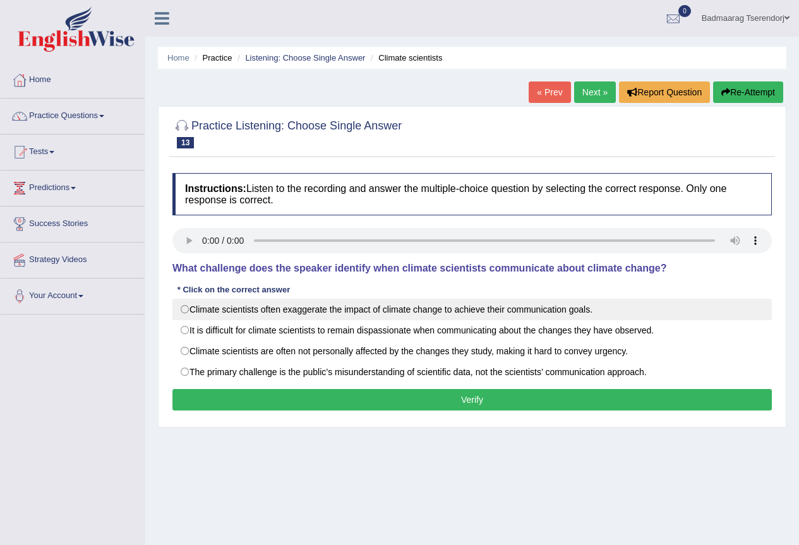
click at [187, 309] on label "Climate scientists often exaggerate the impact of climate change to achieve the…" at bounding box center [472, 309] width 600 height 21
radio input "true"
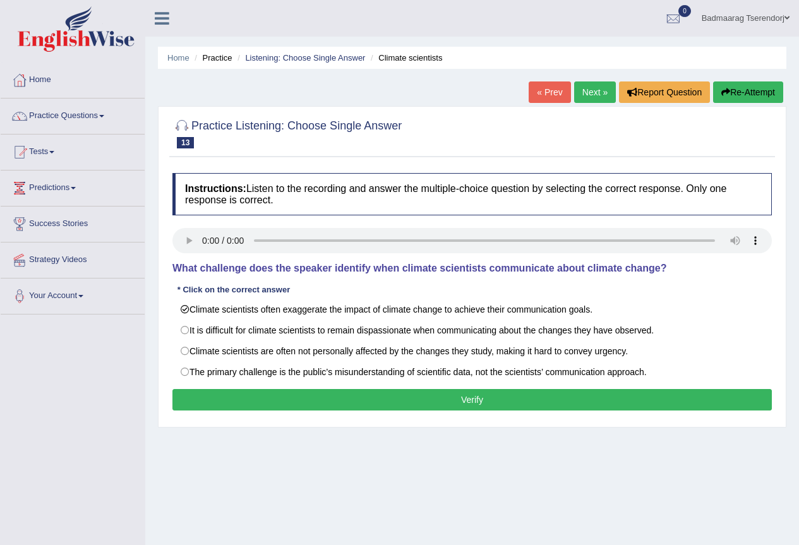
click at [252, 407] on button "Verify" at bounding box center [472, 399] width 600 height 21
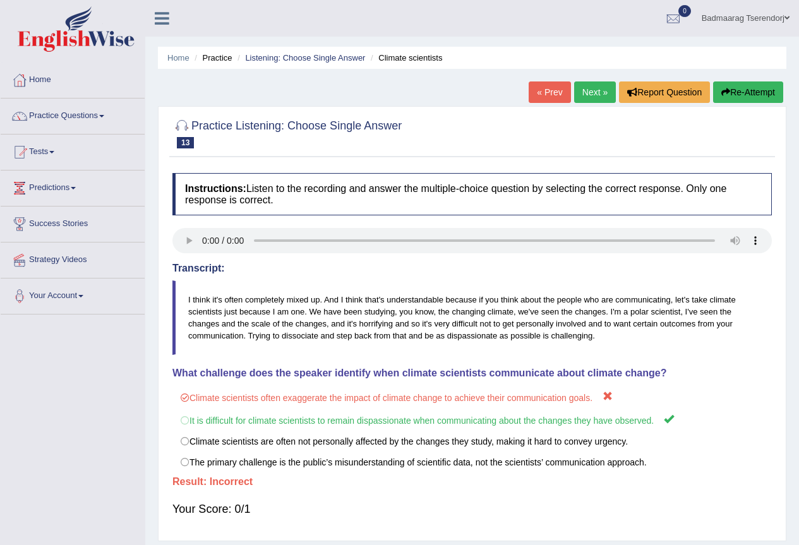
click at [593, 89] on link "Next »" at bounding box center [595, 91] width 42 height 21
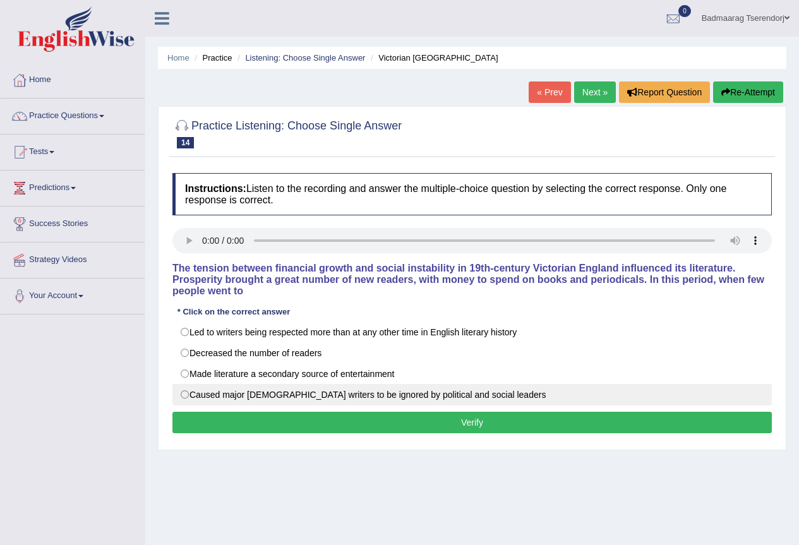
click at [183, 394] on label "Caused major Victorian writers to be ignored by political and social leaders" at bounding box center [472, 394] width 600 height 21
radio input "true"
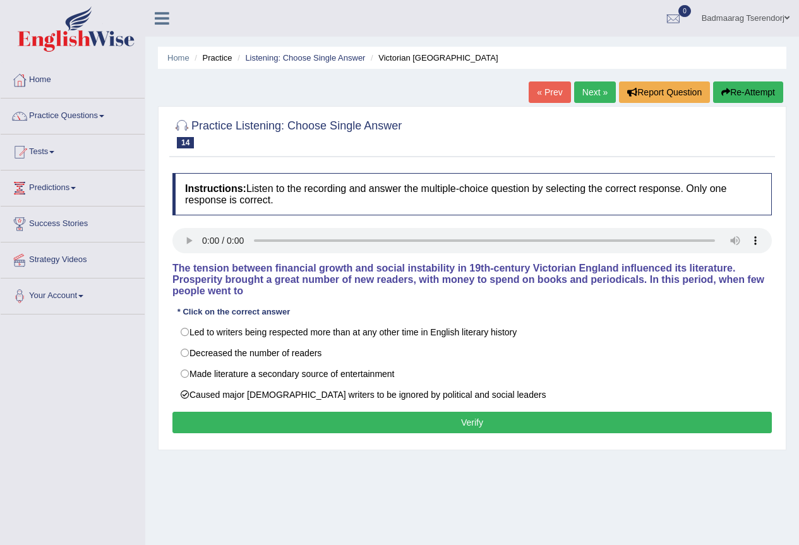
click at [205, 414] on button "Verify" at bounding box center [472, 422] width 600 height 21
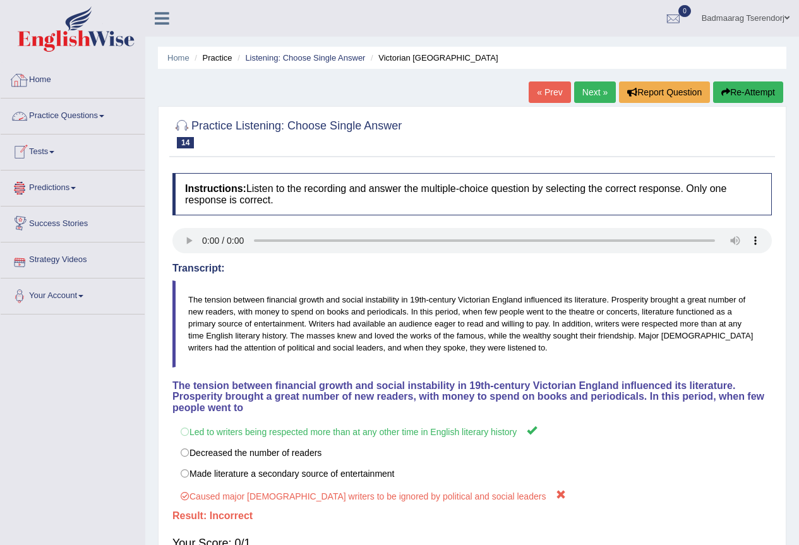
click at [51, 78] on link "Home" at bounding box center [73, 79] width 144 height 32
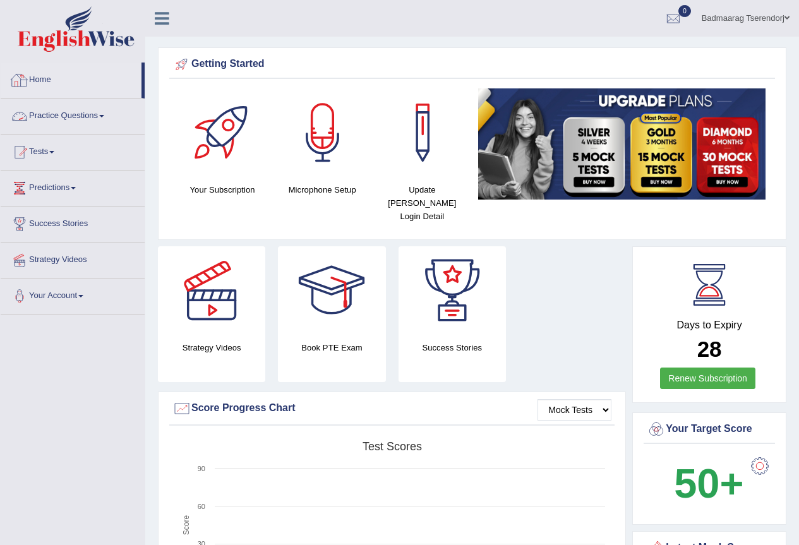
click at [96, 111] on link "Practice Questions" at bounding box center [73, 115] width 144 height 32
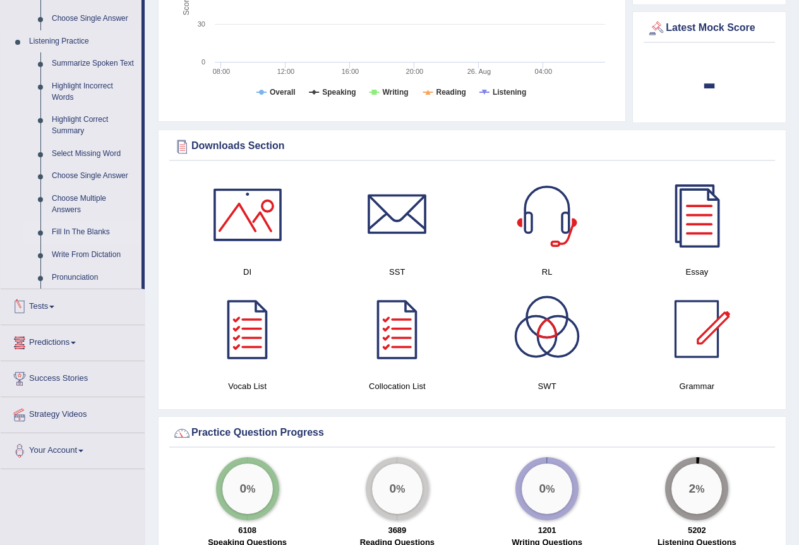
scroll to position [505, 0]
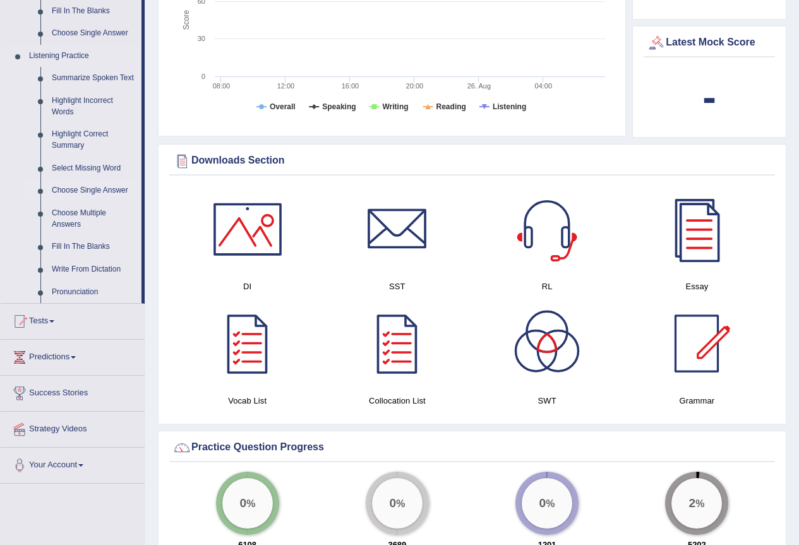
click at [81, 188] on link "Choose Single Answer" at bounding box center [93, 190] width 95 height 23
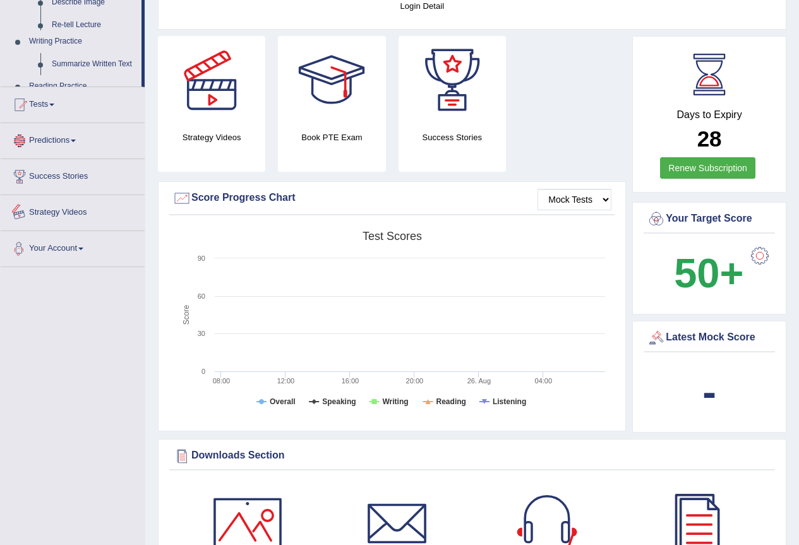
scroll to position [354, 0]
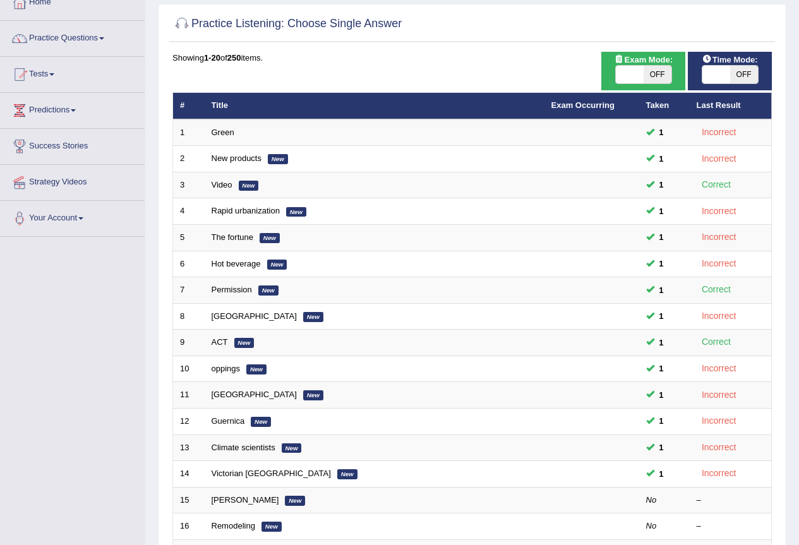
scroll to position [63, 0]
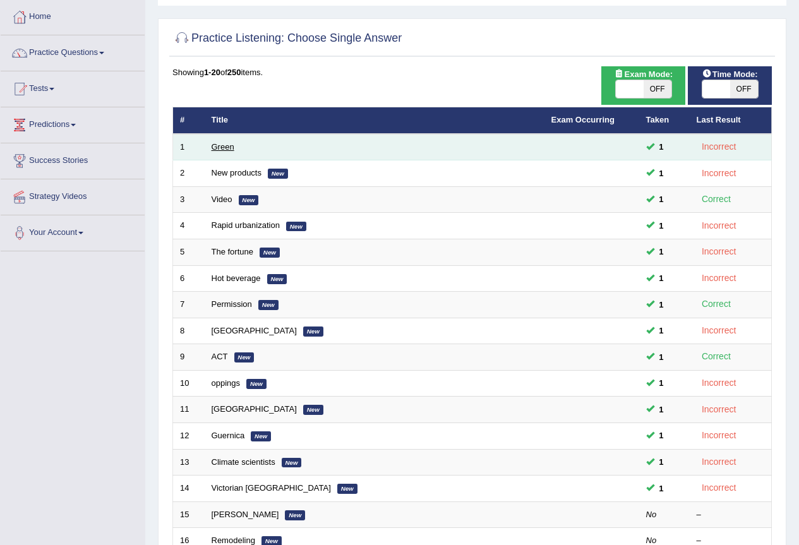
click at [214, 145] on link "Green" at bounding box center [223, 146] width 23 height 9
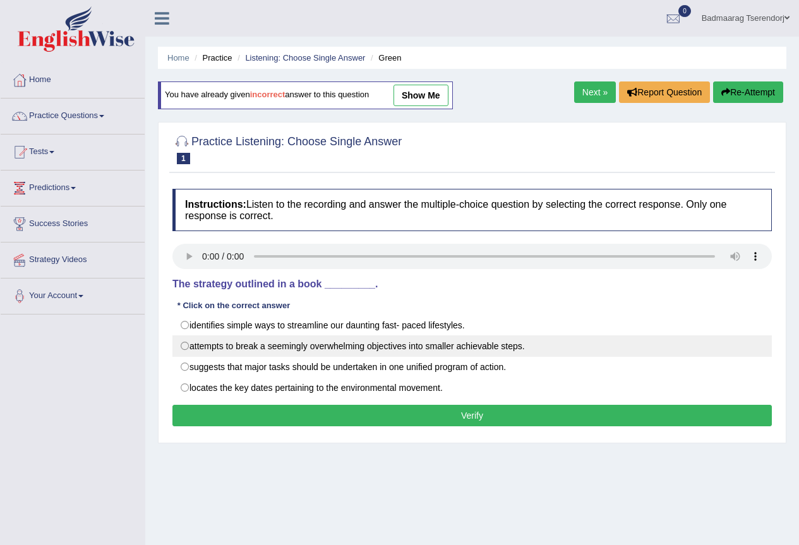
click at [184, 345] on label "attempts to break a seemingly overwhelming objectives into smaller achievable s…" at bounding box center [472, 345] width 600 height 21
radio input "true"
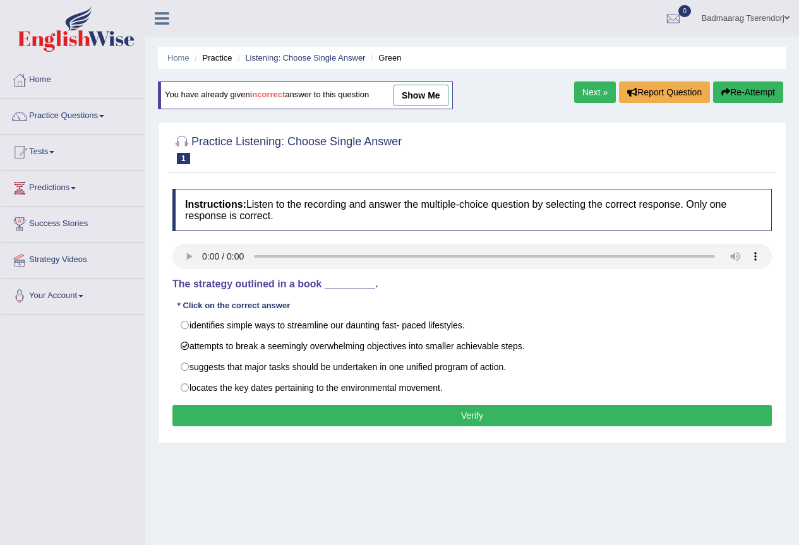
click at [205, 418] on button "Verify" at bounding box center [472, 415] width 600 height 21
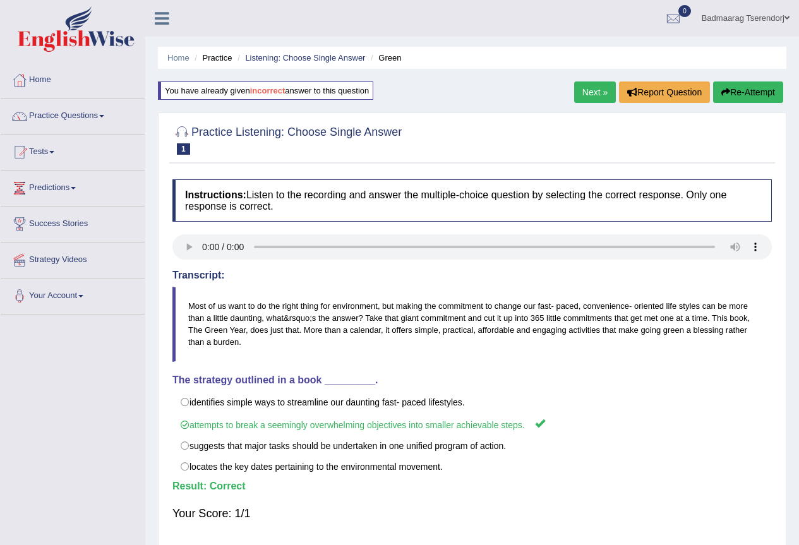
click at [590, 90] on link "Next »" at bounding box center [595, 91] width 42 height 21
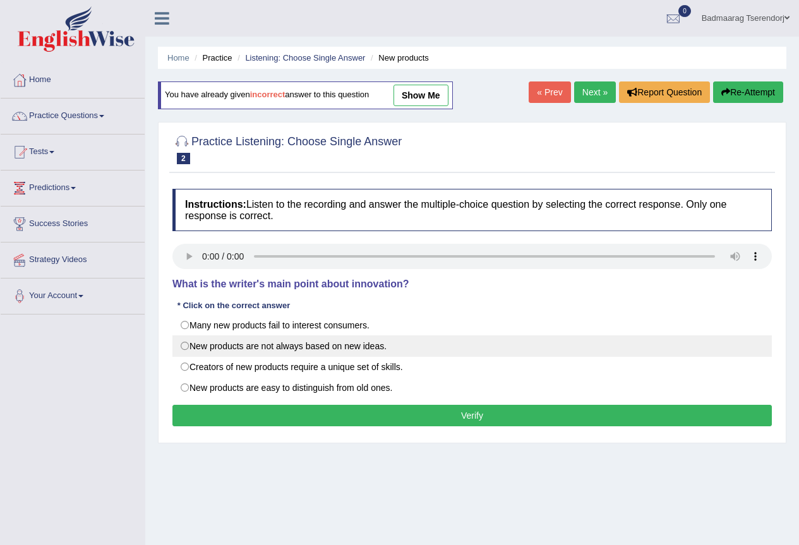
click at [183, 347] on label "New products are not always based on new ideas." at bounding box center [472, 345] width 600 height 21
radio input "true"
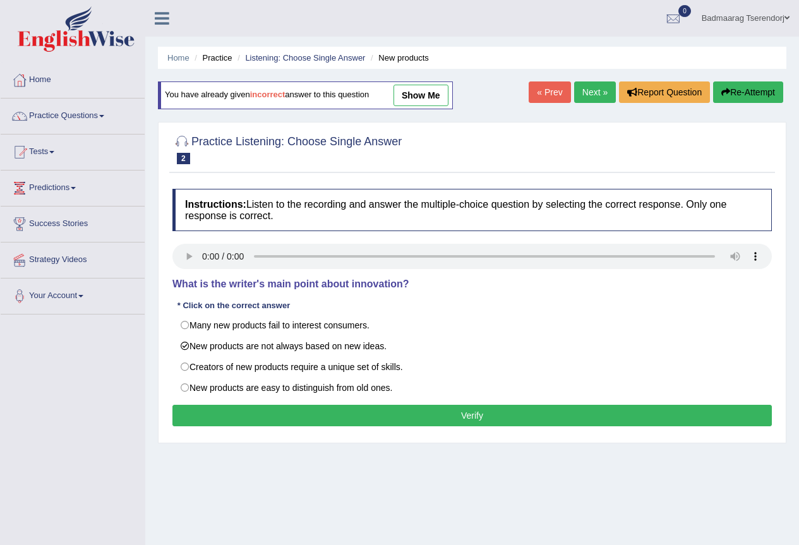
click at [226, 420] on button "Verify" at bounding box center [472, 415] width 600 height 21
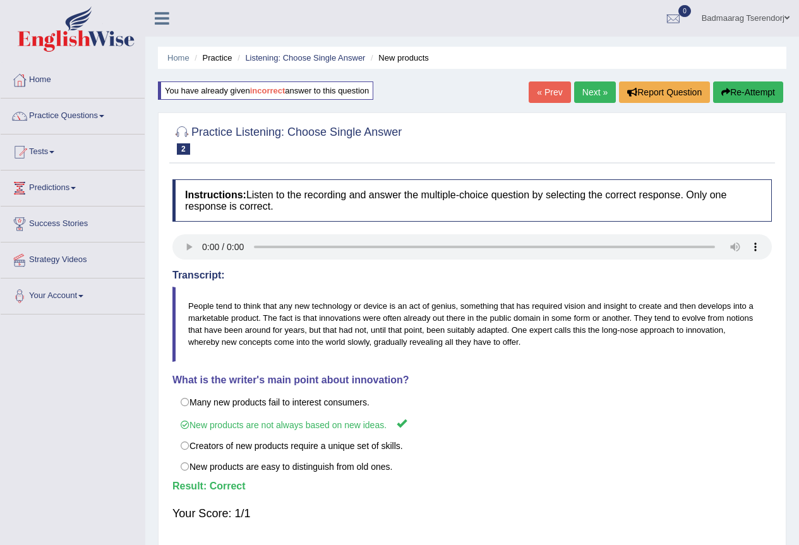
click at [107, 110] on link "Practice Questions" at bounding box center [73, 115] width 144 height 32
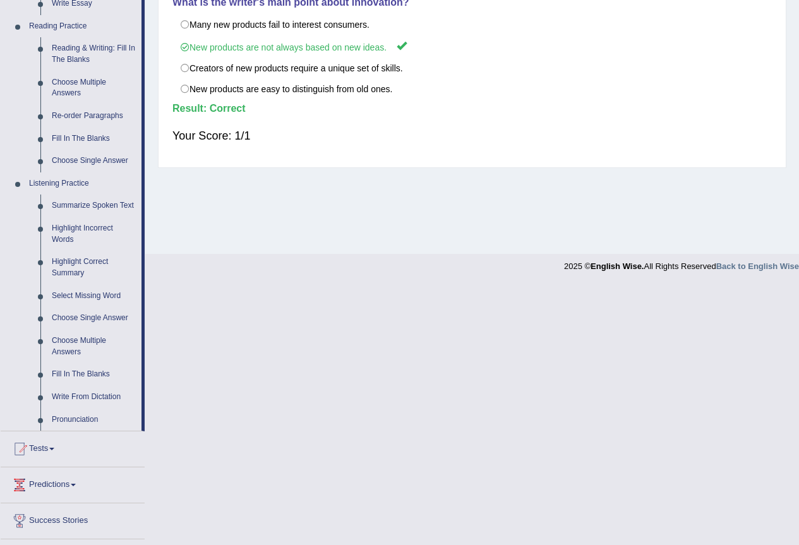
scroll to position [379, 0]
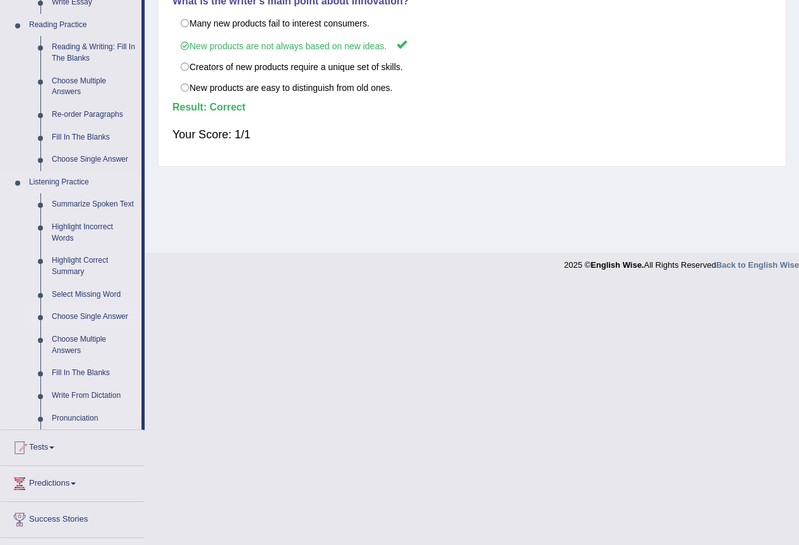
click at [87, 317] on link "Choose Single Answer" at bounding box center [93, 317] width 95 height 23
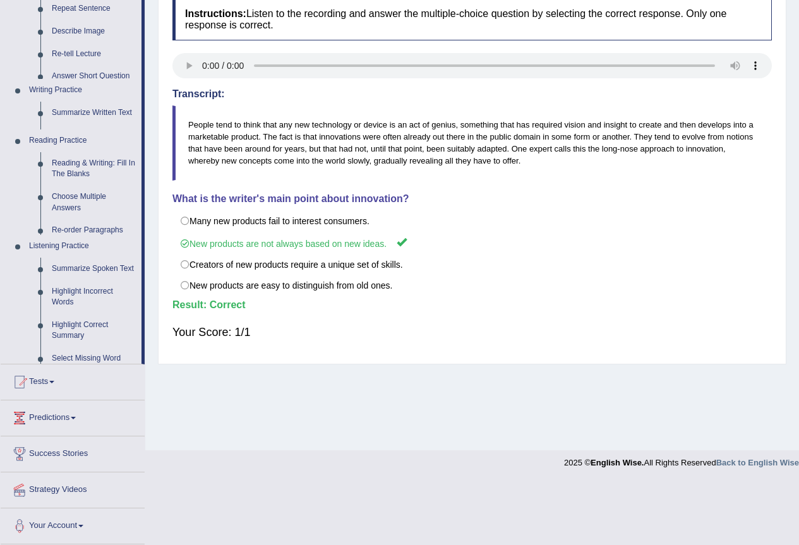
scroll to position [118, 0]
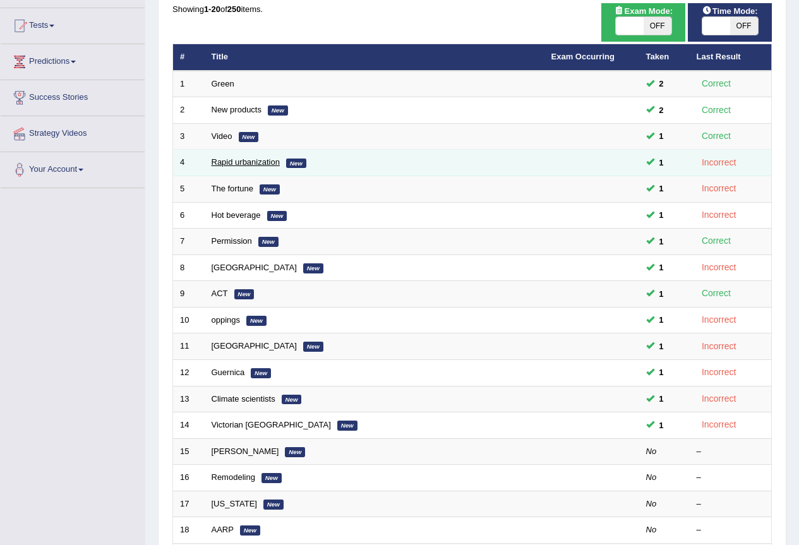
click at [243, 166] on link "Rapid urbanization" at bounding box center [246, 161] width 68 height 9
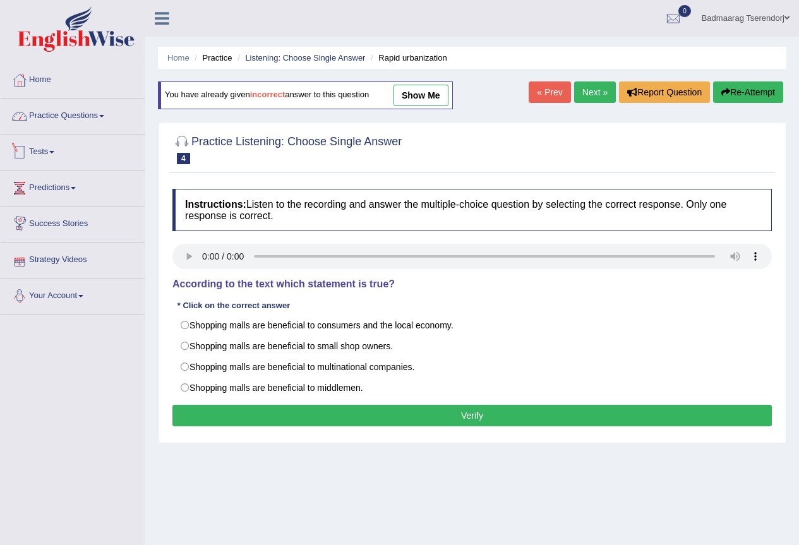
click at [106, 121] on link "Practice Questions" at bounding box center [73, 115] width 144 height 32
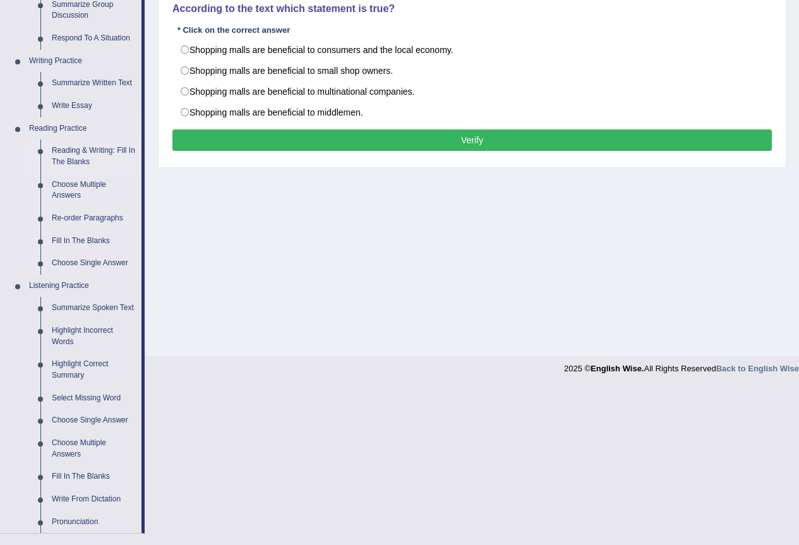
scroll to position [316, 0]
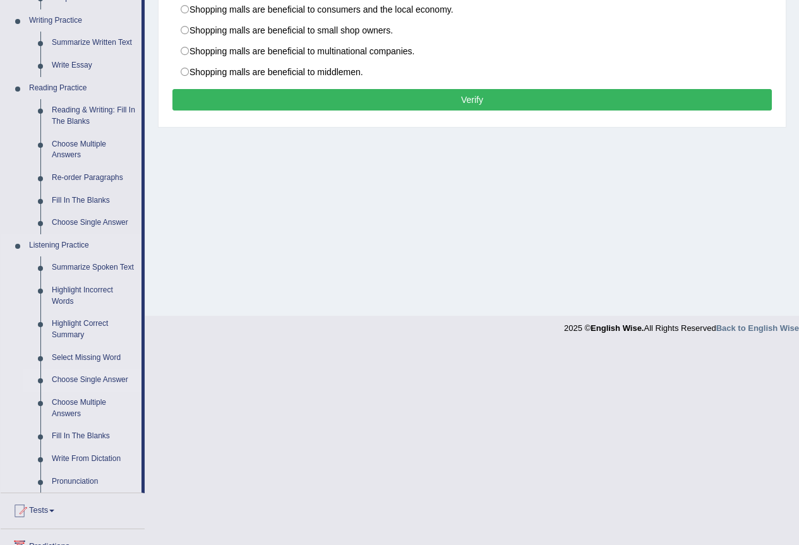
click at [88, 381] on link "Choose Single Answer" at bounding box center [93, 380] width 95 height 23
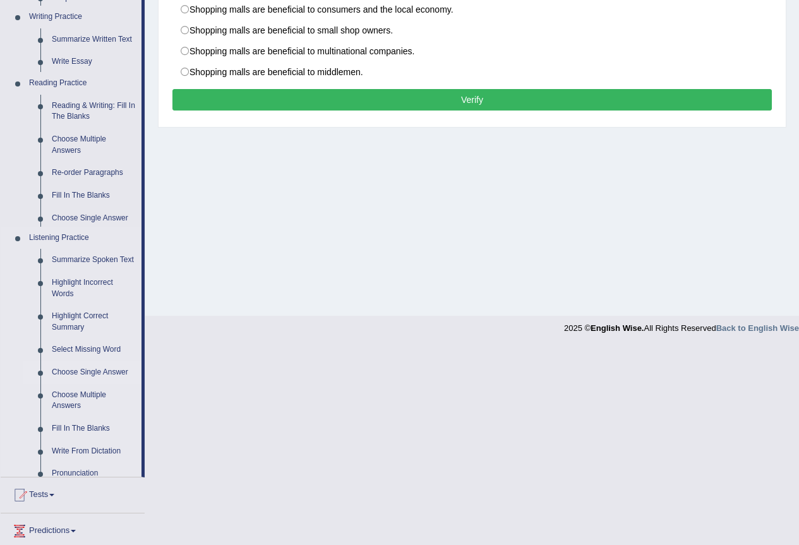
scroll to position [118, 0]
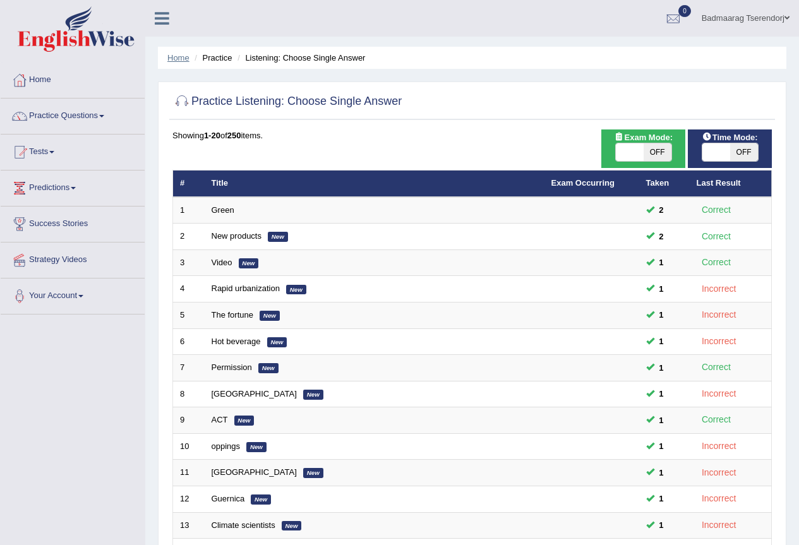
click at [178, 53] on link "Home" at bounding box center [178, 57] width 22 height 9
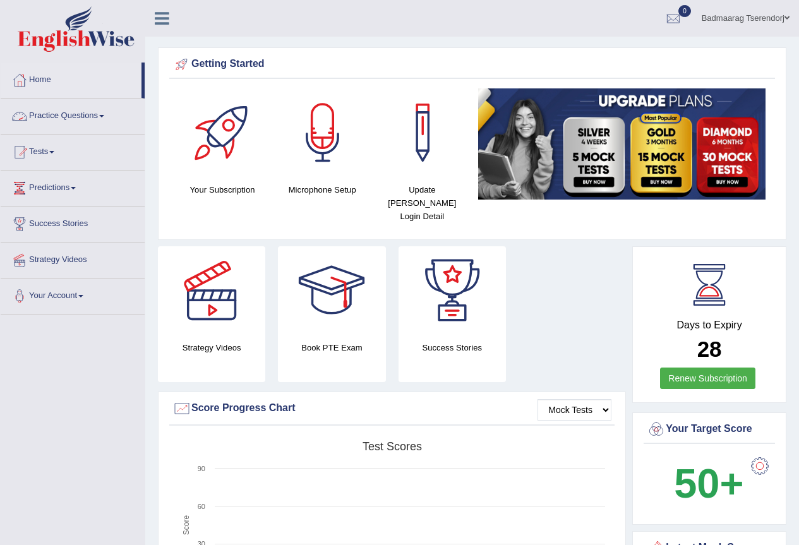
click at [104, 116] on span at bounding box center [101, 116] width 5 height 3
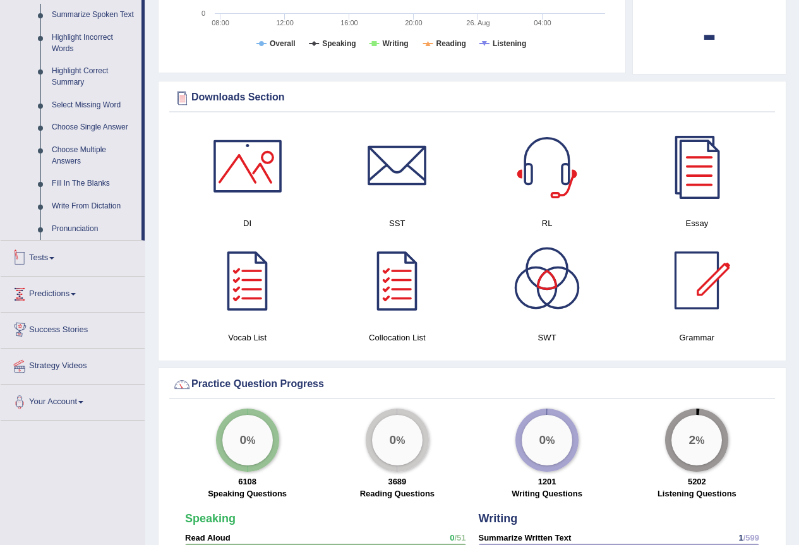
scroll to position [505, 0]
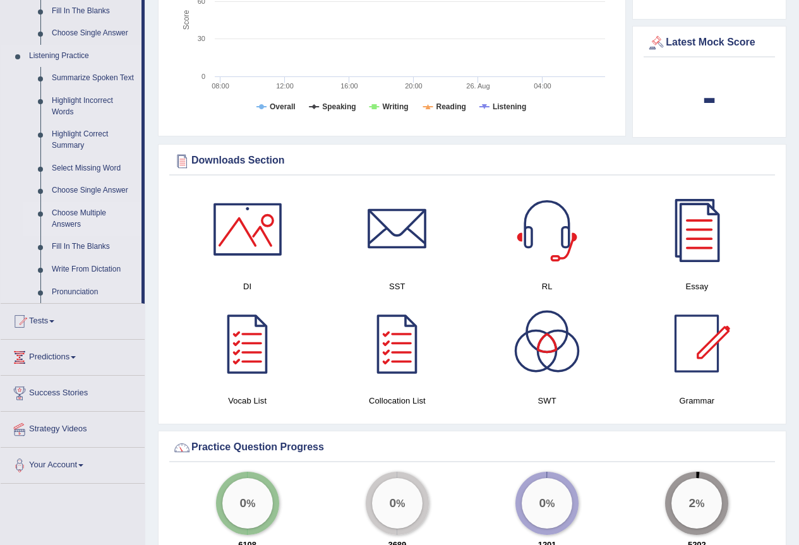
click at [70, 211] on link "Choose Multiple Answers" at bounding box center [93, 218] width 95 height 33
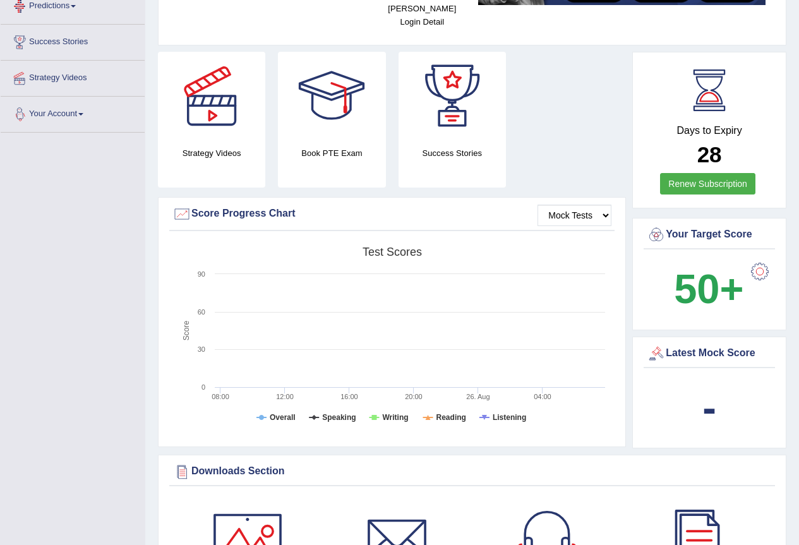
scroll to position [347, 0]
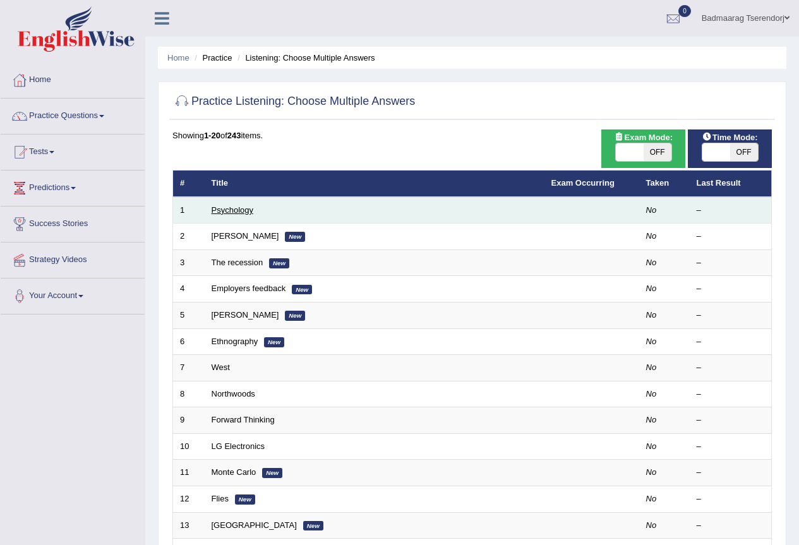
click at [250, 207] on link "Psychology" at bounding box center [233, 209] width 42 height 9
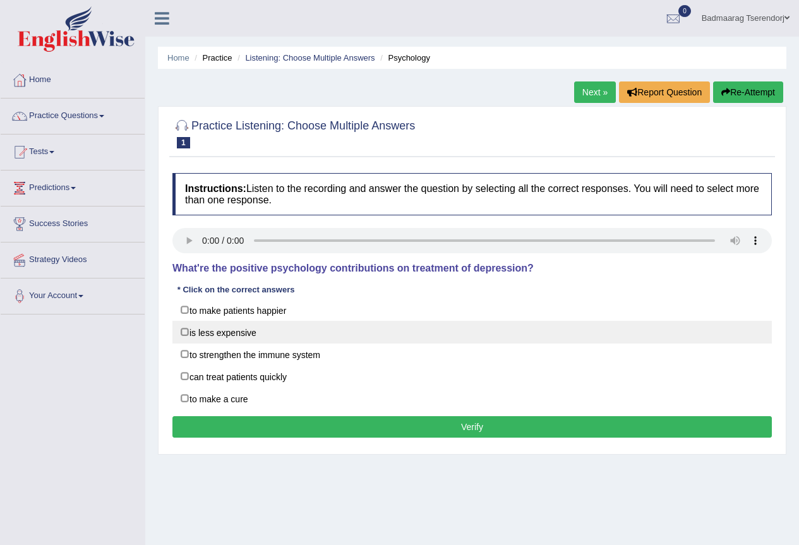
click at [184, 330] on label "is less expensive" at bounding box center [472, 332] width 600 height 23
checkbox input "true"
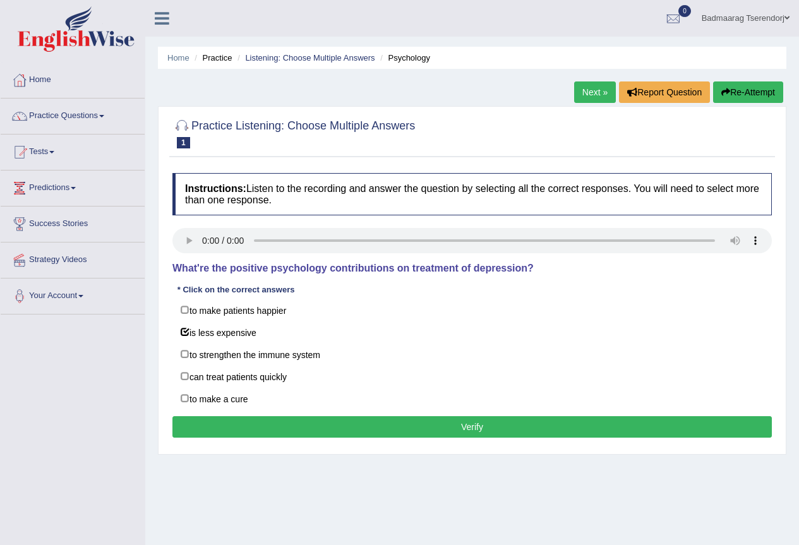
click at [247, 430] on button "Verify" at bounding box center [472, 426] width 600 height 21
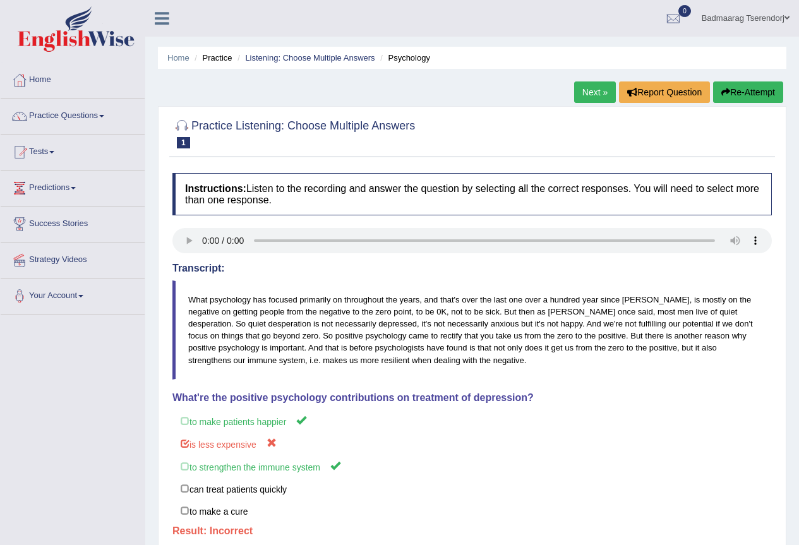
click at [593, 90] on link "Next »" at bounding box center [595, 91] width 42 height 21
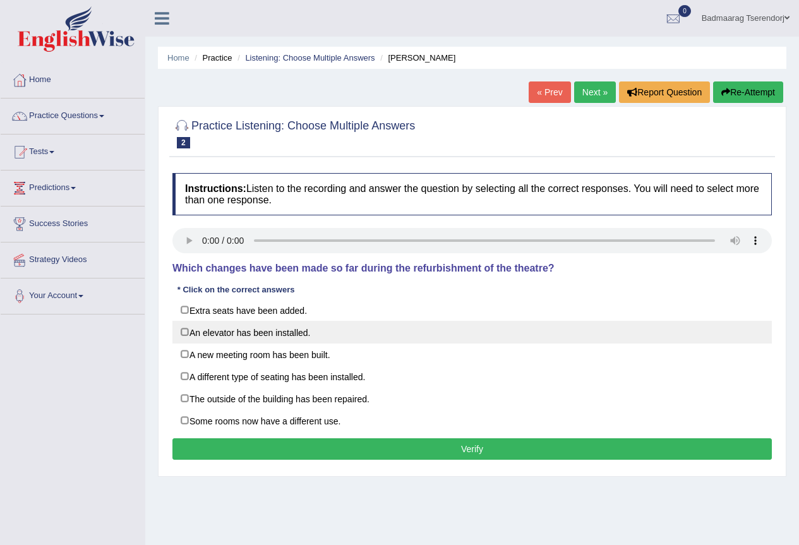
click at [181, 332] on label "An elevator has been installed." at bounding box center [472, 332] width 600 height 23
checkbox input "true"
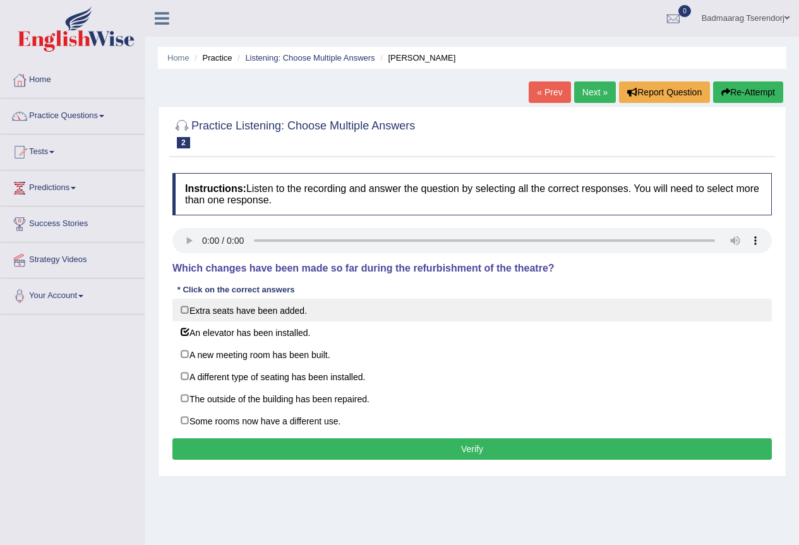
click at [183, 308] on label "Extra seats have been added." at bounding box center [472, 310] width 600 height 23
checkbox input "true"
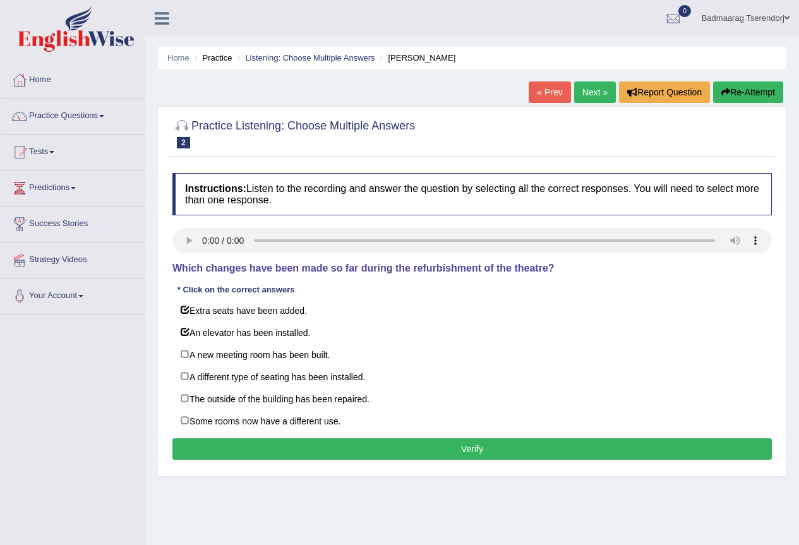
click at [212, 446] on button "Verify" at bounding box center [472, 448] width 600 height 21
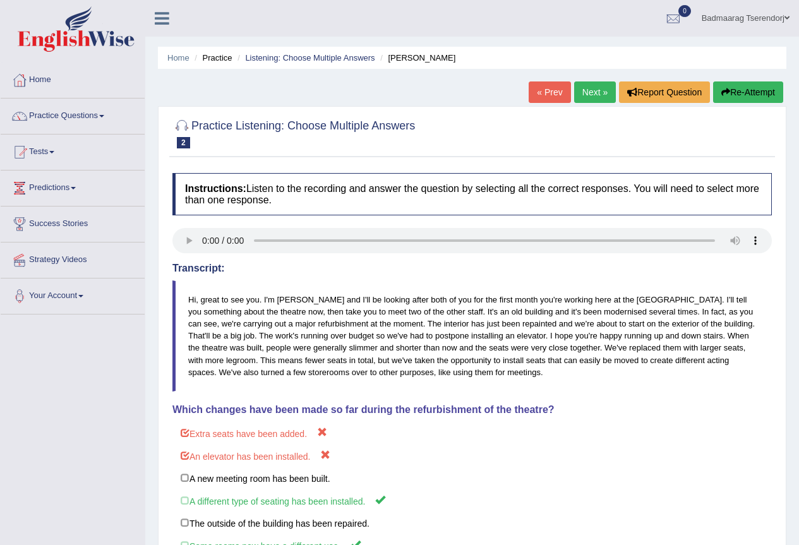
click at [592, 90] on link "Next »" at bounding box center [595, 91] width 42 height 21
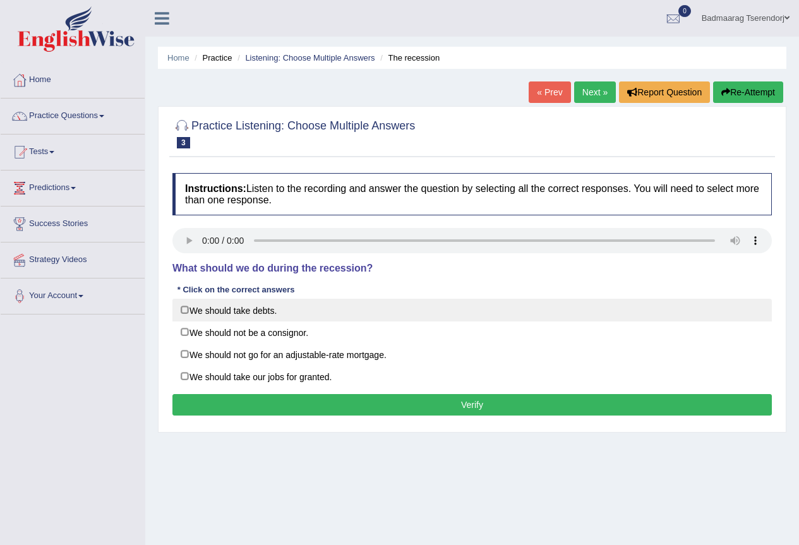
click at [183, 307] on label "We should take debts." at bounding box center [472, 310] width 600 height 23
checkbox input "true"
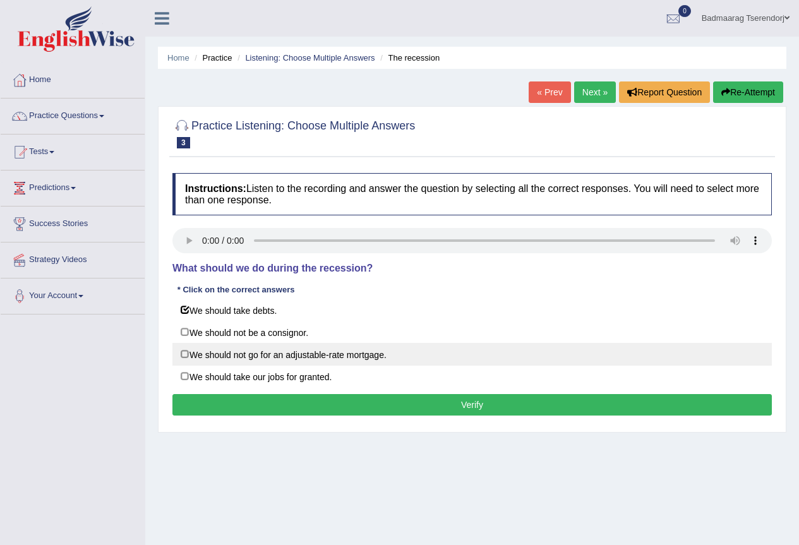
click at [186, 356] on label "We should not go for an adjustable-rate mortgage." at bounding box center [472, 354] width 600 height 23
checkbox input "true"
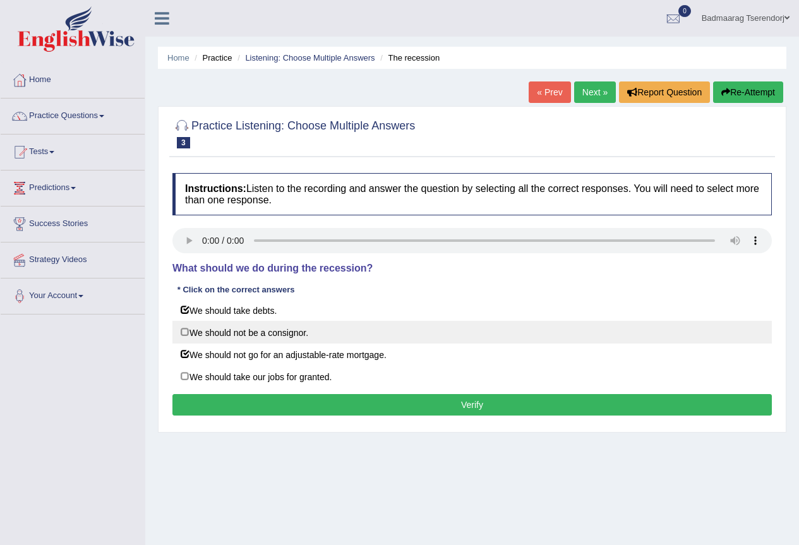
click at [184, 331] on label "We should not be a consignor." at bounding box center [472, 332] width 600 height 23
checkbox input "true"
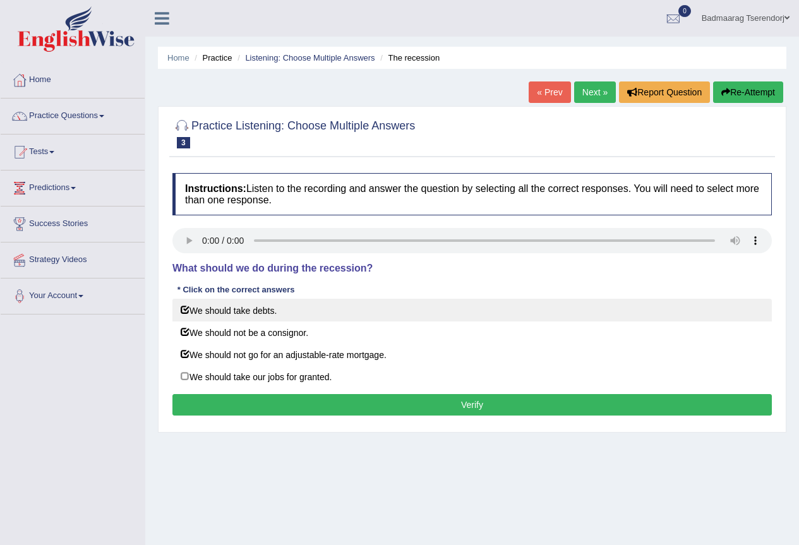
click at [188, 306] on label "We should take debts." at bounding box center [472, 310] width 600 height 23
checkbox input "false"
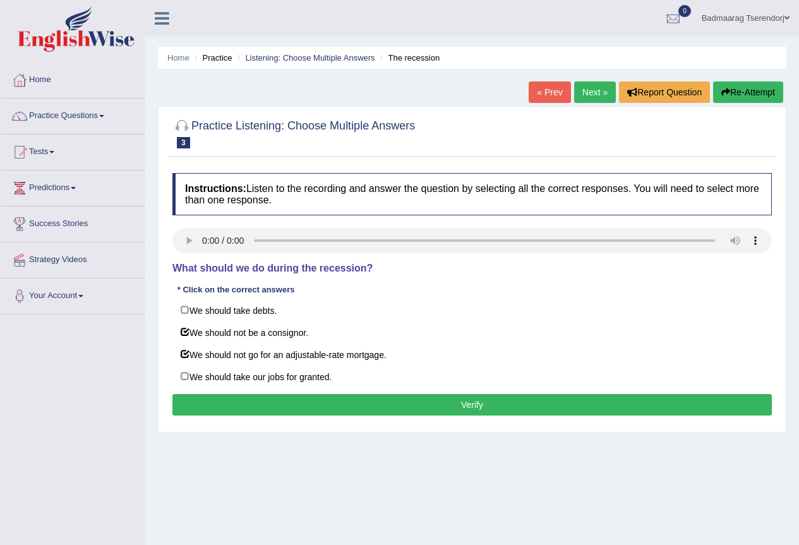
click at [227, 403] on button "Verify" at bounding box center [472, 404] width 600 height 21
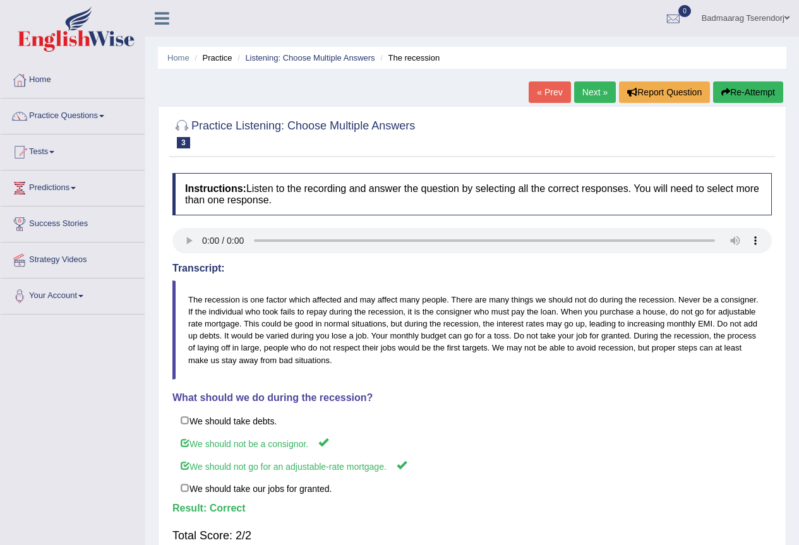
click at [100, 119] on link "Practice Questions" at bounding box center [73, 115] width 144 height 32
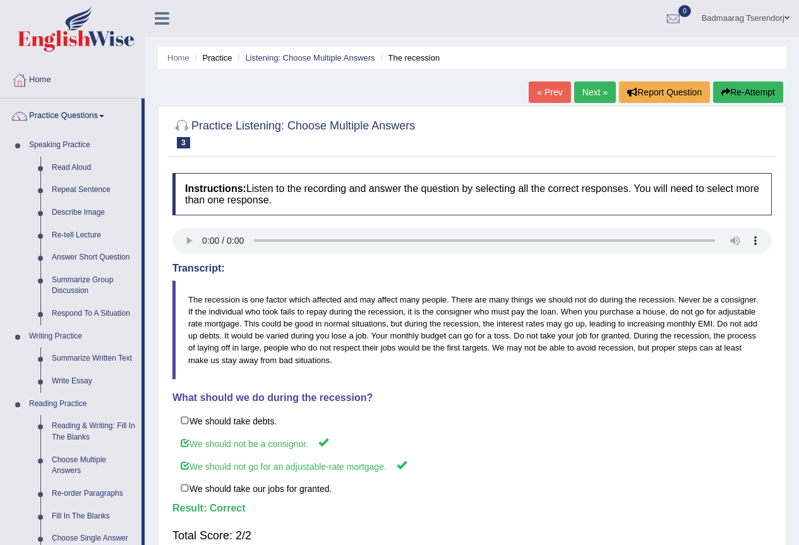
click at [596, 85] on link "Next »" at bounding box center [595, 91] width 42 height 21
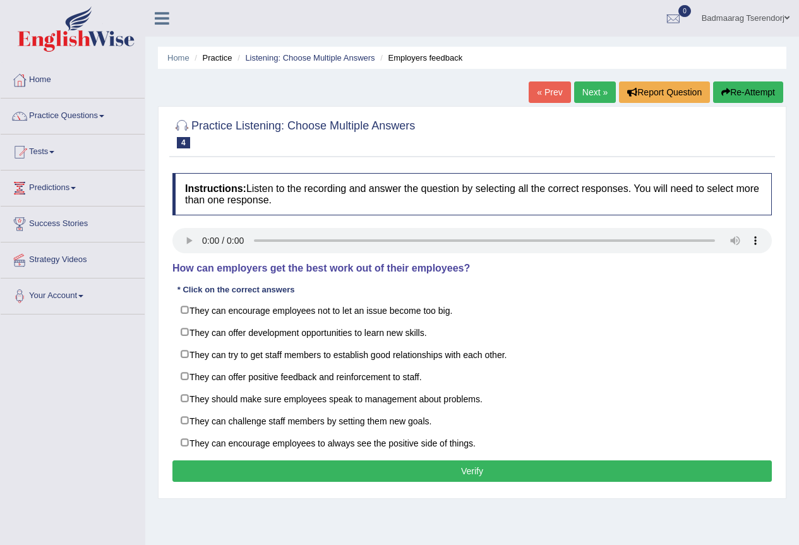
scroll to position [63, 0]
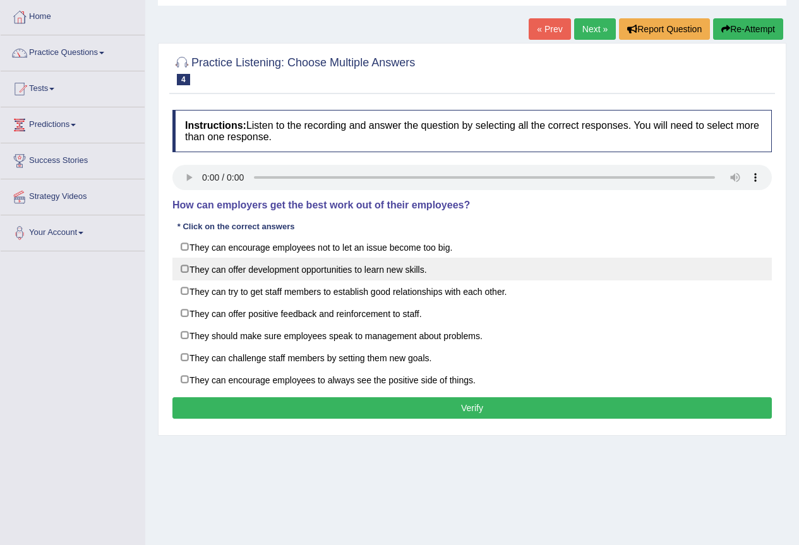
click at [183, 270] on label "They can offer development opportunities to learn new skills." at bounding box center [472, 269] width 600 height 23
checkbox input "true"
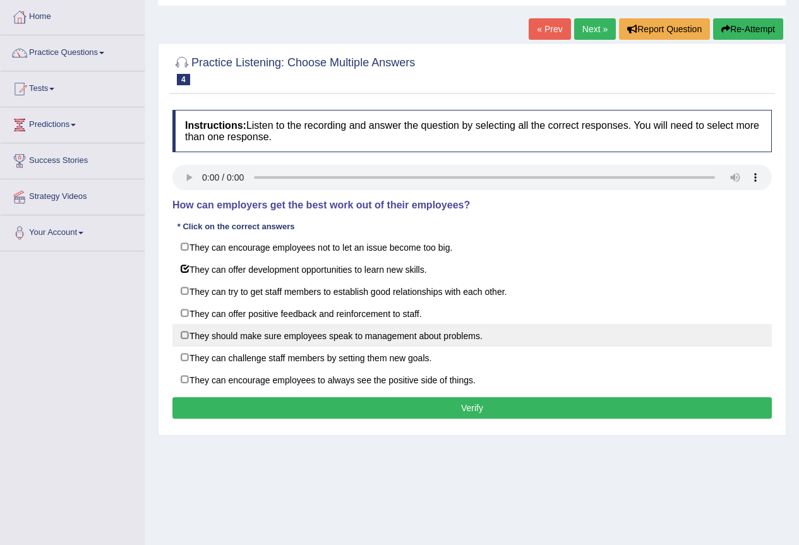
click at [185, 335] on label "They should make sure employees speak to management about problems." at bounding box center [472, 335] width 600 height 23
checkbox input "true"
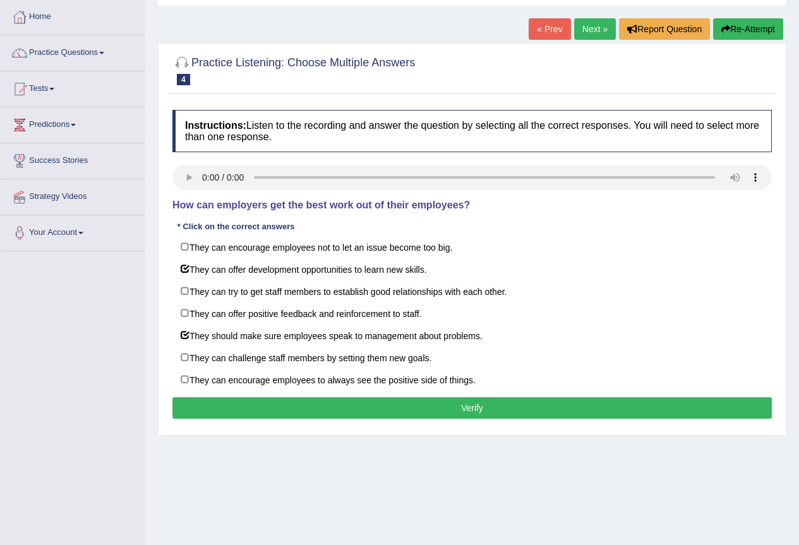
click at [252, 405] on button "Verify" at bounding box center [472, 407] width 600 height 21
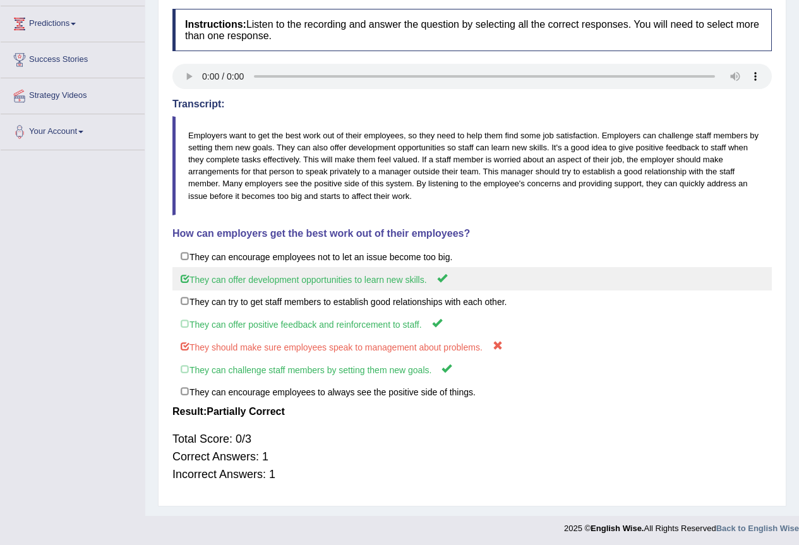
scroll to position [0, 0]
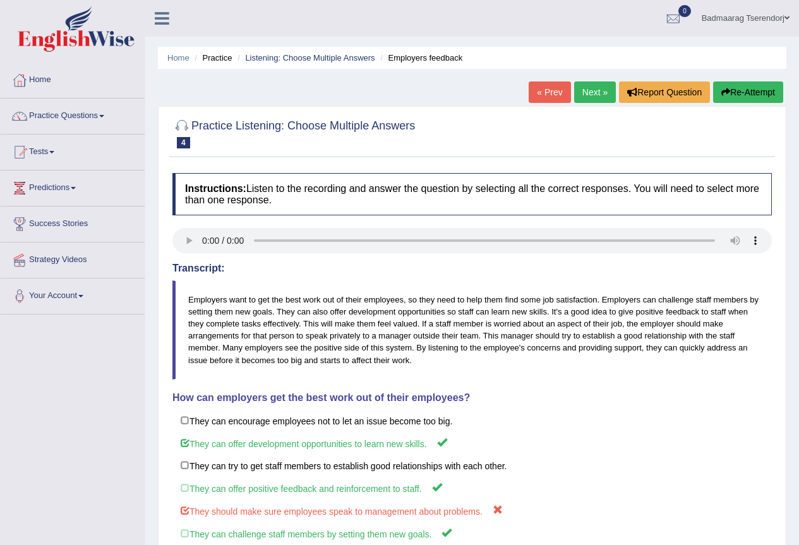
click at [595, 88] on link "Next »" at bounding box center [595, 91] width 42 height 21
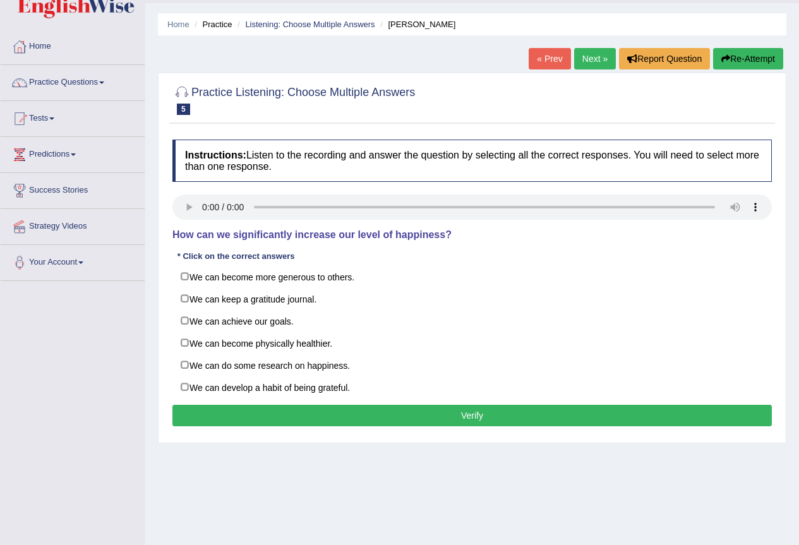
scroll to position [63, 0]
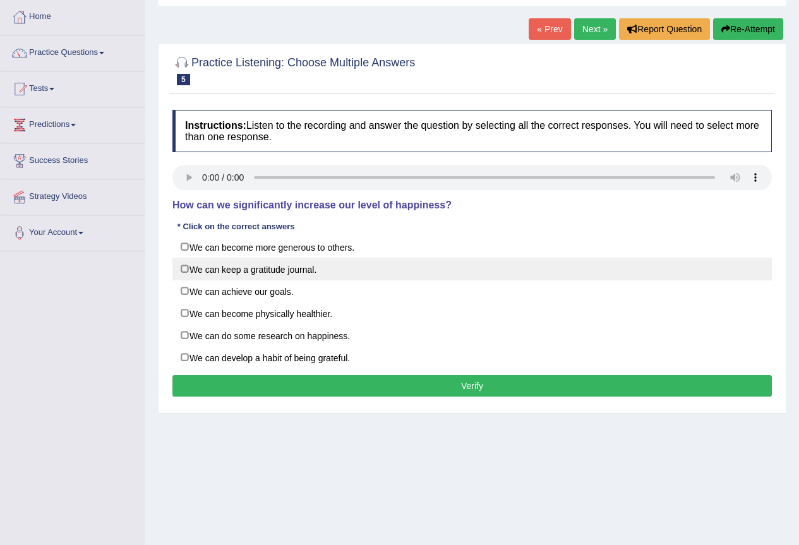
click at [186, 269] on label "We can keep a gratitude journal." at bounding box center [472, 269] width 600 height 23
checkbox input "true"
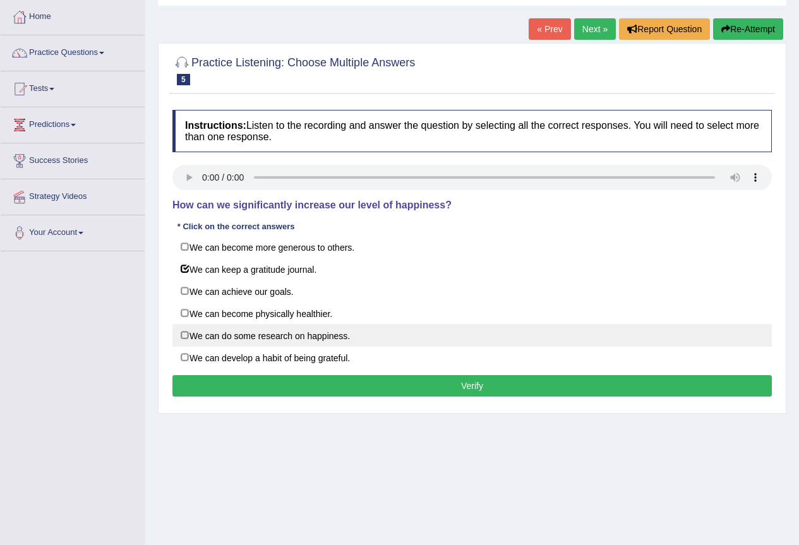
click at [187, 335] on label "We can do some research on happiness." at bounding box center [472, 335] width 600 height 23
checkbox input "true"
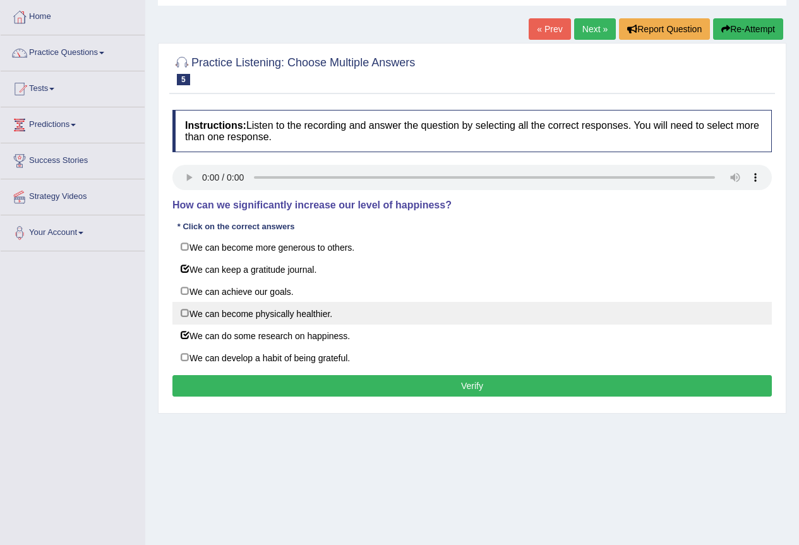
click at [185, 311] on label "We can become physically healthier." at bounding box center [472, 313] width 600 height 23
checkbox input "true"
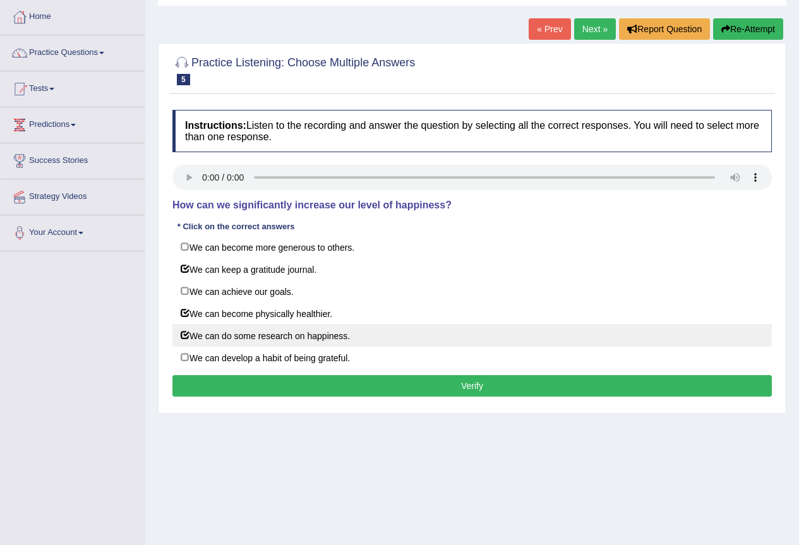
click at [183, 334] on label "We can do some research on happiness." at bounding box center [472, 335] width 600 height 23
checkbox input "false"
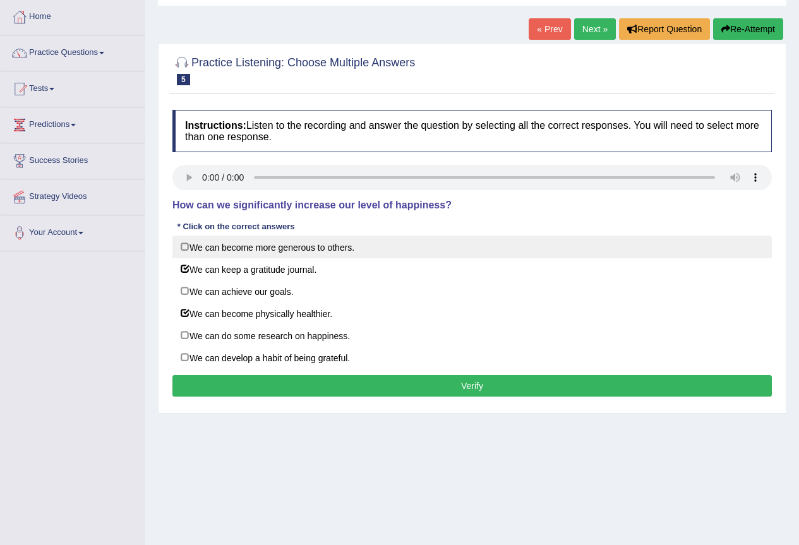
click at [185, 245] on label "We can become more generous to others." at bounding box center [472, 247] width 600 height 23
checkbox input "true"
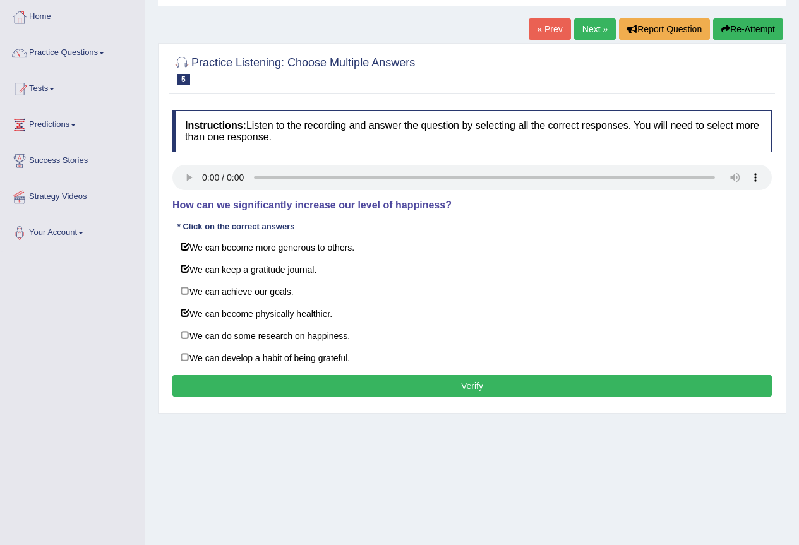
click at [255, 384] on button "Verify" at bounding box center [472, 385] width 600 height 21
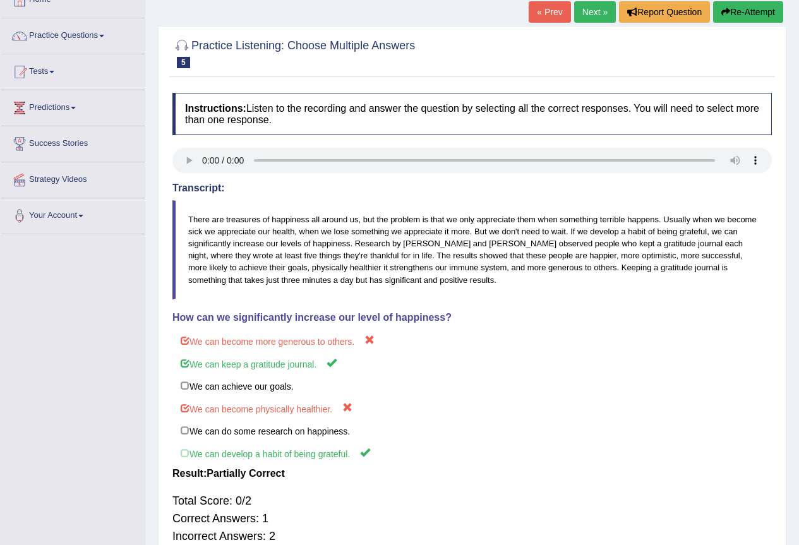
scroll to position [0, 0]
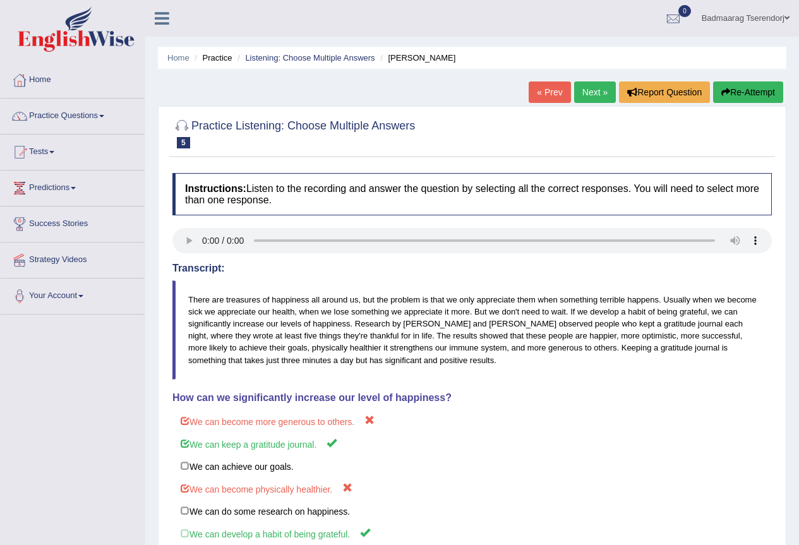
click at [596, 97] on link "Next »" at bounding box center [595, 91] width 42 height 21
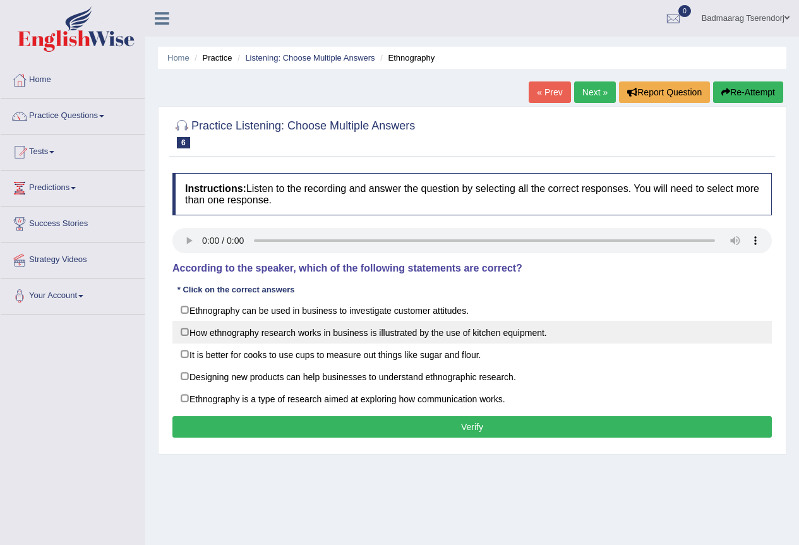
click at [183, 332] on label "How ethnography research works in business is illustrated by the use of kitchen…" at bounding box center [472, 332] width 600 height 23
checkbox input "true"
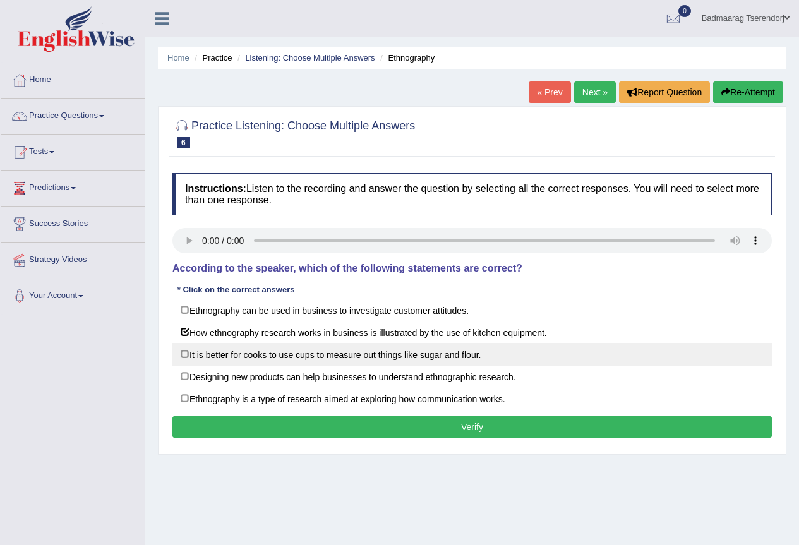
click at [183, 352] on label "It is better for cooks to use cups to measure out things like sugar and flour." at bounding box center [472, 354] width 600 height 23
checkbox input "true"
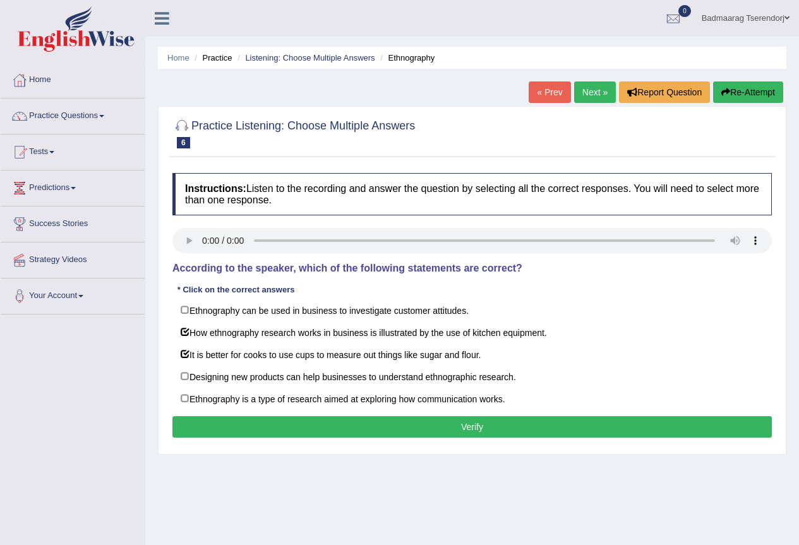
click at [289, 430] on button "Verify" at bounding box center [472, 426] width 600 height 21
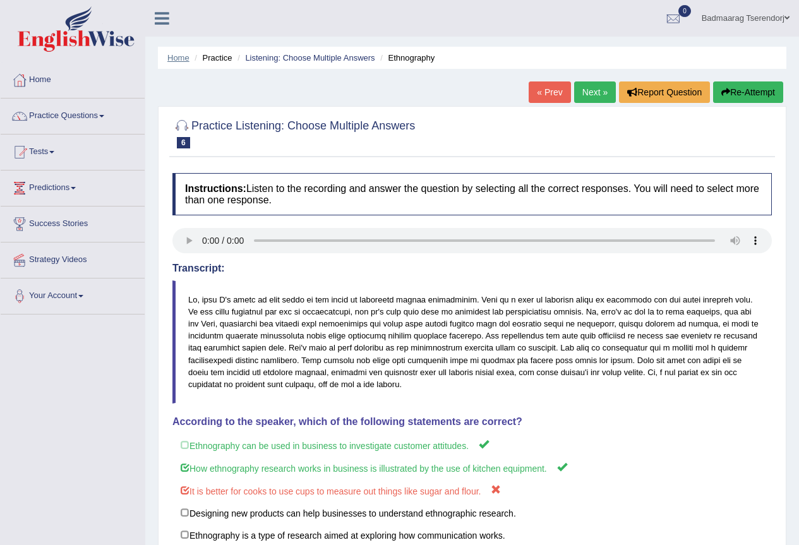
click at [181, 54] on link "Home" at bounding box center [178, 57] width 22 height 9
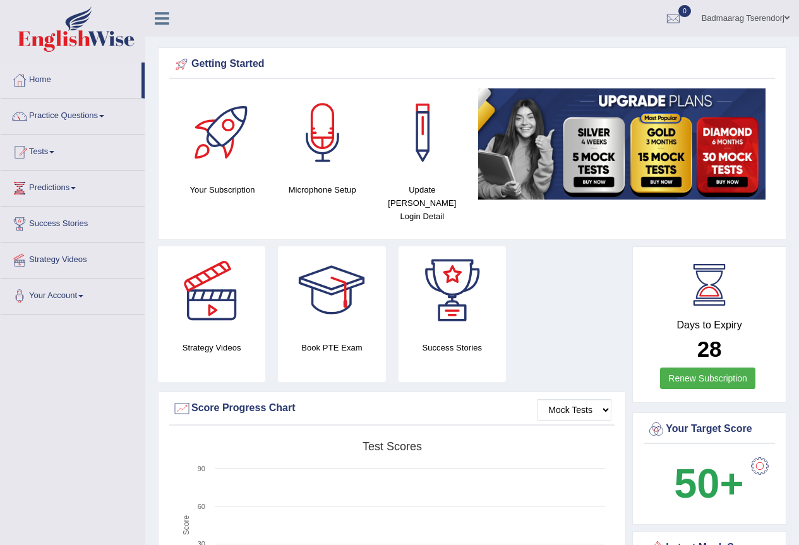
click at [97, 117] on link "Practice Questions" at bounding box center [73, 115] width 144 height 32
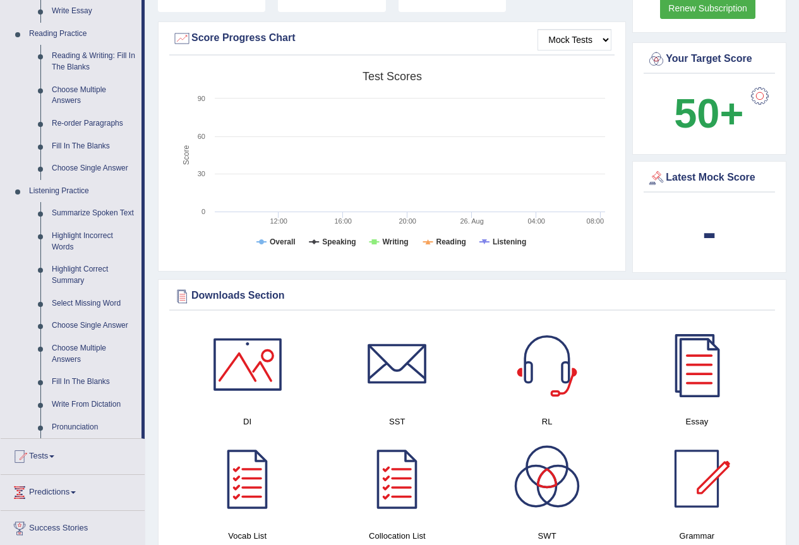
scroll to position [442, 0]
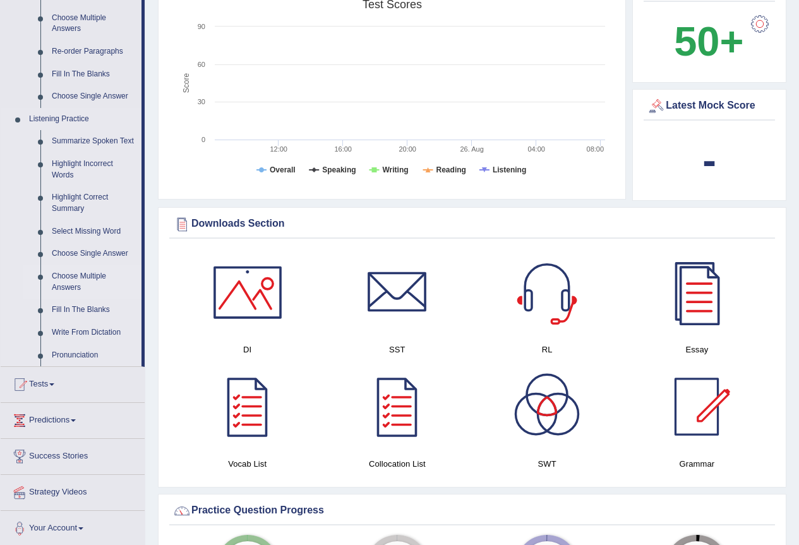
click at [67, 275] on link "Choose Multiple Answers" at bounding box center [93, 281] width 95 height 33
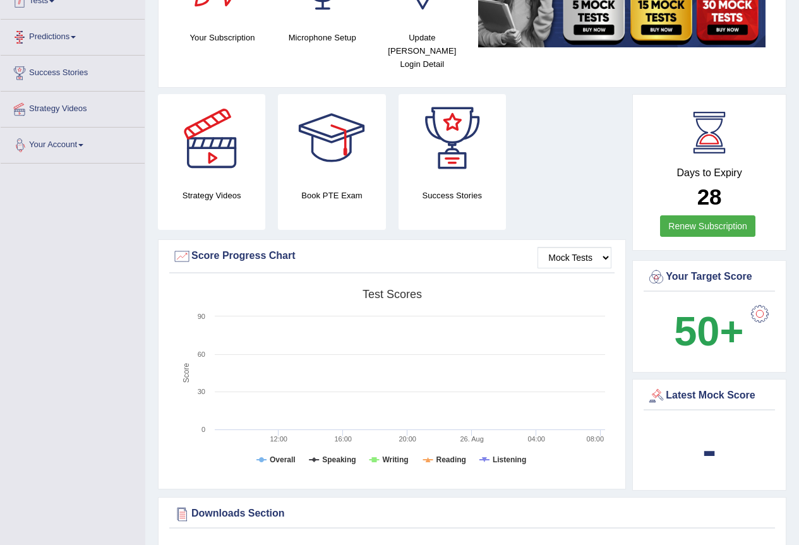
scroll to position [141, 0]
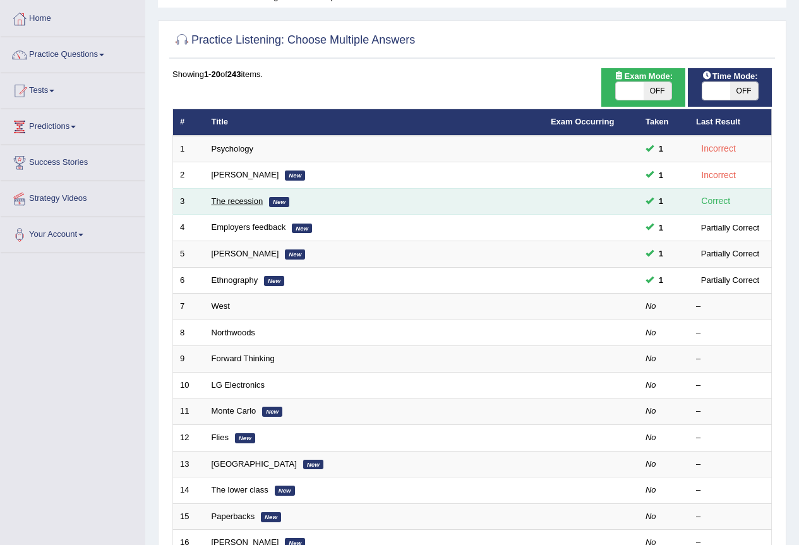
scroll to position [63, 0]
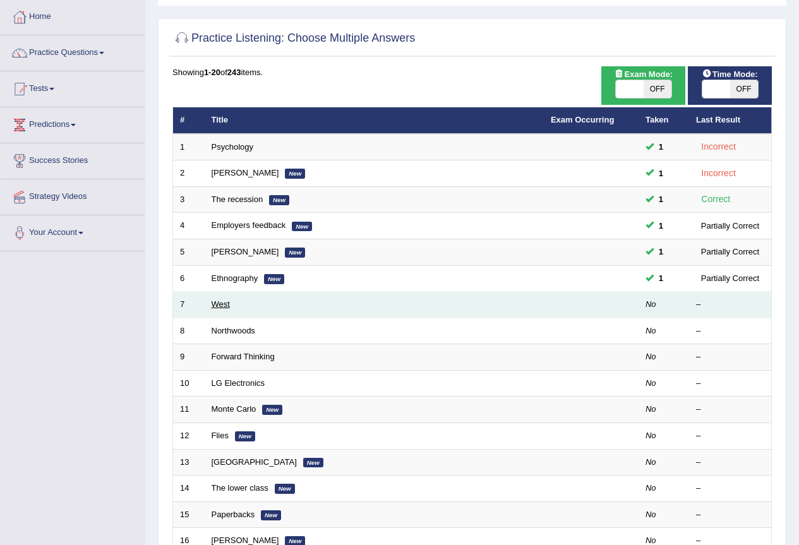
click at [215, 302] on link "West" at bounding box center [221, 303] width 18 height 9
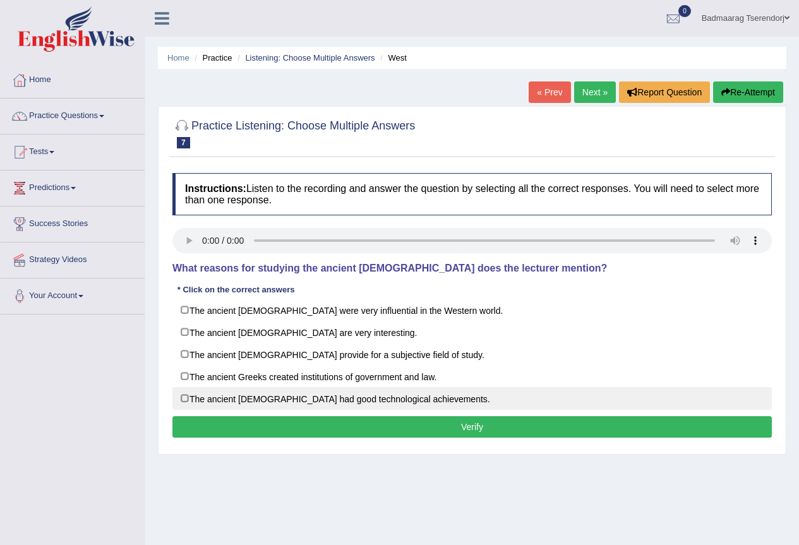
click at [185, 397] on label "The ancient [DEMOGRAPHIC_DATA] had good technological achievements." at bounding box center [472, 398] width 600 height 23
checkbox input "true"
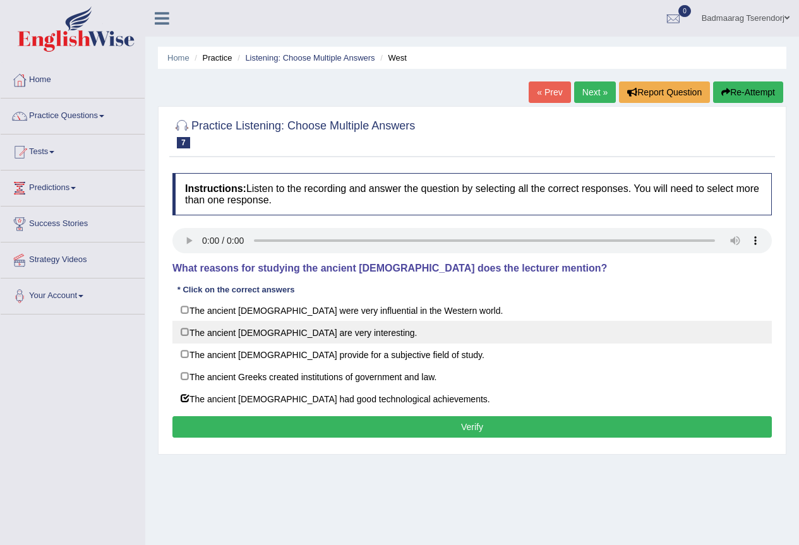
click at [189, 332] on label "The ancient Greeks are very interesting." at bounding box center [472, 332] width 600 height 23
checkbox input "true"
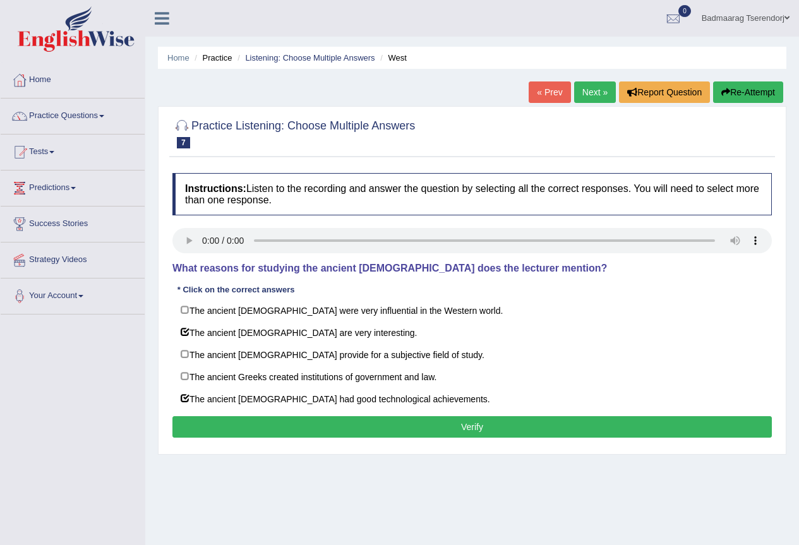
click at [255, 422] on button "Verify" at bounding box center [472, 426] width 600 height 21
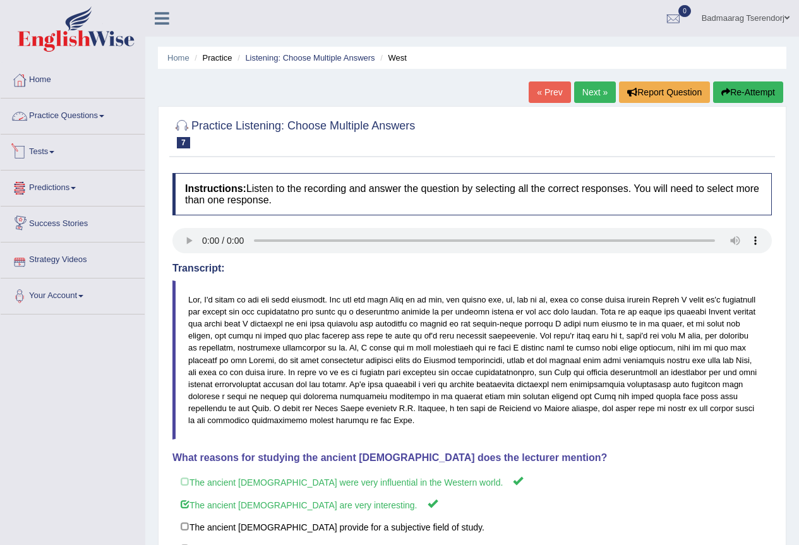
click at [99, 113] on link "Practice Questions" at bounding box center [73, 115] width 144 height 32
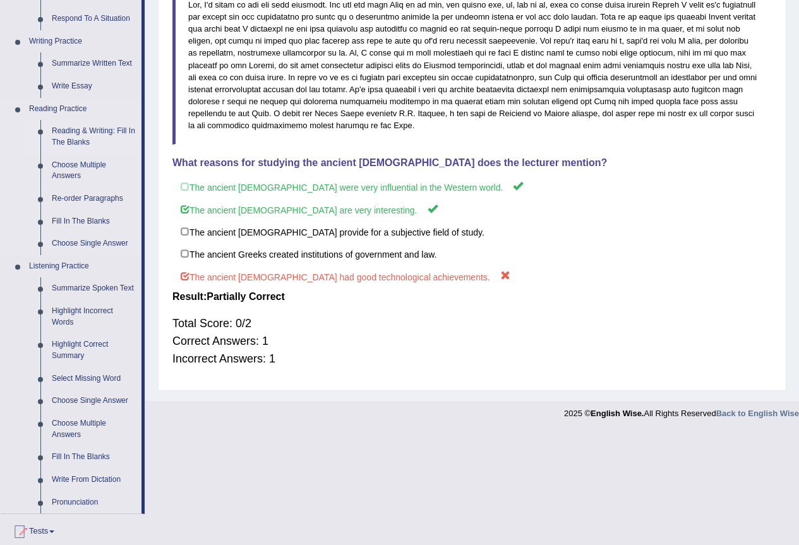
scroll to position [445, 0]
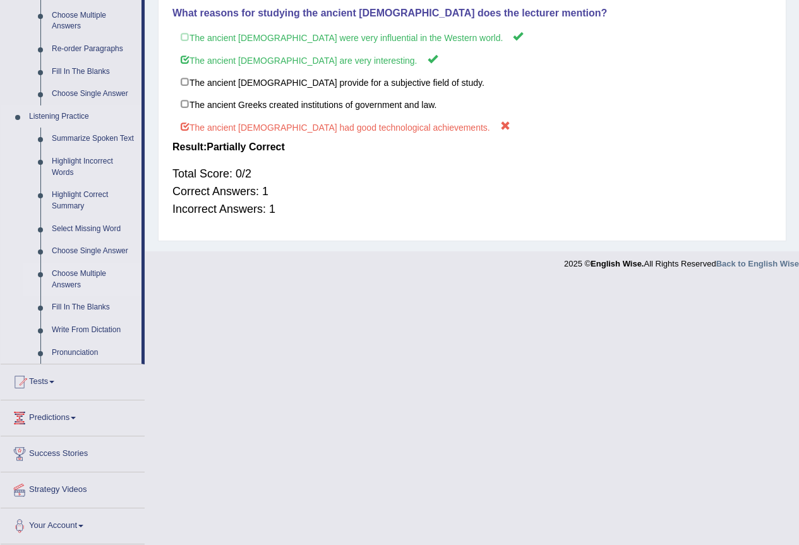
click at [92, 274] on link "Choose Multiple Answers" at bounding box center [93, 279] width 95 height 33
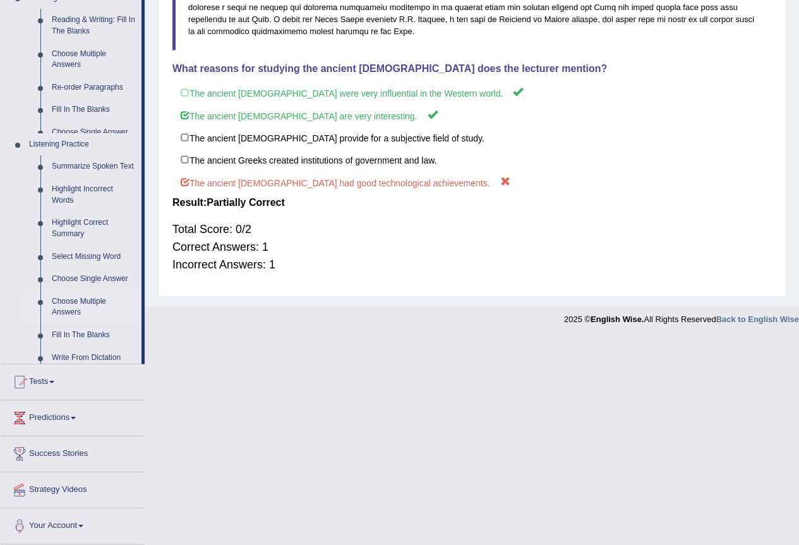
scroll to position [183, 0]
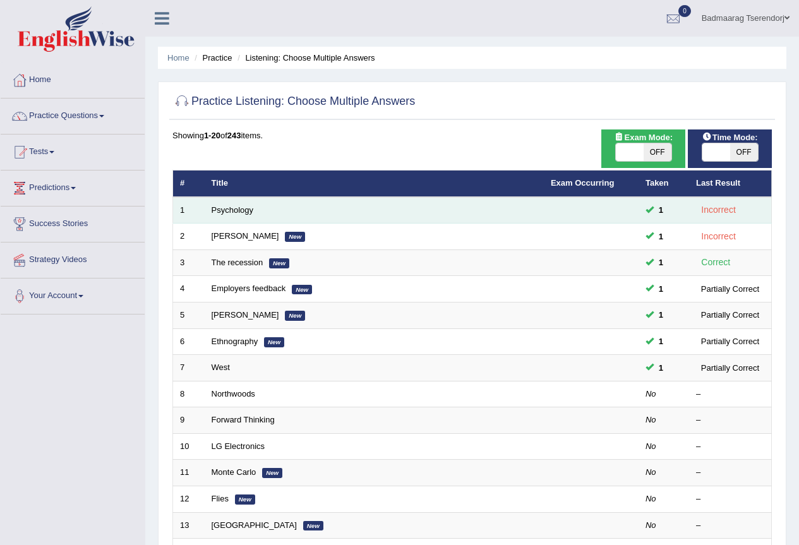
click at [227, 203] on td "Psychology" at bounding box center [374, 210] width 339 height 27
click at [227, 210] on link "Psychology" at bounding box center [233, 209] width 42 height 9
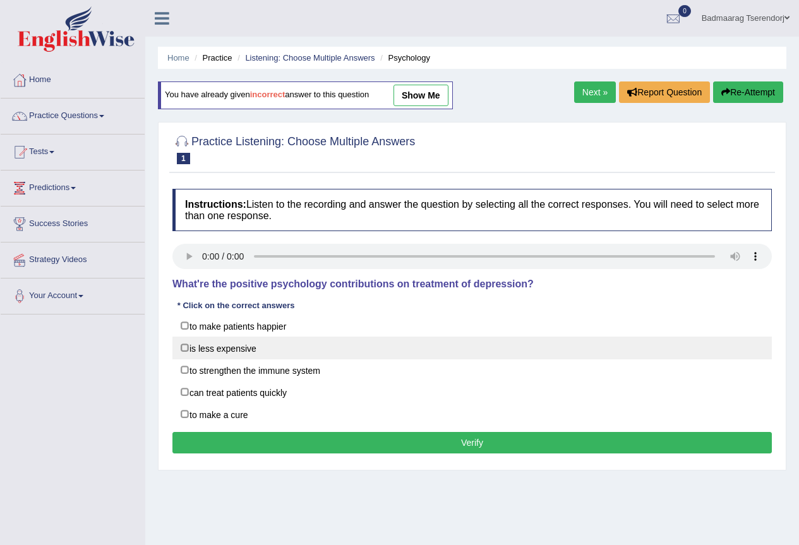
click at [185, 345] on label "is less expensive" at bounding box center [472, 348] width 600 height 23
checkbox input "true"
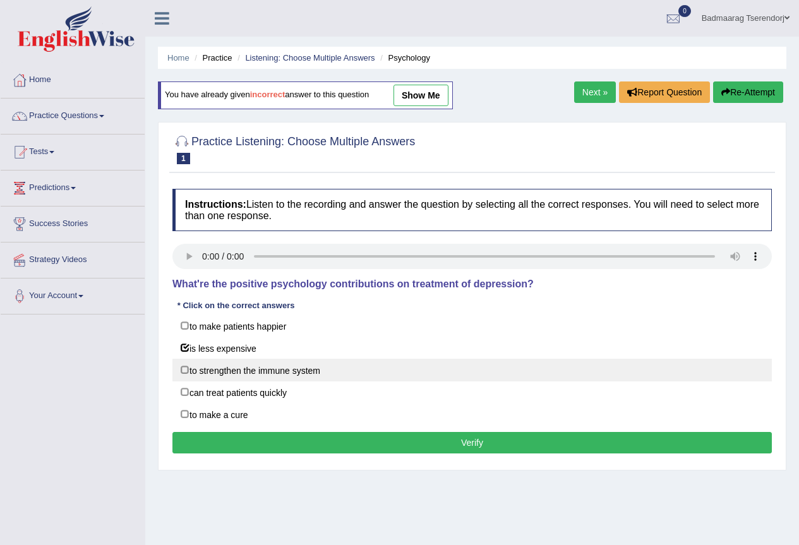
click at [184, 369] on label "to strengthen the immune system" at bounding box center [472, 370] width 600 height 23
checkbox input "true"
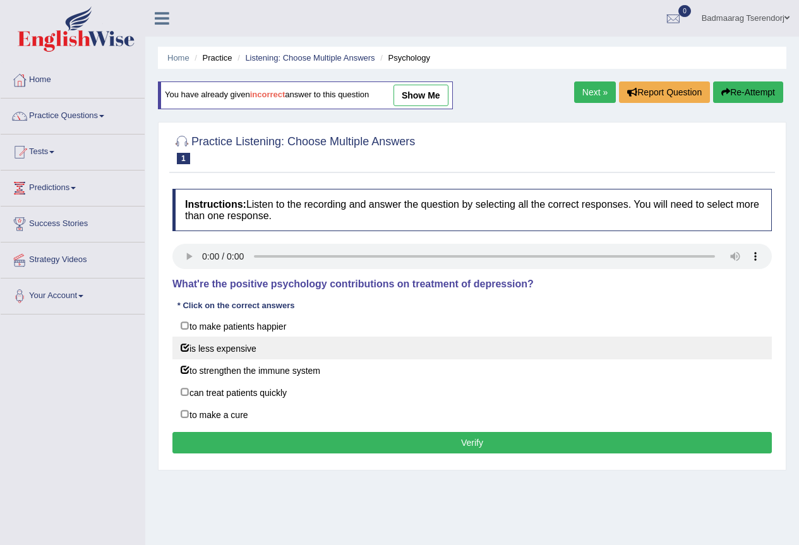
click at [184, 344] on label "is less expensive" at bounding box center [472, 348] width 600 height 23
checkbox input "false"
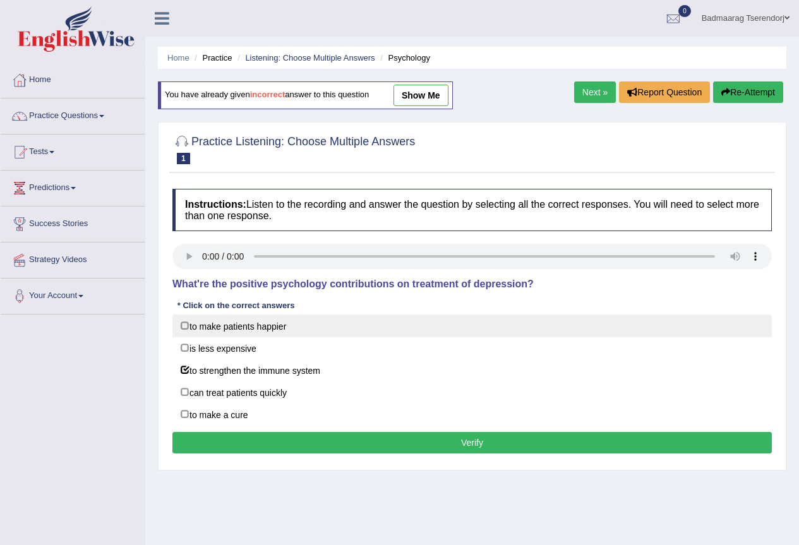
click at [184, 322] on label "to make patients happier" at bounding box center [472, 326] width 600 height 23
checkbox input "true"
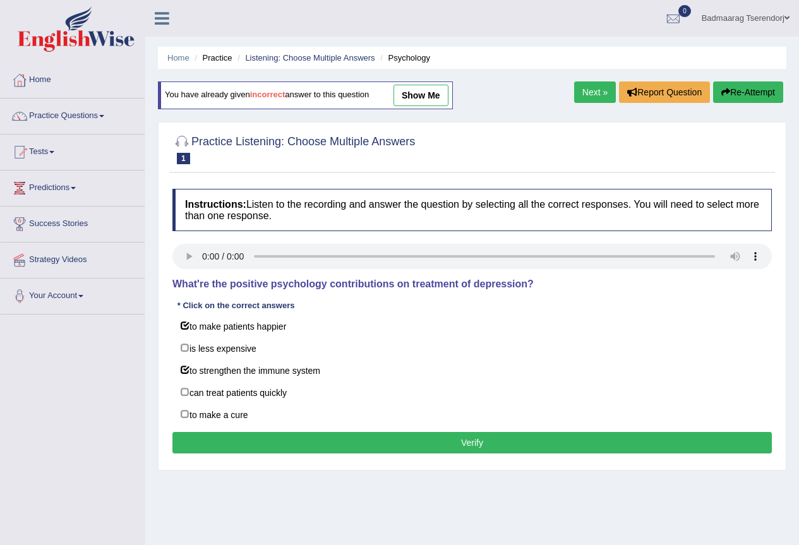
click at [244, 438] on button "Verify" at bounding box center [472, 442] width 600 height 21
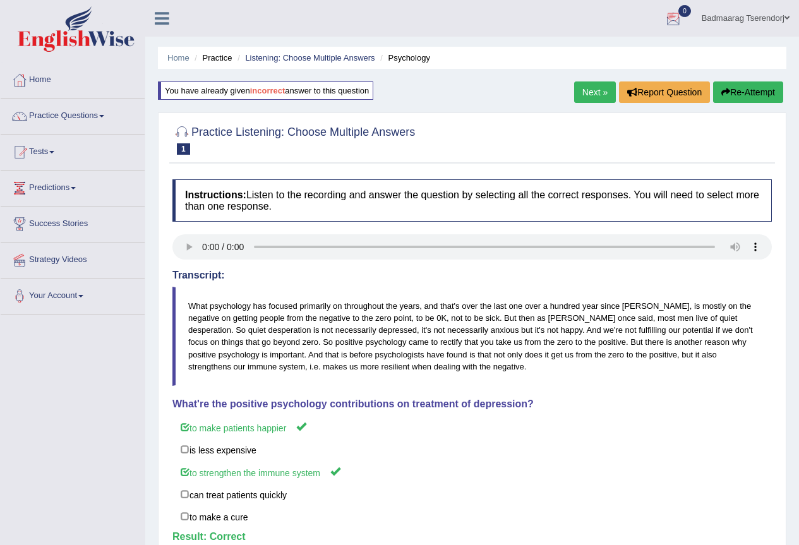
click at [600, 92] on link "Next »" at bounding box center [595, 91] width 42 height 21
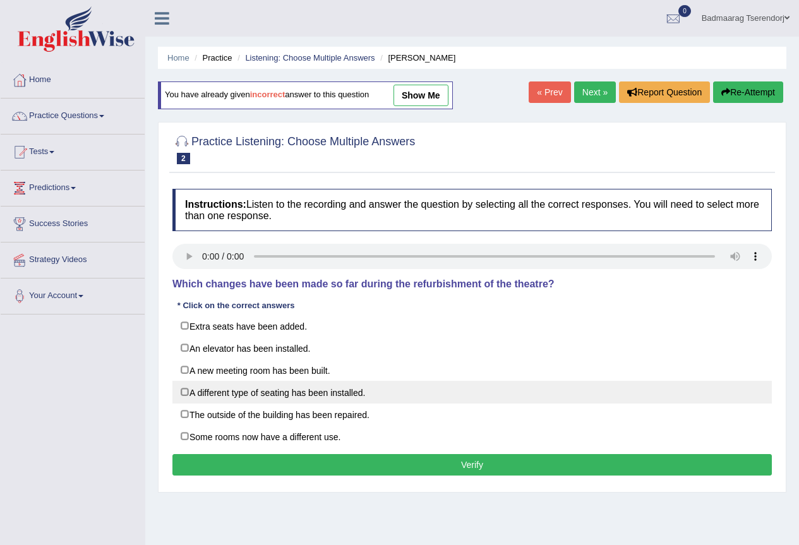
click at [186, 393] on label "A different type of seating has been installed." at bounding box center [472, 392] width 600 height 23
checkbox input "true"
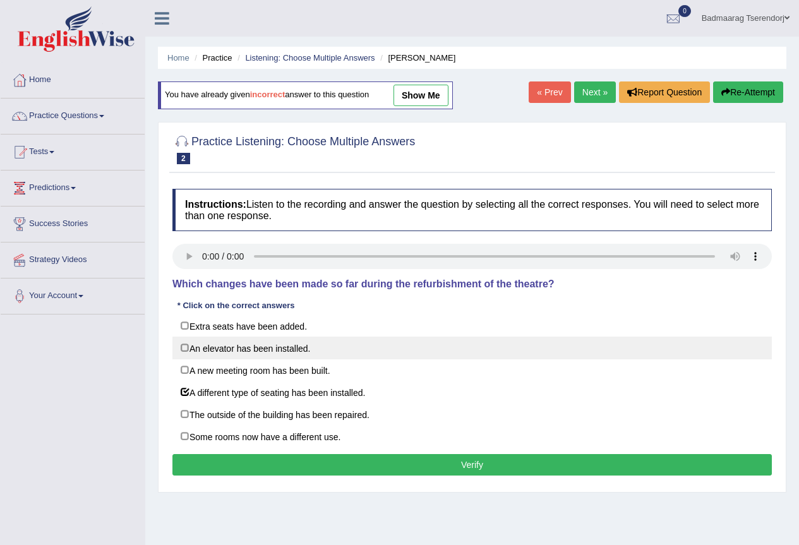
click at [188, 347] on label "An elevator has been installed." at bounding box center [472, 348] width 600 height 23
checkbox input "true"
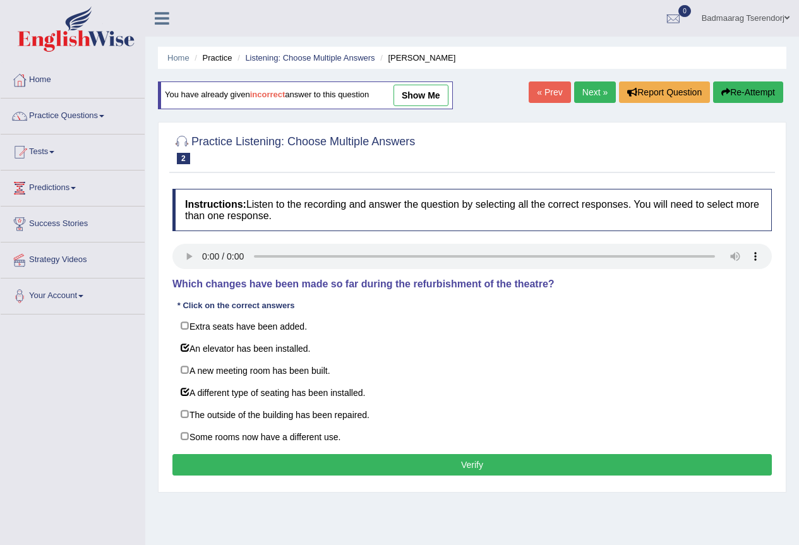
click at [212, 466] on button "Verify" at bounding box center [472, 464] width 600 height 21
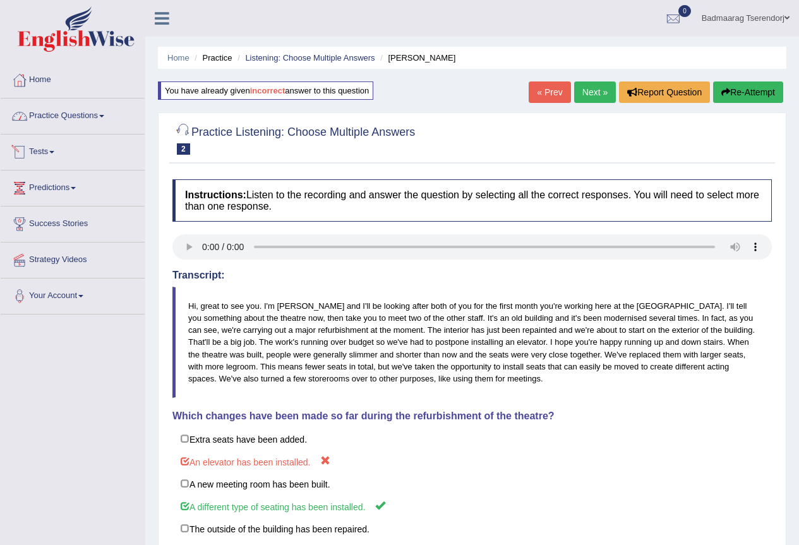
click at [104, 122] on link "Practice Questions" at bounding box center [73, 115] width 144 height 32
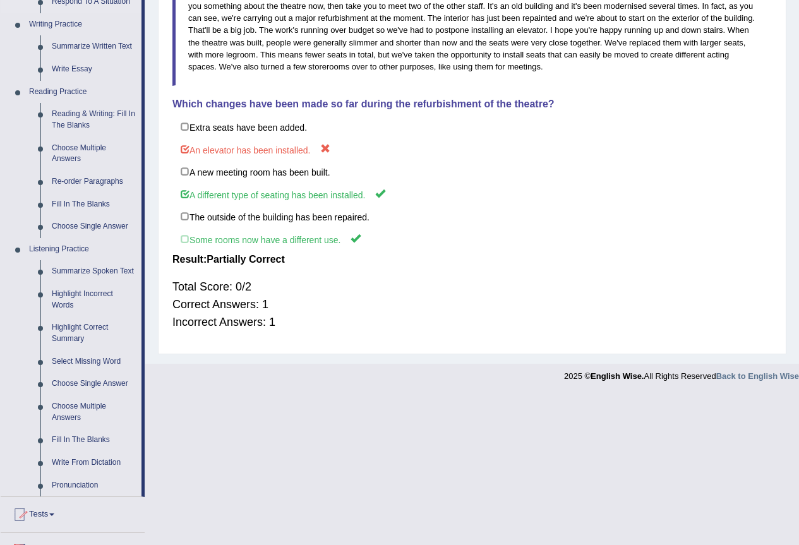
scroll to position [316, 0]
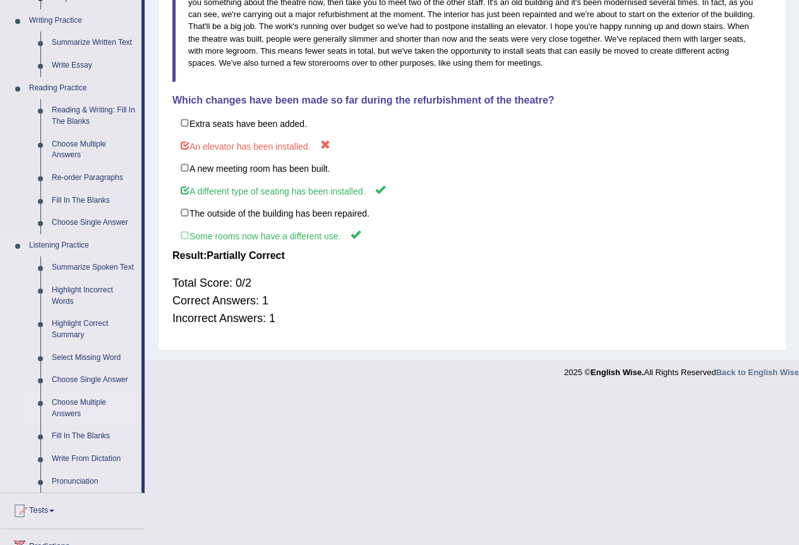
click at [88, 402] on link "Choose Multiple Answers" at bounding box center [93, 408] width 95 height 33
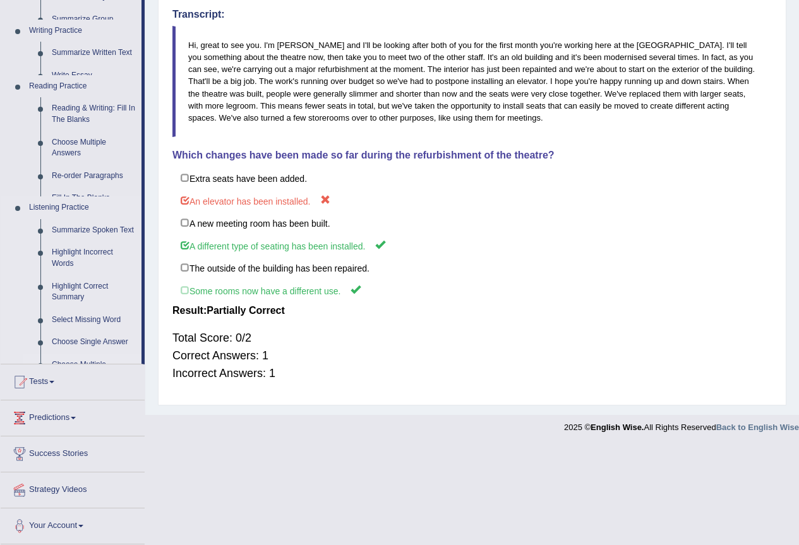
scroll to position [162, 0]
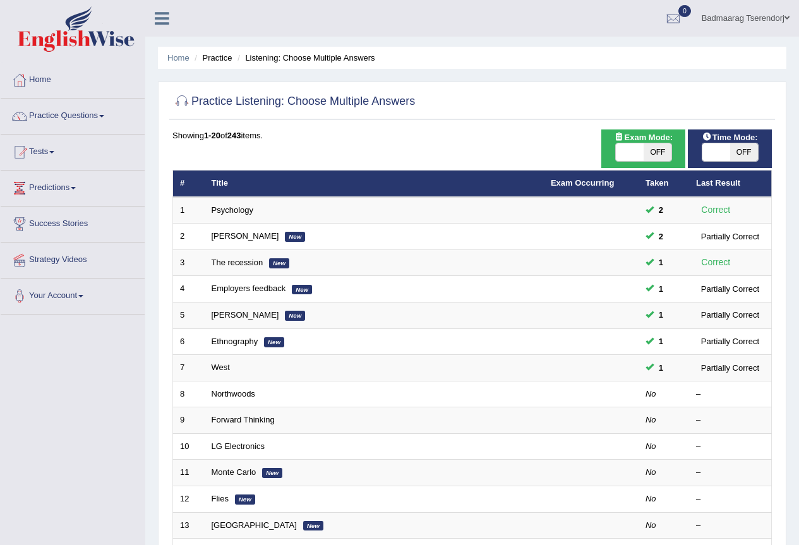
scroll to position [190, 0]
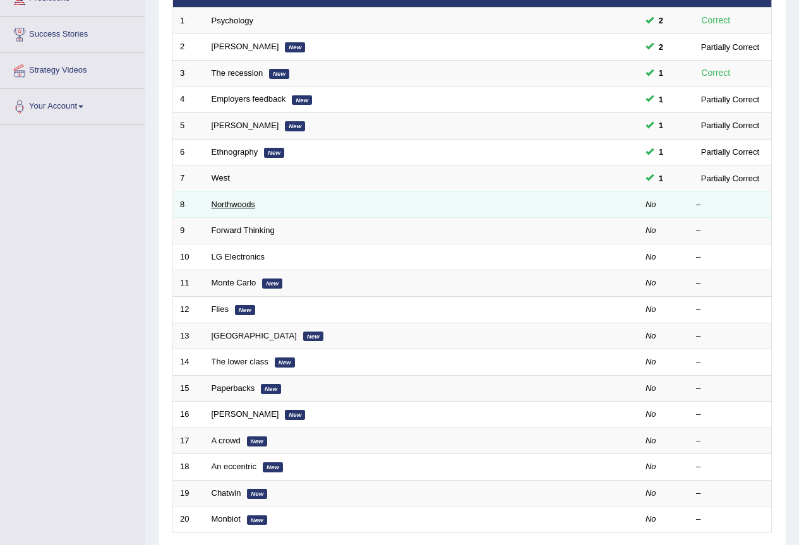
click at [226, 204] on link "Northwoods" at bounding box center [234, 204] width 44 height 9
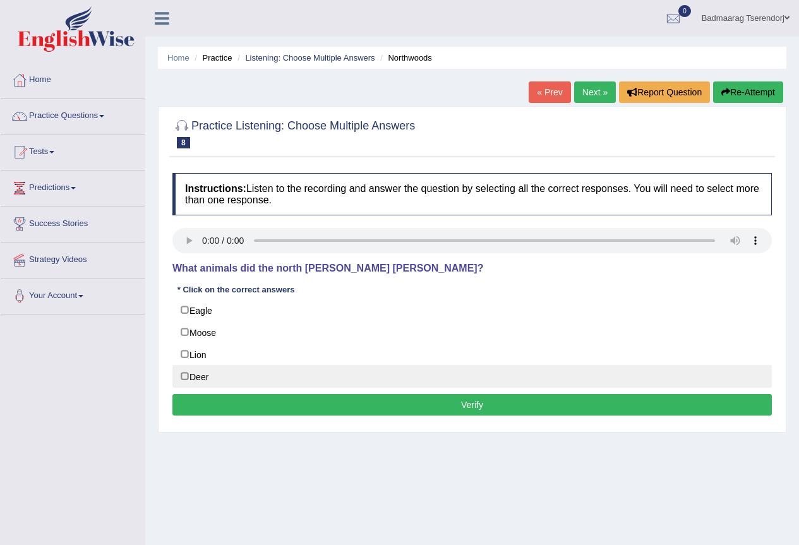
click at [181, 376] on label "Deer" at bounding box center [472, 376] width 600 height 23
checkbox input "true"
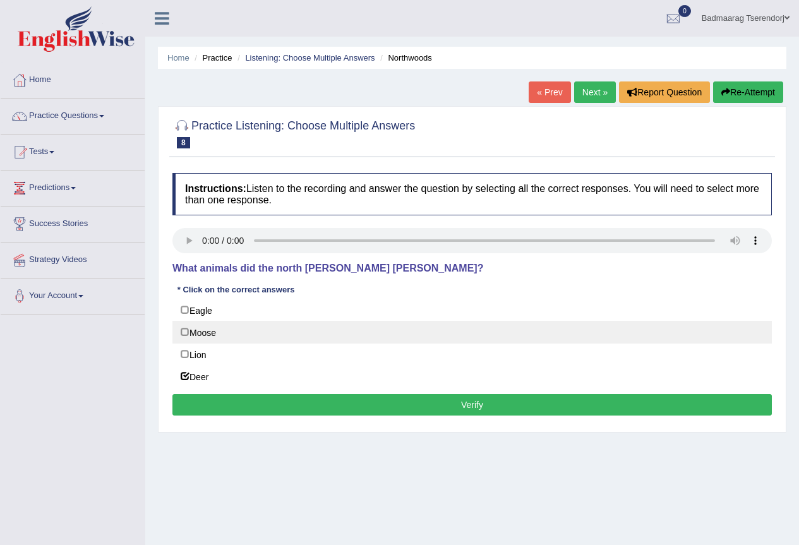
click at [184, 332] on label "Moose" at bounding box center [472, 332] width 600 height 23
checkbox input "true"
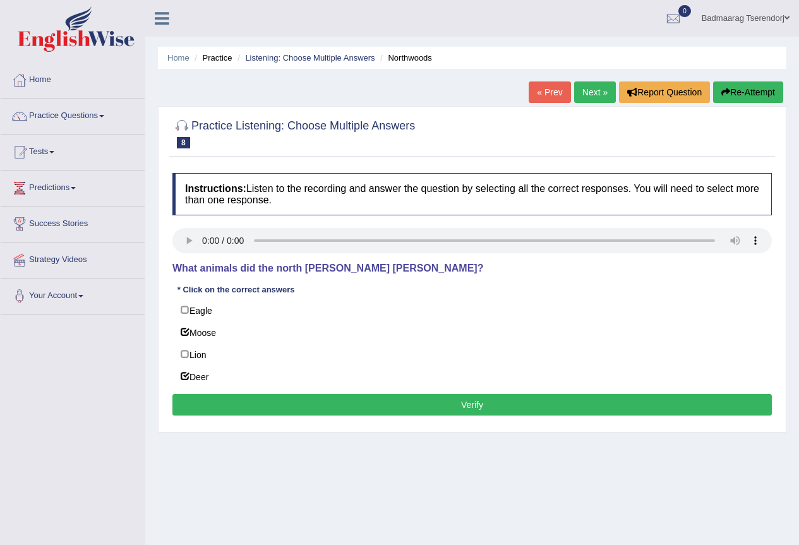
click at [293, 411] on button "Verify" at bounding box center [472, 404] width 600 height 21
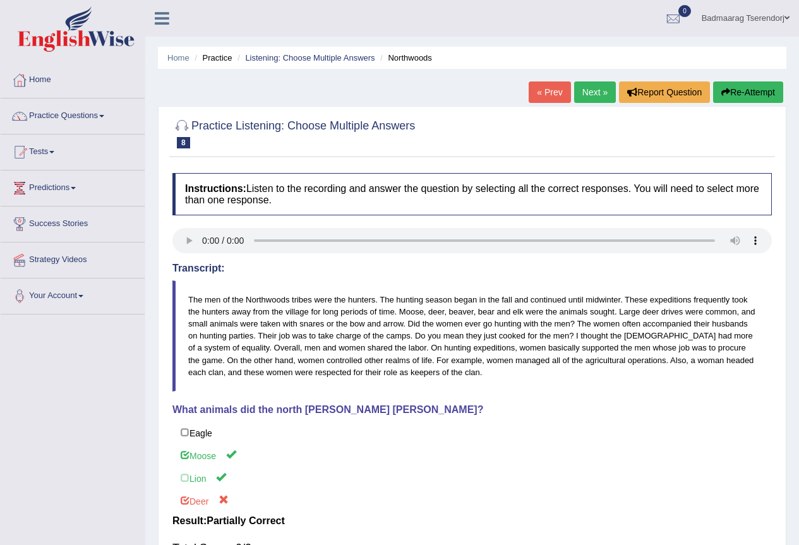
click at [594, 93] on link "Next »" at bounding box center [595, 91] width 42 height 21
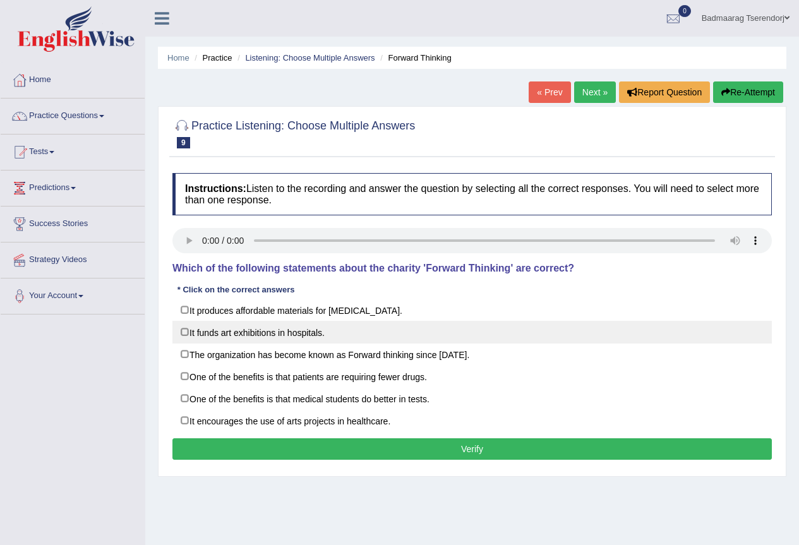
click at [183, 332] on label "It funds art exhibitions in hospitals." at bounding box center [472, 332] width 600 height 23
checkbox input "true"
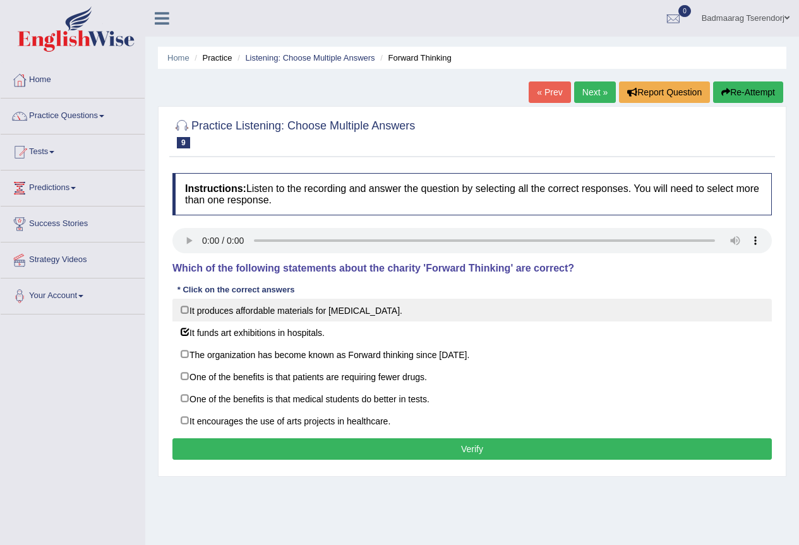
click at [185, 310] on label "It produces affordable materials for art therapy." at bounding box center [472, 310] width 600 height 23
checkbox input "true"
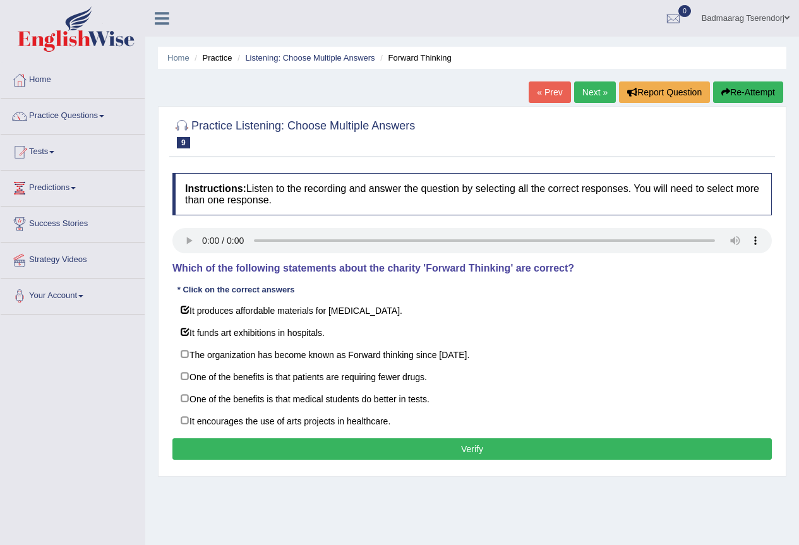
click at [251, 444] on button "Verify" at bounding box center [472, 448] width 600 height 21
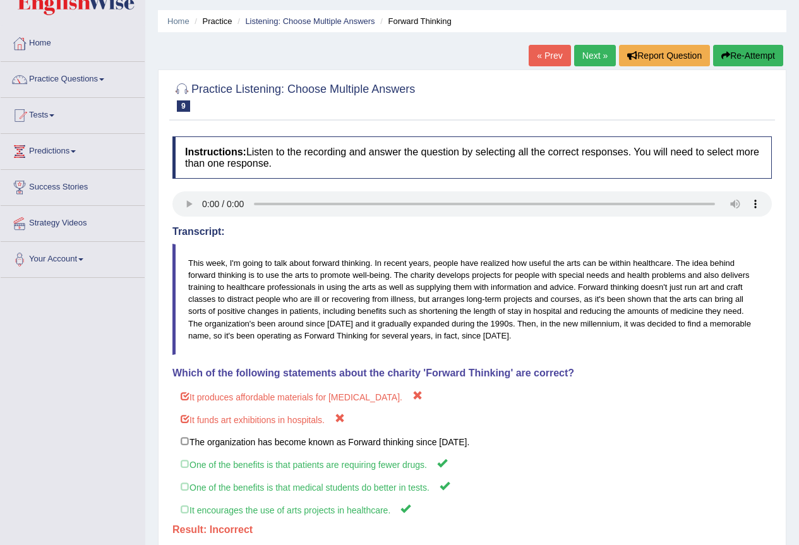
scroll to position [31, 0]
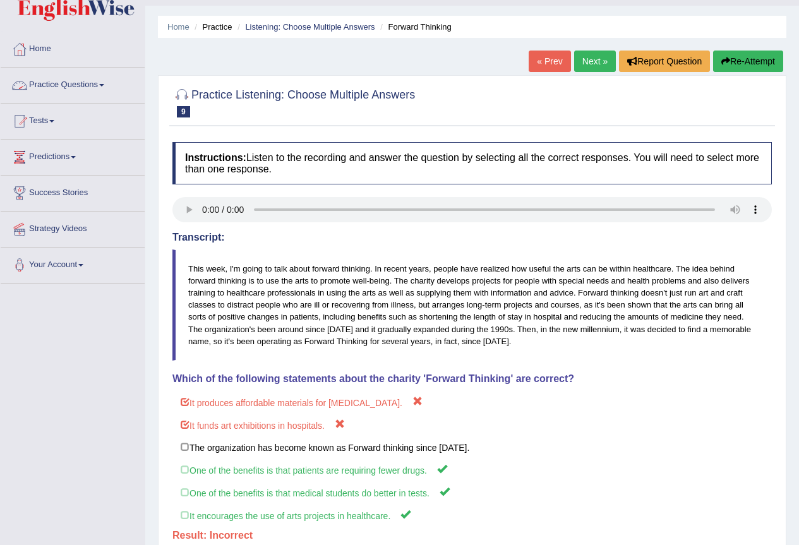
click at [102, 83] on link "Practice Questions" at bounding box center [73, 84] width 144 height 32
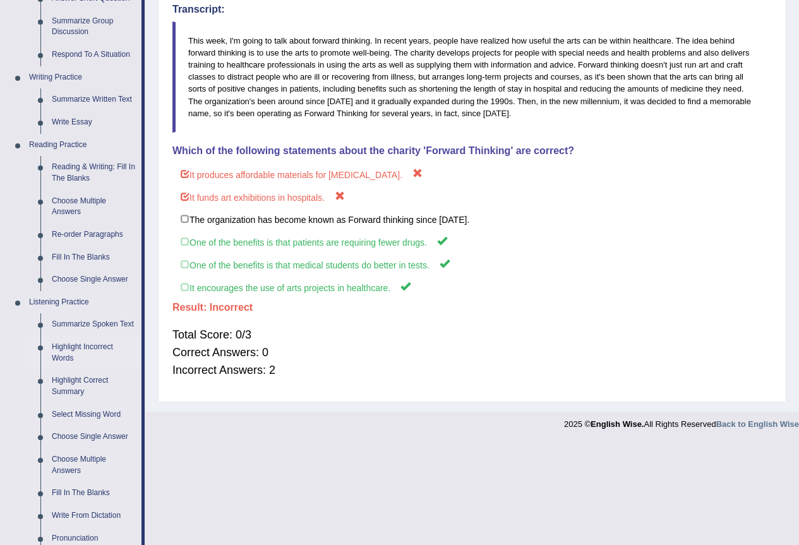
scroll to position [347, 0]
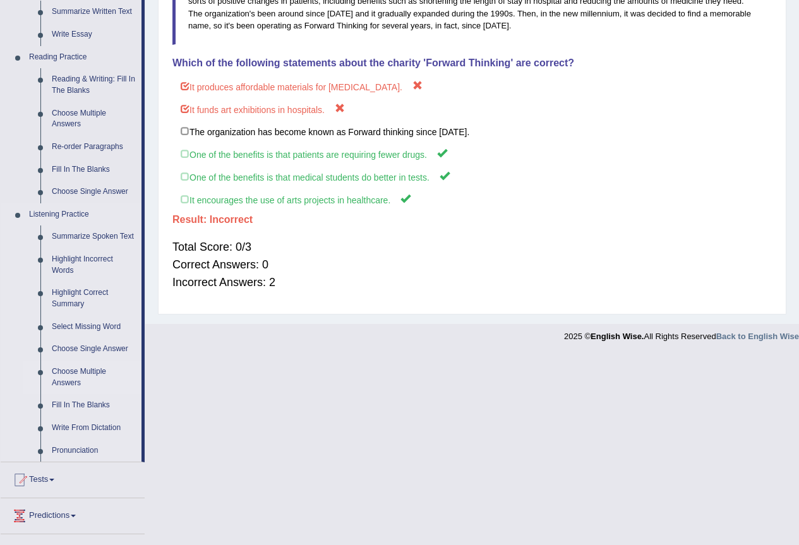
click at [91, 370] on link "Choose Multiple Answers" at bounding box center [93, 377] width 95 height 33
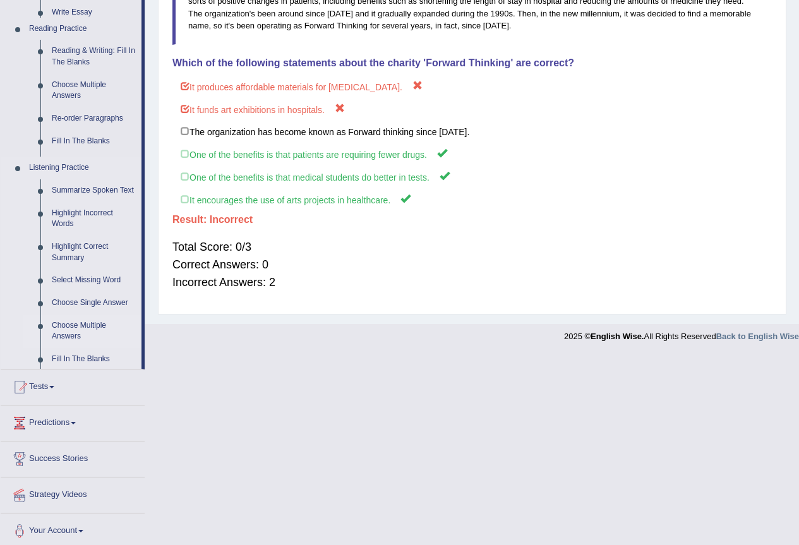
scroll to position [157, 0]
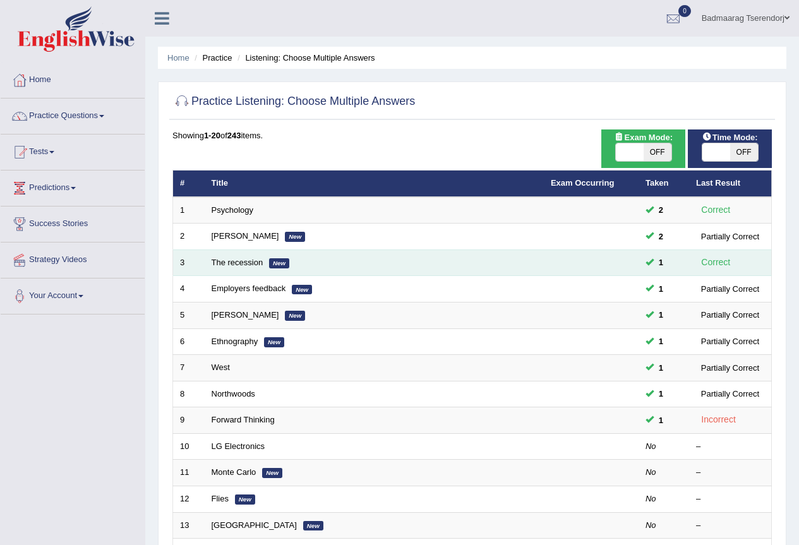
scroll to position [126, 0]
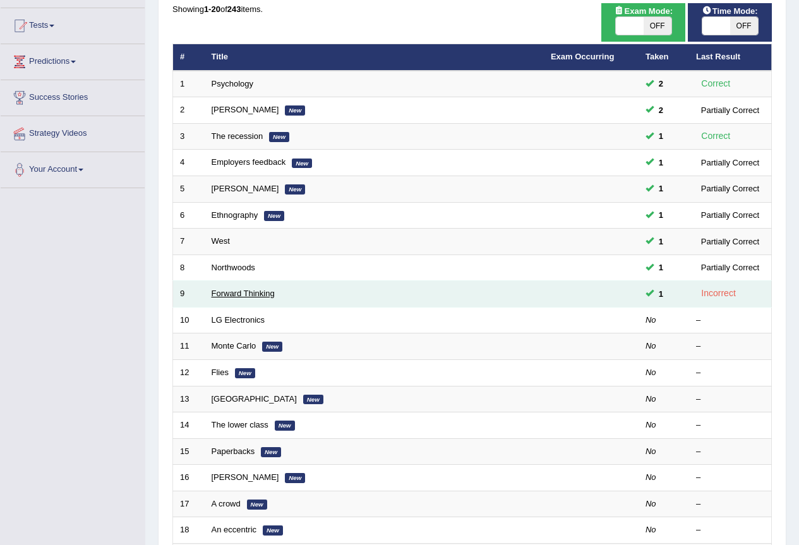
click at [253, 295] on link "Forward Thinking" at bounding box center [243, 293] width 63 height 9
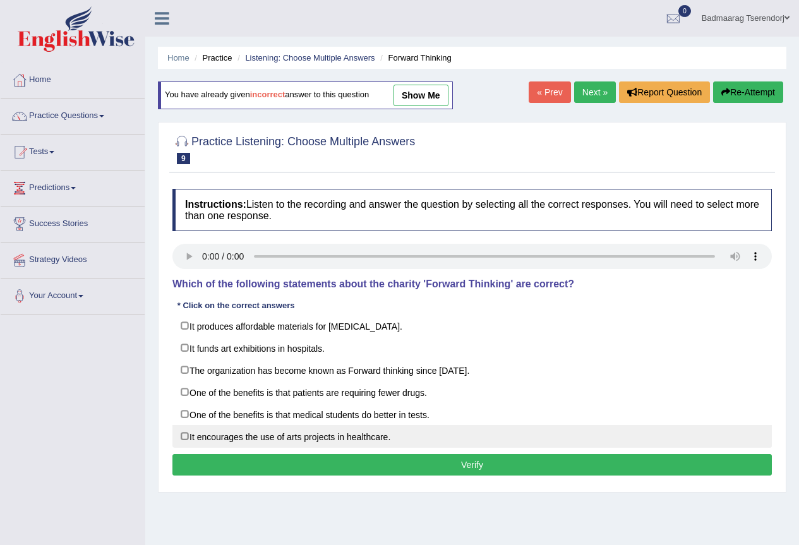
click at [187, 438] on label "It encourages the use of arts projects in healthcare." at bounding box center [472, 436] width 600 height 23
checkbox input "true"
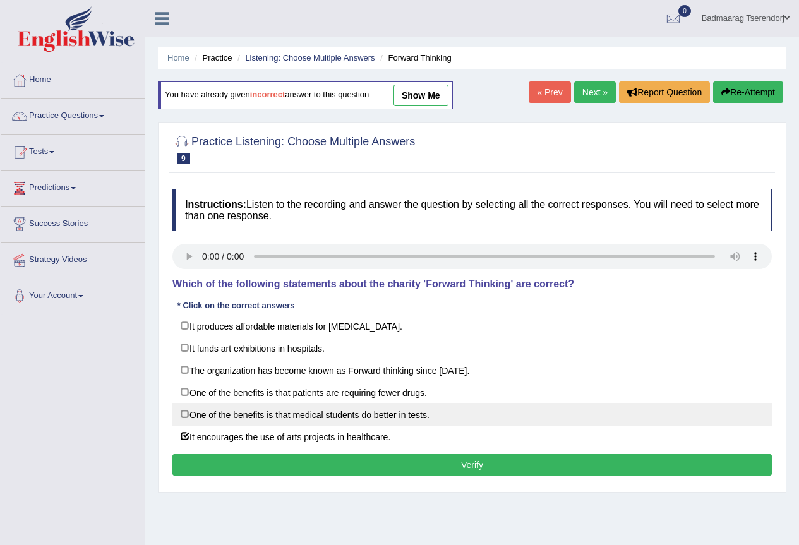
click at [182, 412] on label "One of the benefits is that medical students do better in tests." at bounding box center [472, 414] width 600 height 23
checkbox input "true"
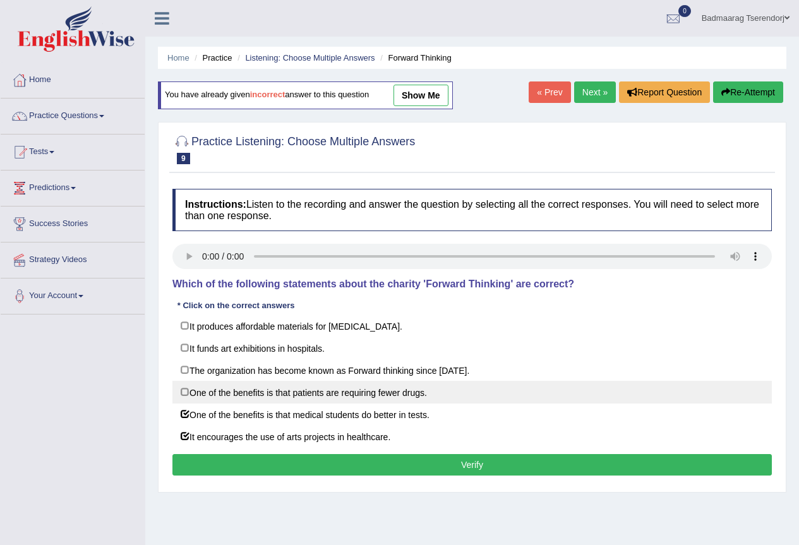
click at [183, 390] on label "One of the benefits is that patients are requiring fewer drugs." at bounding box center [472, 392] width 600 height 23
checkbox input "true"
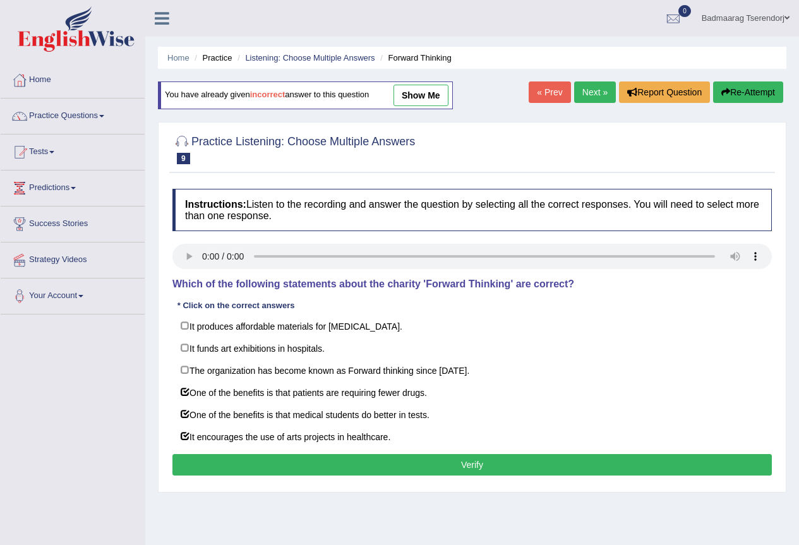
click at [340, 464] on button "Verify" at bounding box center [472, 464] width 600 height 21
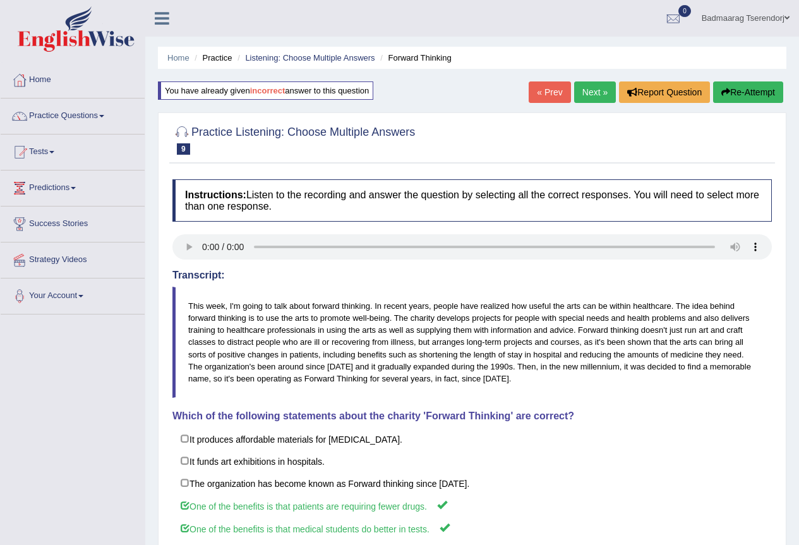
click at [581, 92] on link "Next »" at bounding box center [595, 91] width 42 height 21
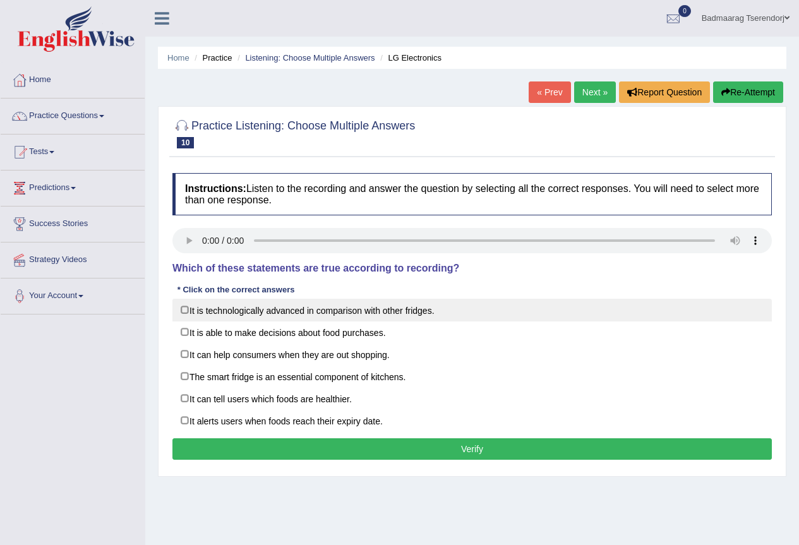
click at [183, 310] on label "It is technologically advanced in comparison with other fridges." at bounding box center [472, 310] width 600 height 23
checkbox input "true"
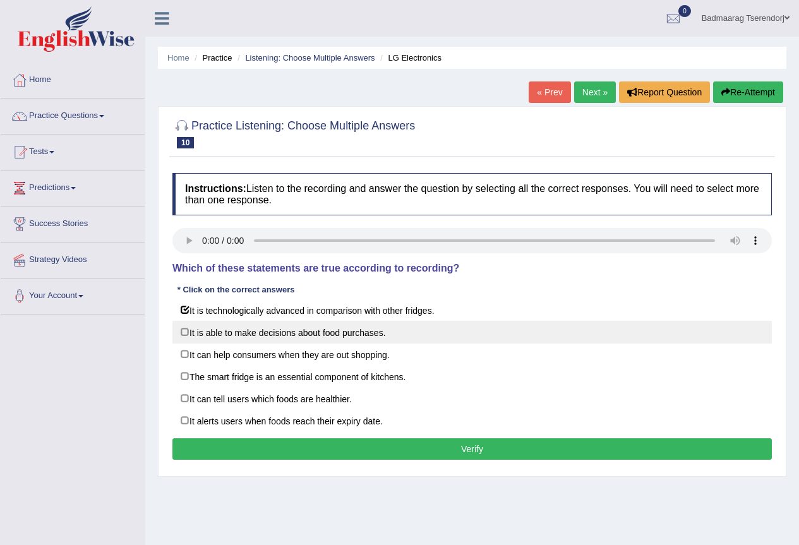
click at [186, 334] on label "It is able to make decisions about food purchases." at bounding box center [472, 332] width 600 height 23
checkbox input "true"
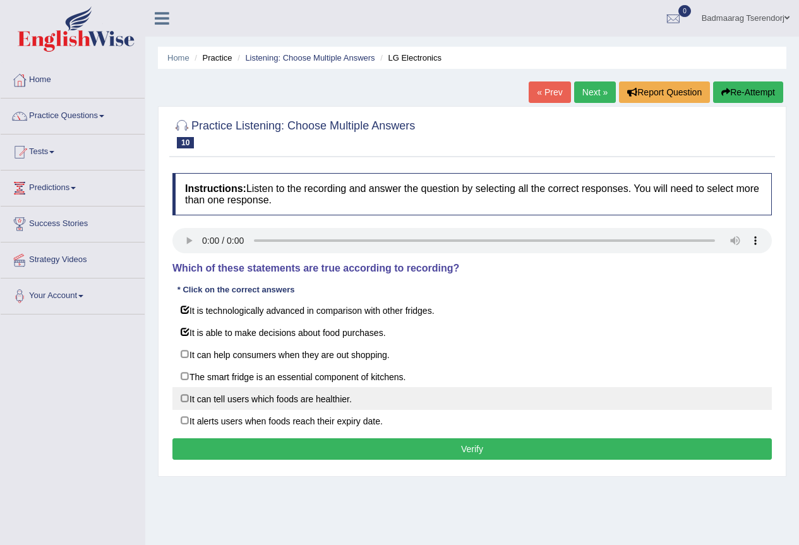
click at [186, 399] on label "It can tell users which foods are healthier." at bounding box center [472, 398] width 600 height 23
checkbox input "true"
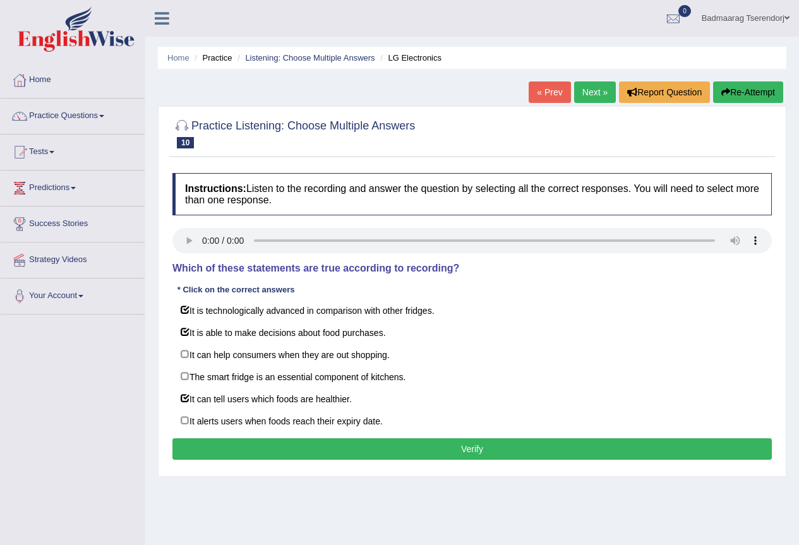
click at [267, 449] on button "Verify" at bounding box center [472, 448] width 600 height 21
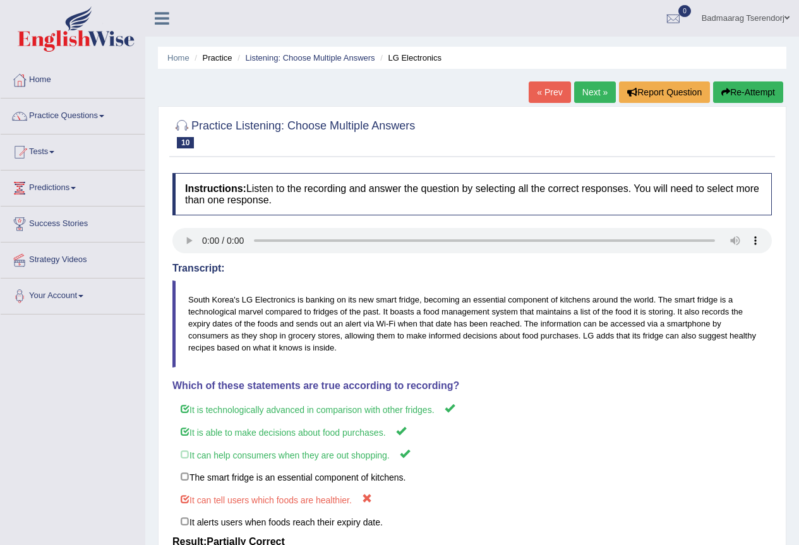
click at [592, 95] on link "Next »" at bounding box center [595, 91] width 42 height 21
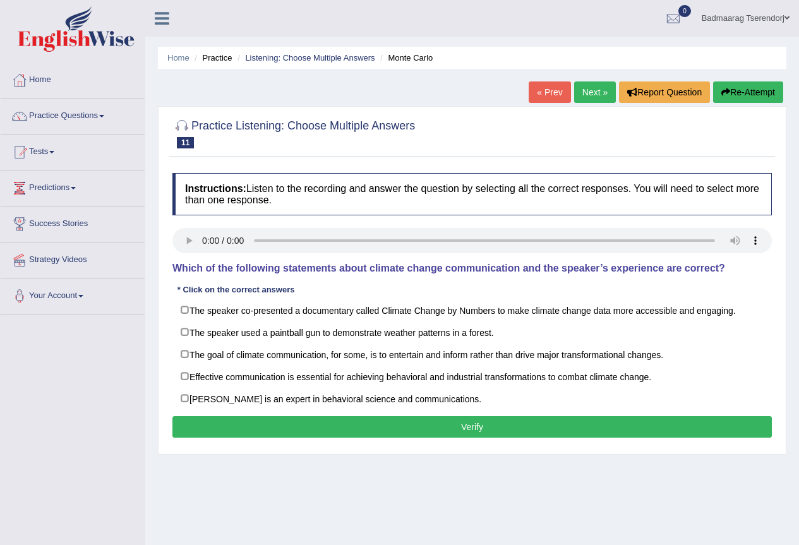
click at [78, 118] on link "Practice Questions" at bounding box center [73, 115] width 144 height 32
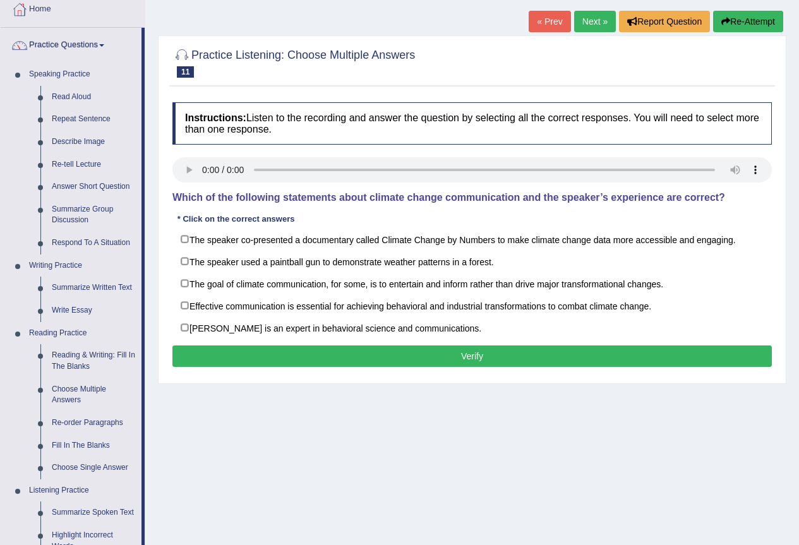
scroll to position [63, 0]
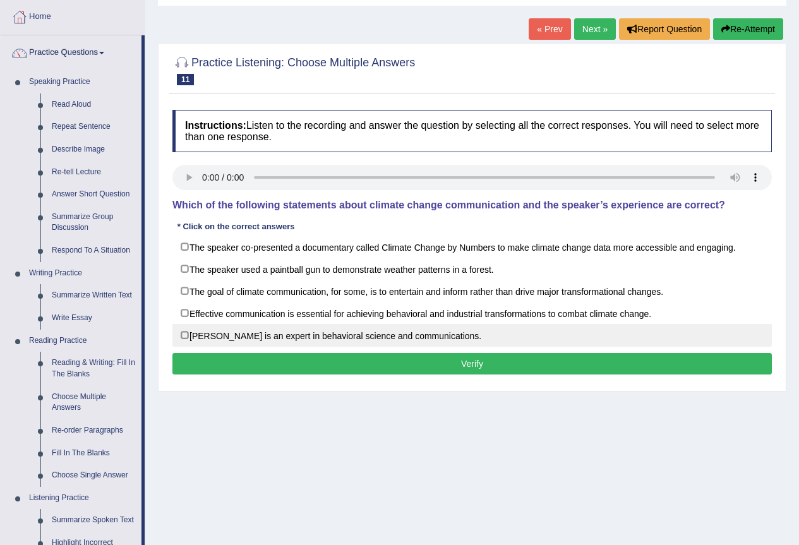
click at [183, 335] on label "[PERSON_NAME] is an expert in behavioral science and communications." at bounding box center [472, 335] width 600 height 23
checkbox input "true"
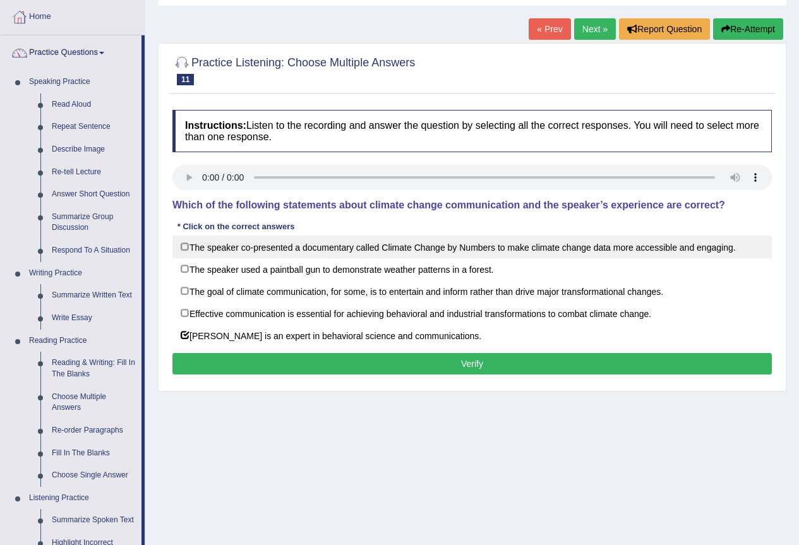
click at [186, 243] on label "The speaker co-presented a documentary called Climate Change by Numbers to make…" at bounding box center [472, 247] width 600 height 23
checkbox input "true"
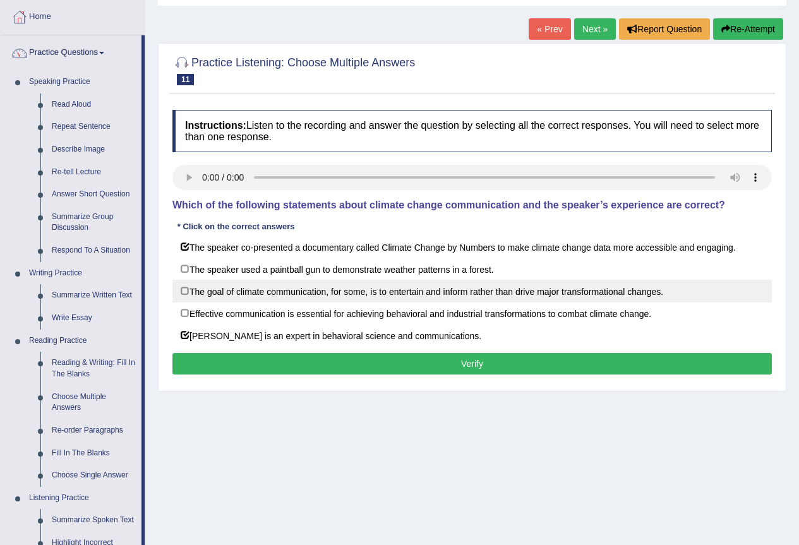
click at [183, 291] on label "The goal of climate communication, for some, is to entertain and inform rather …" at bounding box center [472, 291] width 600 height 23
checkbox input "true"
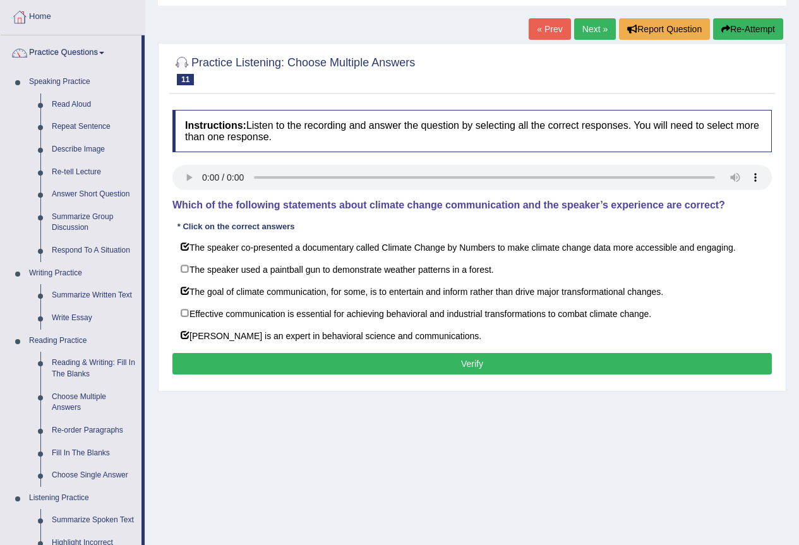
click at [327, 366] on button "Verify" at bounding box center [472, 363] width 600 height 21
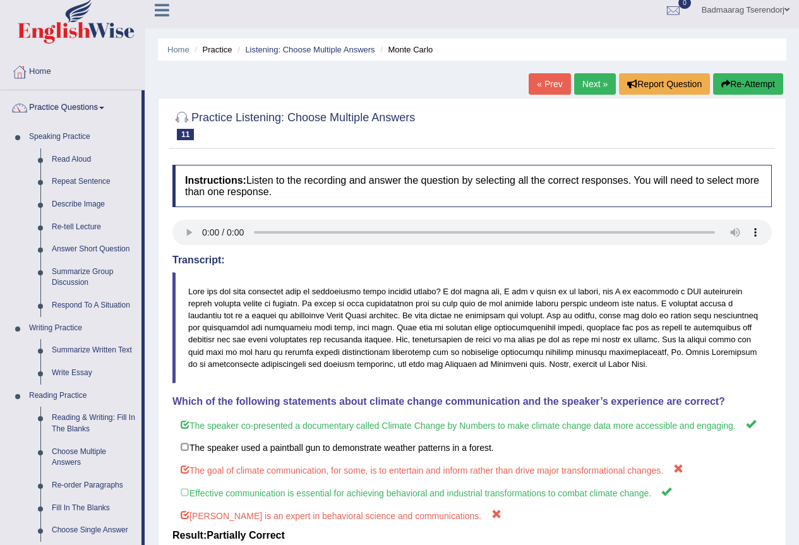
scroll to position [0, 0]
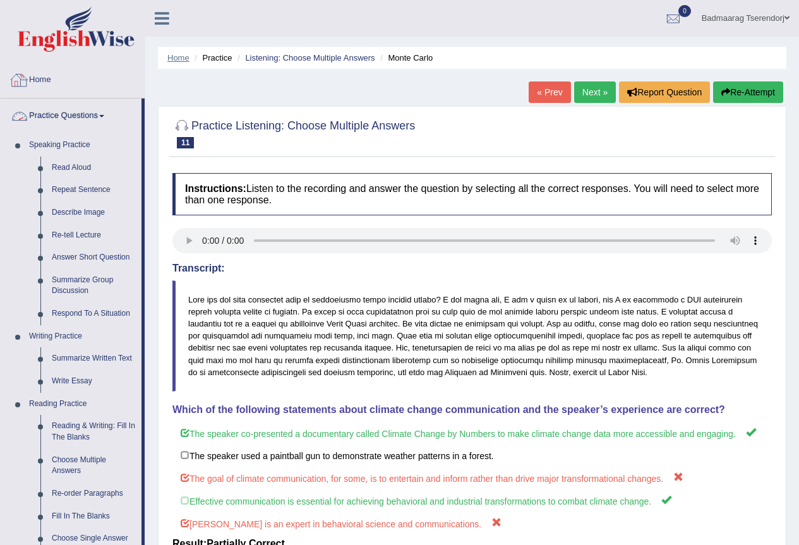
click at [174, 56] on link "Home" at bounding box center [178, 57] width 22 height 9
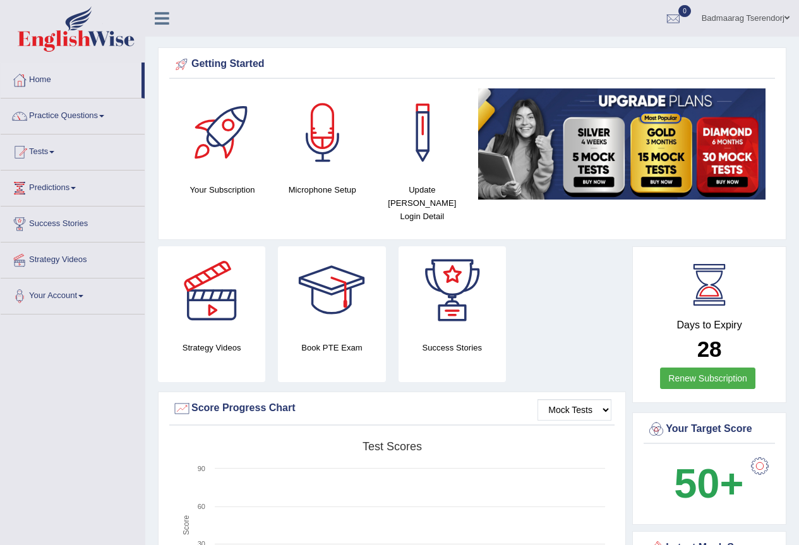
click at [783, 13] on link "Badmaarag Tserendorj" at bounding box center [745, 16] width 107 height 33
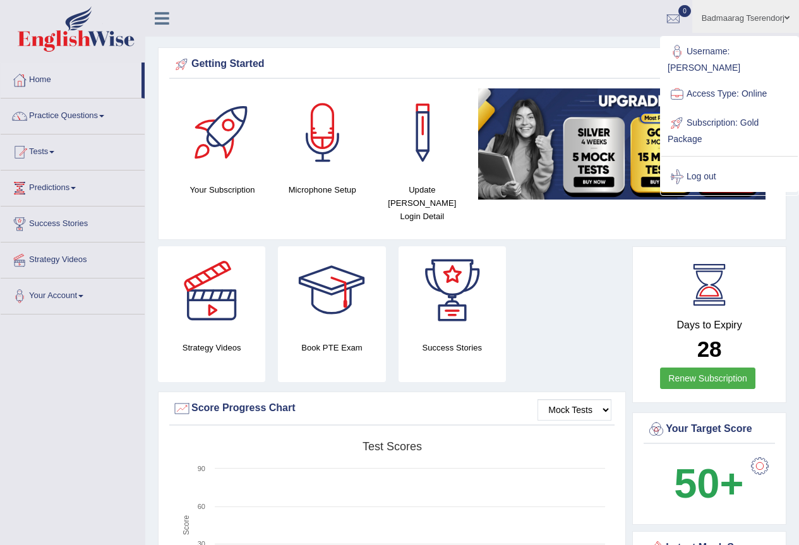
click at [541, 21] on ul "Badmaarag Tserendorj Toggle navigation Username: Badmaarag Access Type: Online …" at bounding box center [571, 18] width 458 height 36
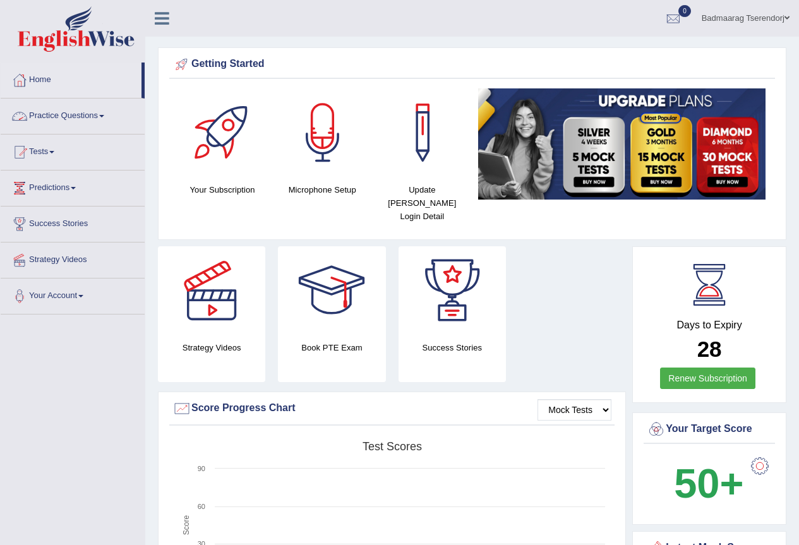
click at [107, 114] on link "Practice Questions" at bounding box center [73, 115] width 144 height 32
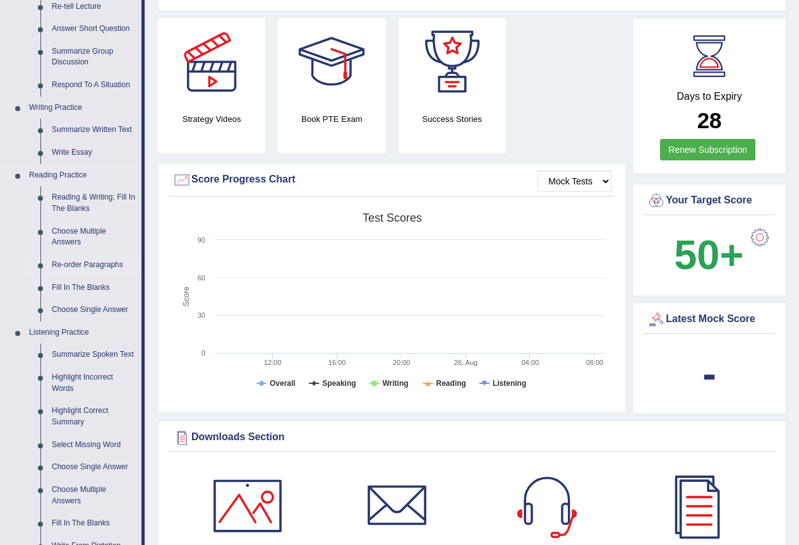
scroll to position [316, 0]
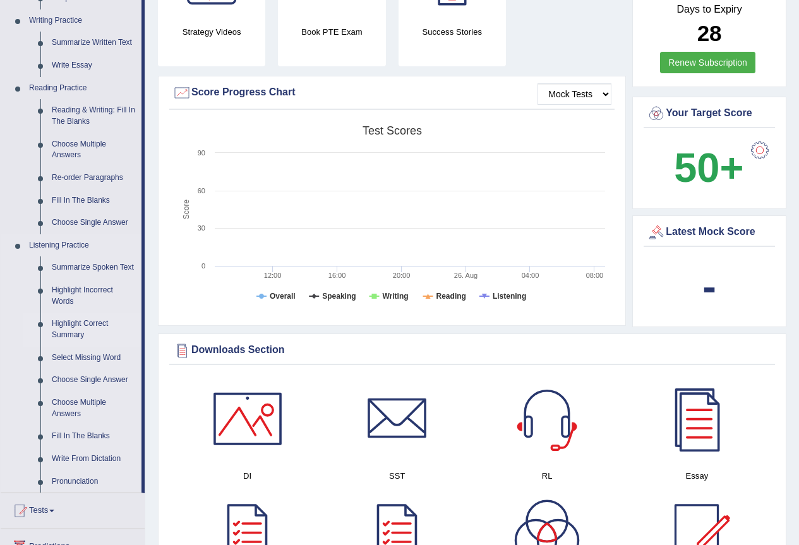
click at [81, 323] on link "Highlight Correct Summary" at bounding box center [93, 329] width 95 height 33
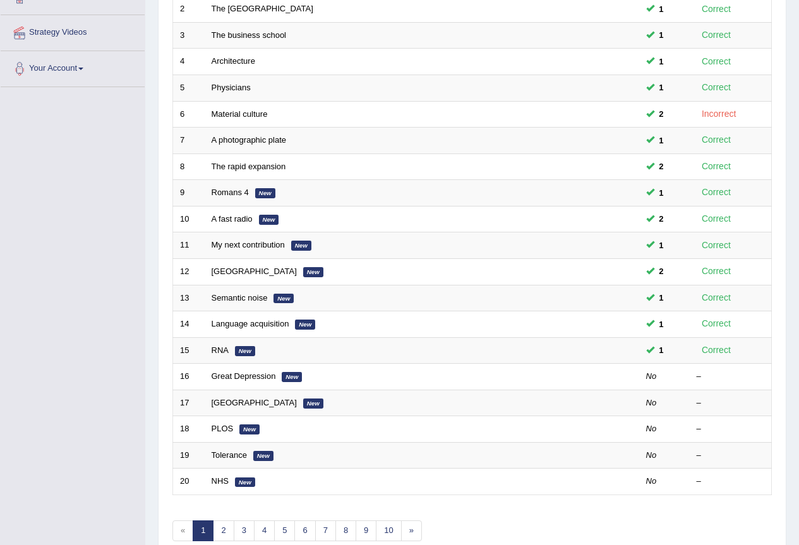
scroll to position [165, 0]
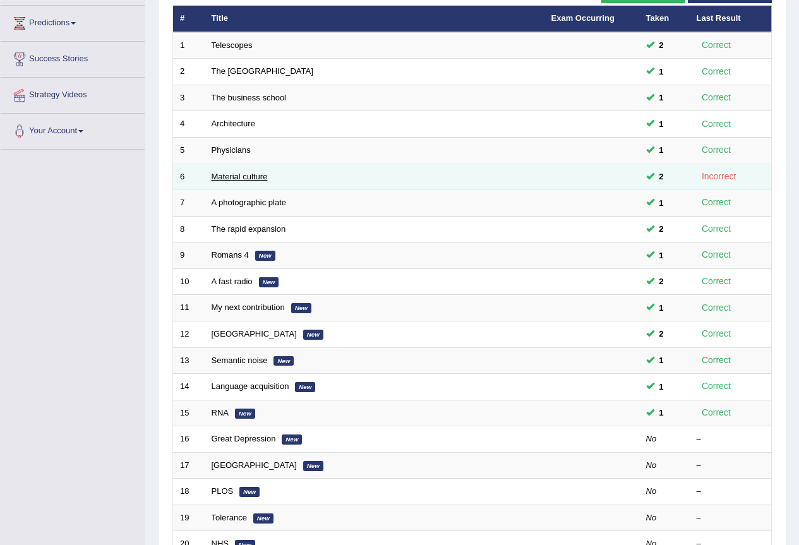
click at [235, 172] on link "Material culture" at bounding box center [240, 176] width 56 height 9
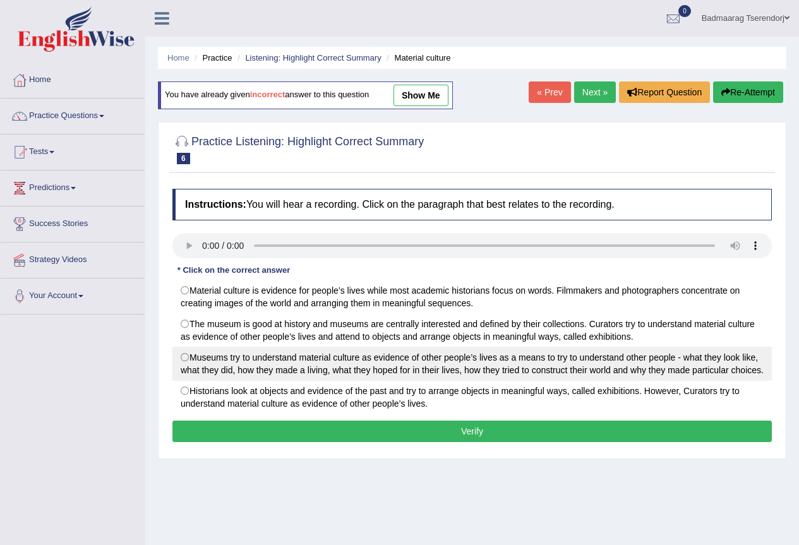
click at [181, 355] on label "Museums try to understand material culture as evidence of other people’s lives …" at bounding box center [472, 364] width 600 height 34
radio input "true"
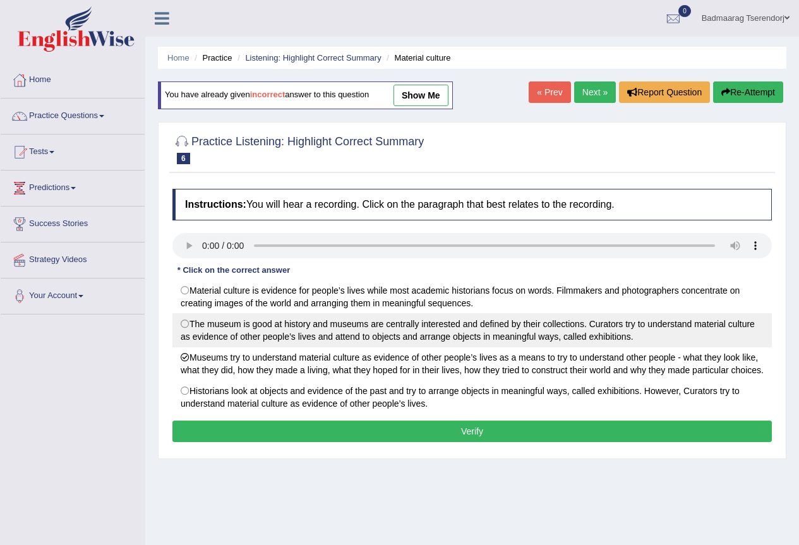
click at [182, 325] on label "The museum is good at history and museums are centrally interested and defined …" at bounding box center [472, 330] width 600 height 34
radio input "true"
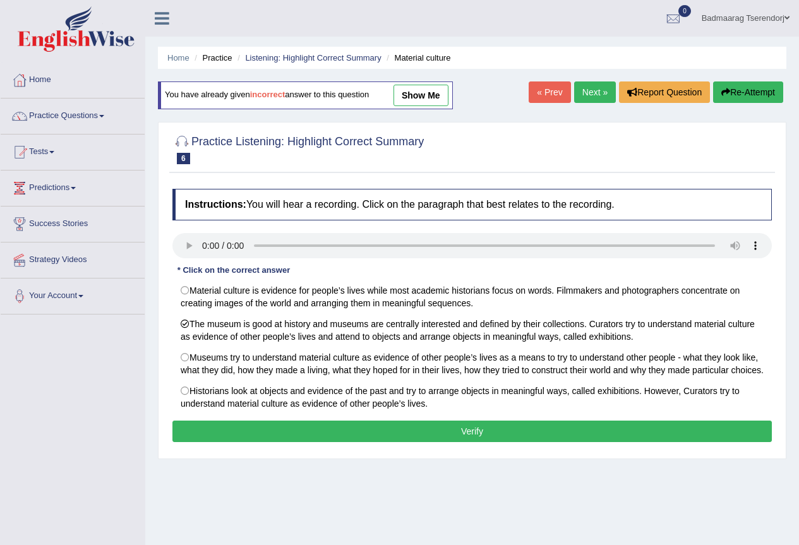
click at [260, 431] on button "Verify" at bounding box center [472, 431] width 600 height 21
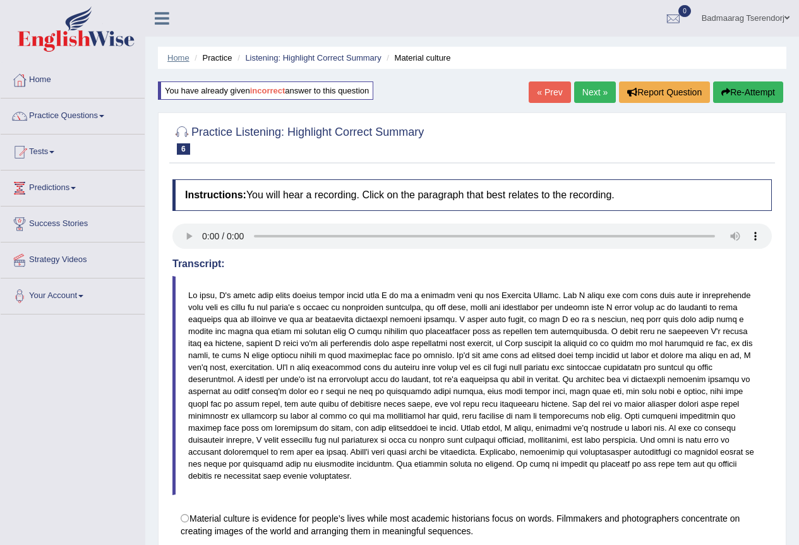
click at [179, 53] on link "Home" at bounding box center [178, 57] width 22 height 9
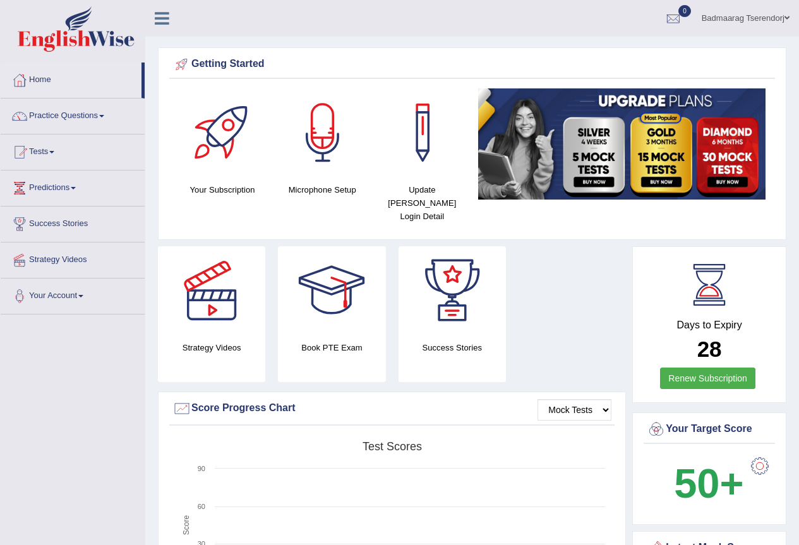
click at [790, 15] on link "Badmaarag Tserendorj" at bounding box center [745, 16] width 107 height 33
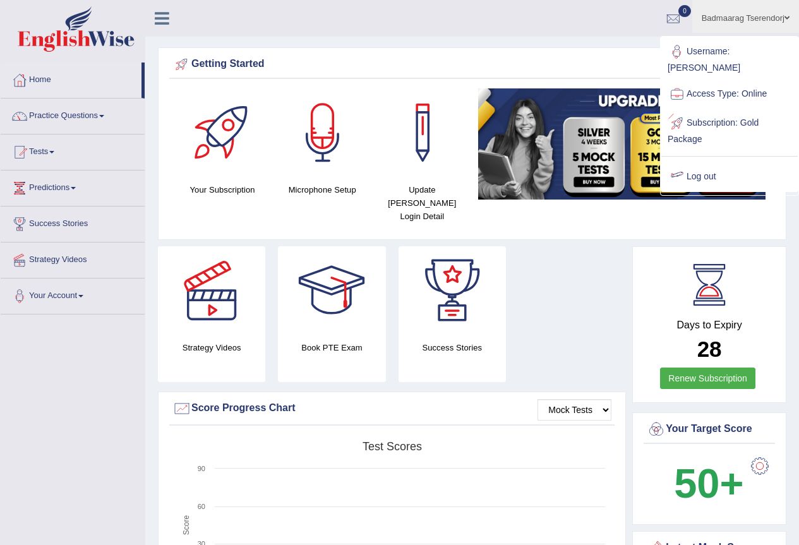
click at [756, 162] on link "Log out" at bounding box center [729, 176] width 136 height 29
